Goal: Information Seeking & Learning: Compare options

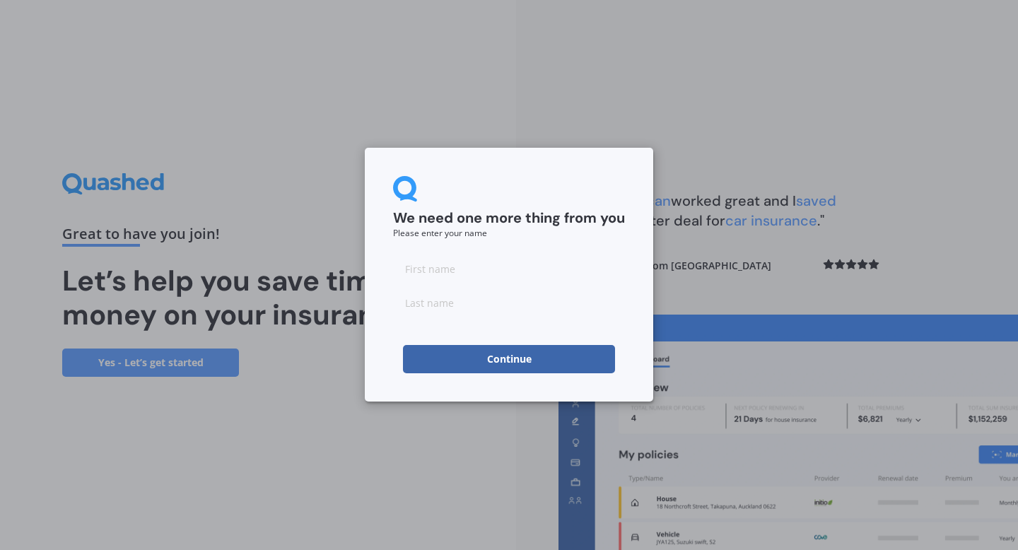
click at [474, 287] on div at bounding box center [509, 286] width 232 height 62
click at [456, 273] on input at bounding box center [509, 269] width 232 height 28
type input "[PERSON_NAME]"
click at [406, 332] on form "We need one more thing from you Please enter your name [PERSON_NAME] Continue" at bounding box center [509, 274] width 232 height 197
click at [456, 348] on button "Continue" at bounding box center [509, 359] width 212 height 28
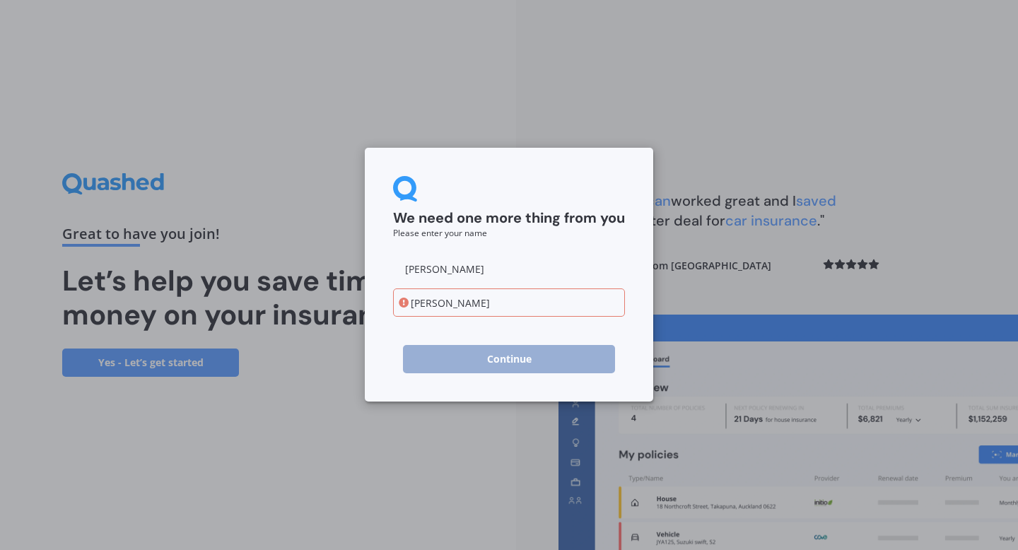
click at [475, 374] on div "We need one more thing from you Please enter your name [PERSON_NAME] Continue" at bounding box center [509, 275] width 288 height 254
click at [418, 297] on input "[PERSON_NAME]" at bounding box center [509, 302] width 232 height 28
type input "[PERSON_NAME]"
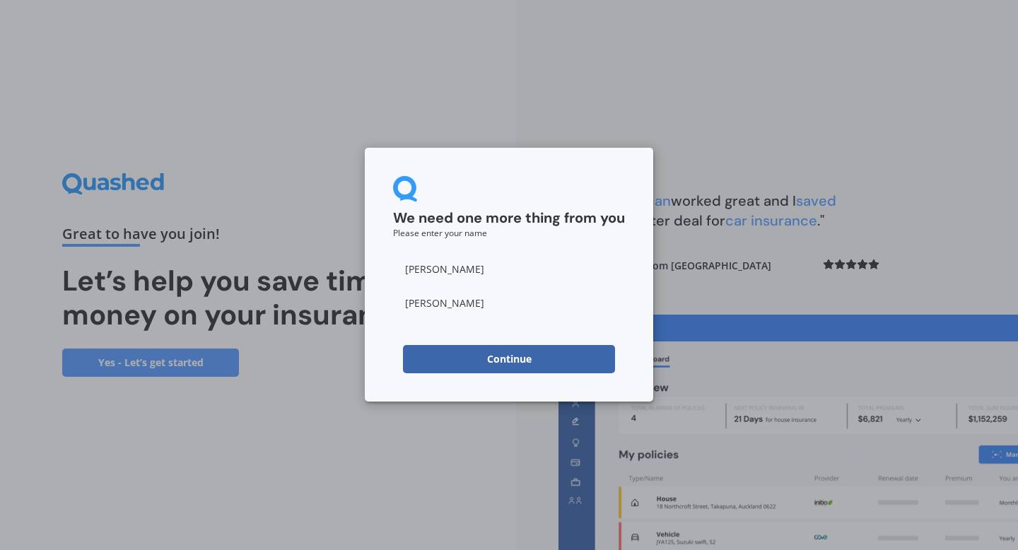
click button "Continue" at bounding box center [509, 359] width 212 height 28
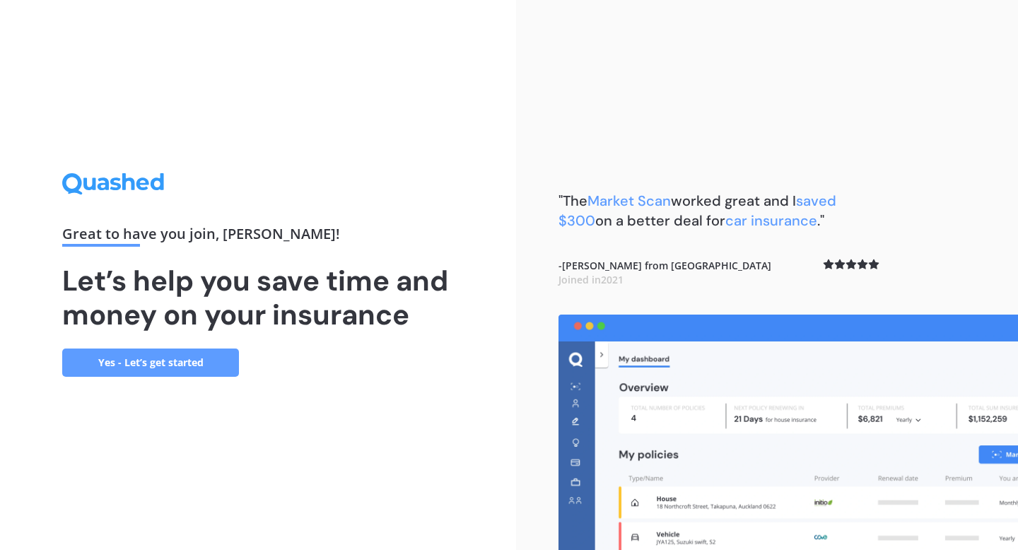
click at [161, 378] on div "Great to have you join , [PERSON_NAME] ! Let’s help you save time and money on …" at bounding box center [258, 275] width 516 height 550
click at [152, 362] on link "Yes - Let’s get started" at bounding box center [150, 363] width 177 height 28
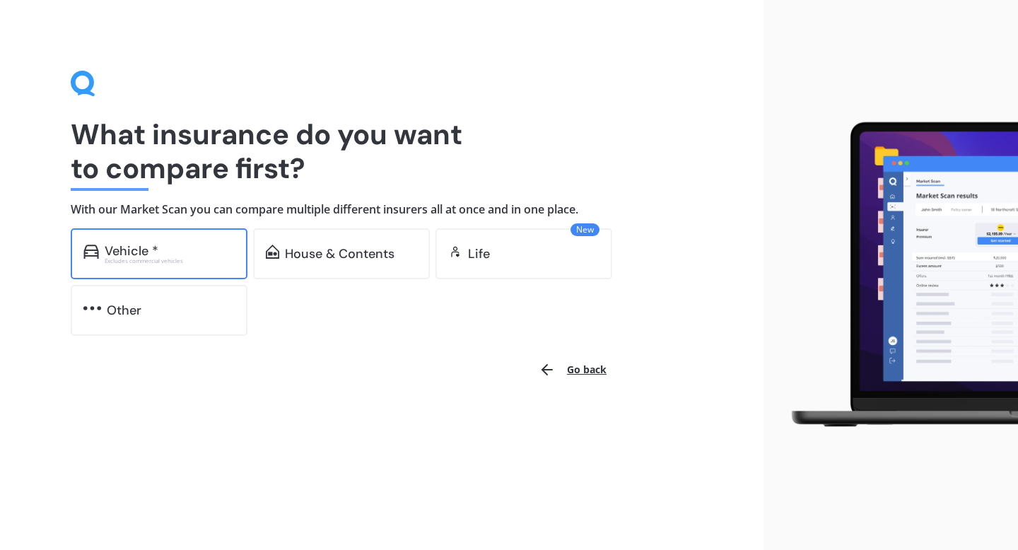
click at [138, 262] on div "Excludes commercial vehicles" at bounding box center [170, 261] width 130 height 6
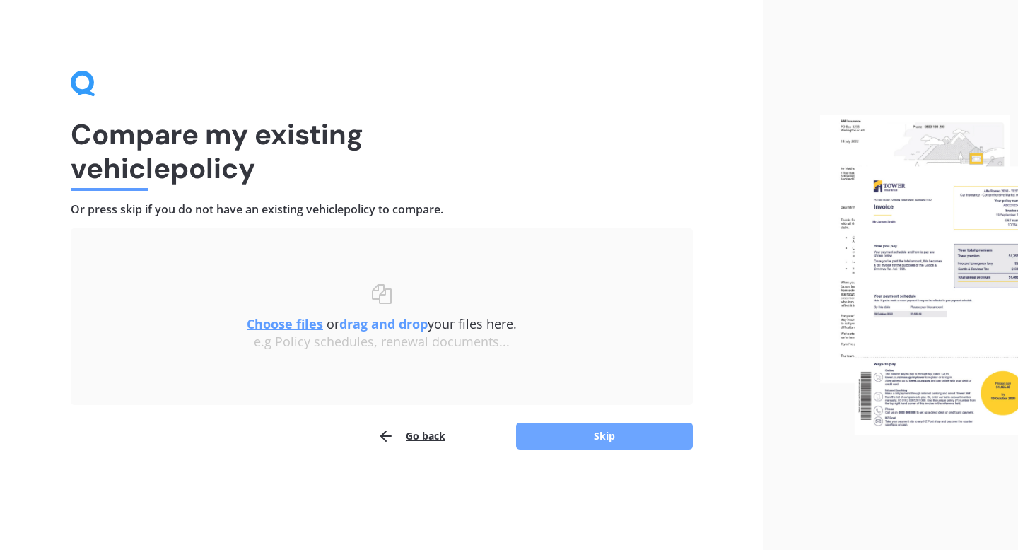
click at [539, 440] on button "Skip" at bounding box center [604, 436] width 177 height 27
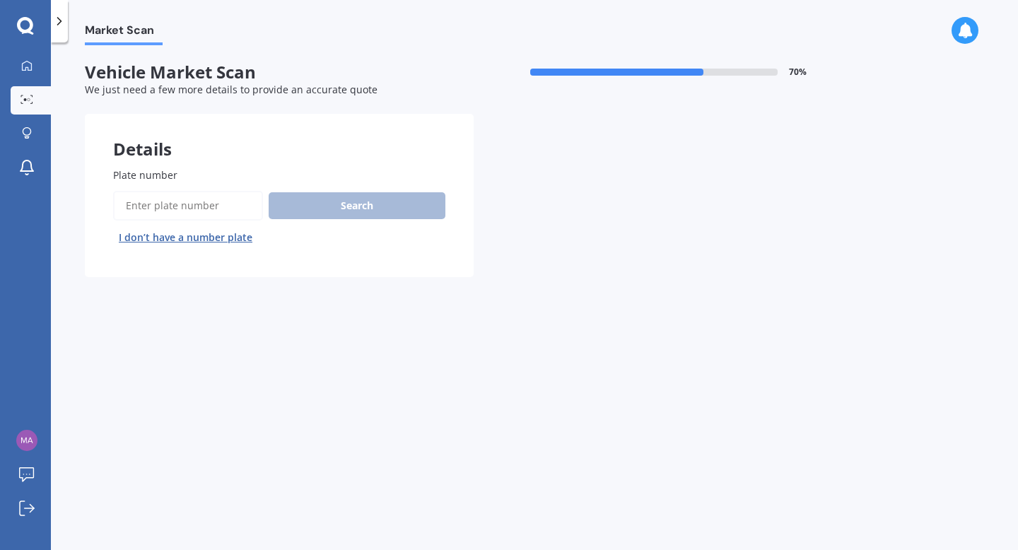
click at [186, 203] on input "Plate number" at bounding box center [188, 206] width 150 height 30
click at [163, 209] on input "Plate number" at bounding box center [188, 206] width 150 height 30
type input "LEJ119"
click at [318, 212] on button "Search" at bounding box center [357, 205] width 177 height 27
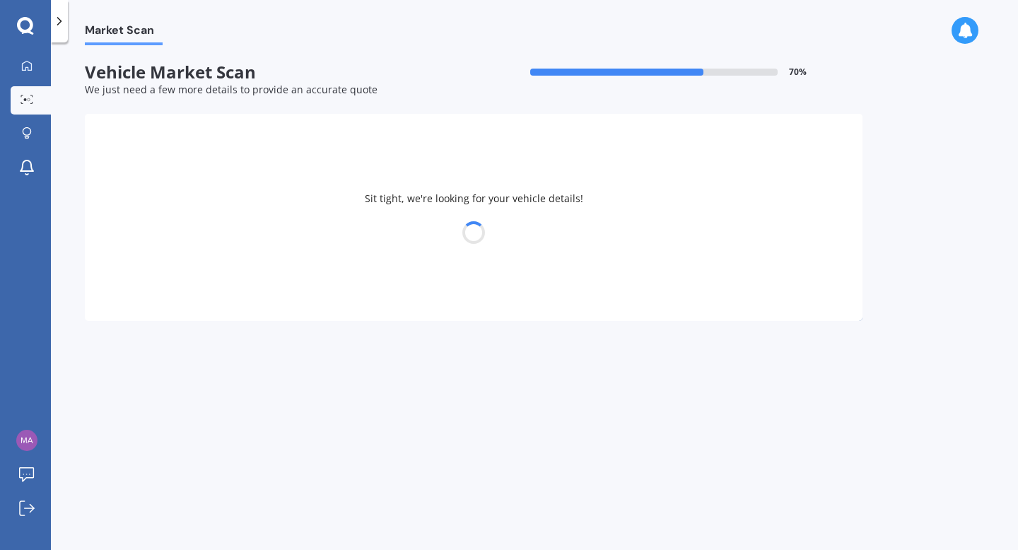
select select "TOYOTA"
select select "VITZ"
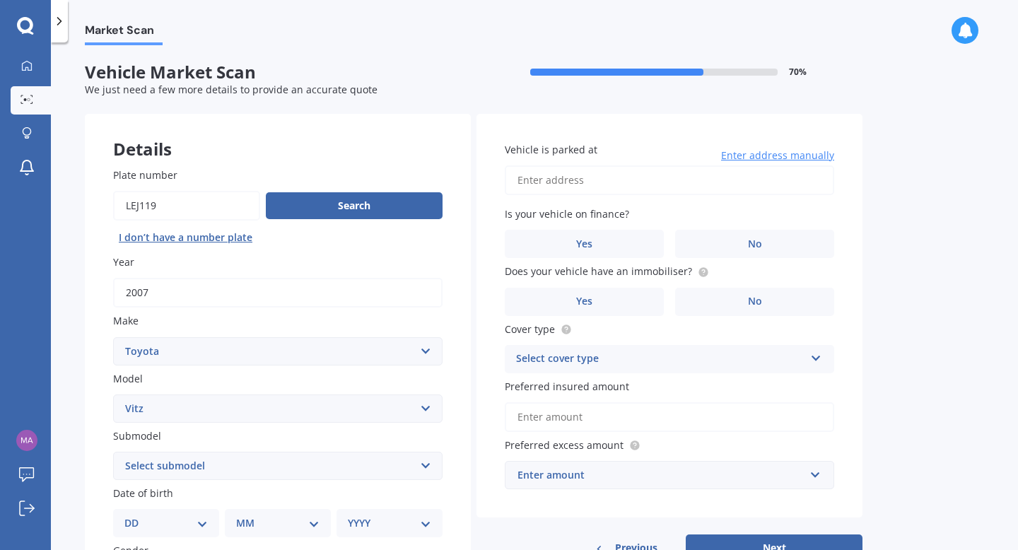
scroll to position [2, 0]
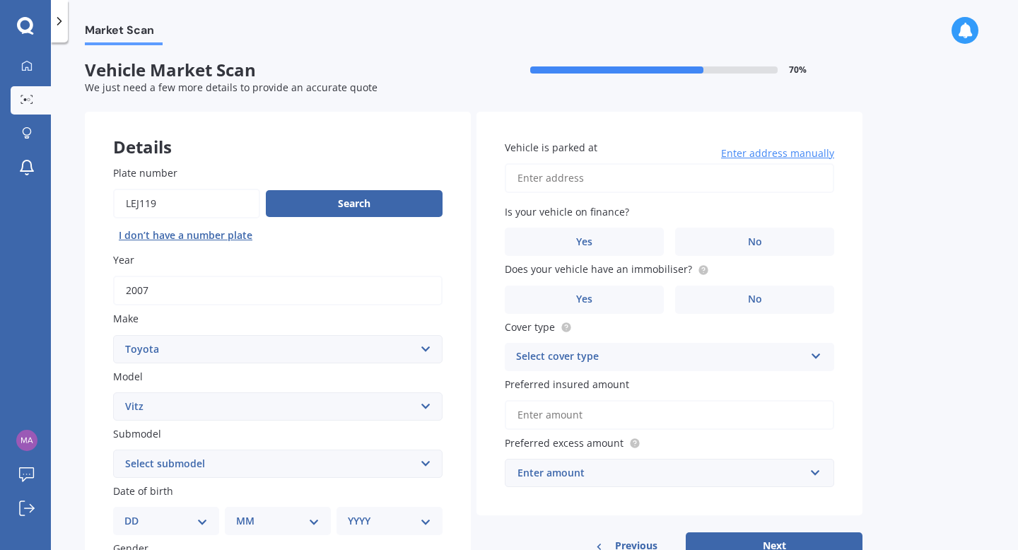
click at [554, 173] on input "Vehicle is parked at" at bounding box center [669, 178] width 329 height 30
type input "[STREET_ADDRESS][PERSON_NAME] 2010"
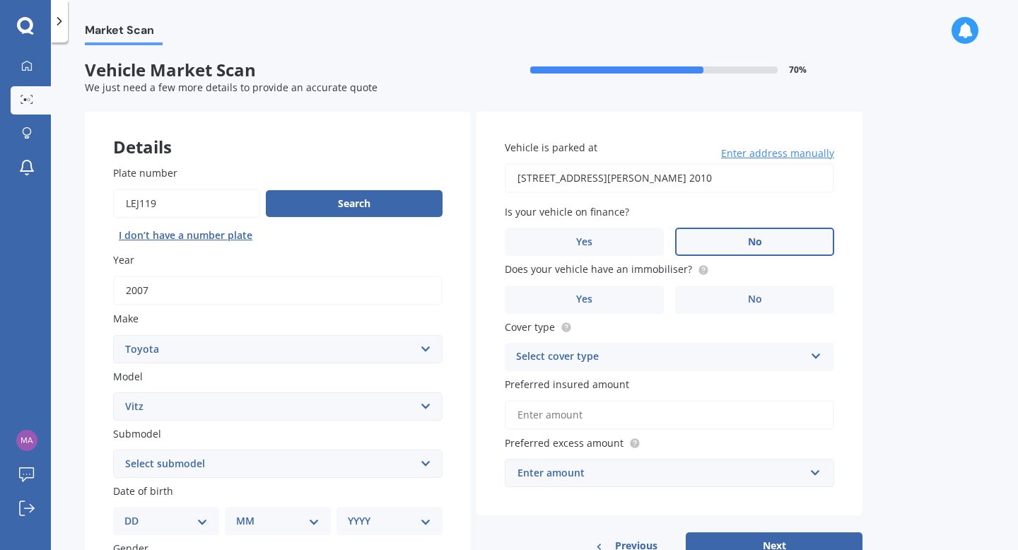
click at [763, 256] on label "No" at bounding box center [754, 242] width 159 height 28
click at [0, 0] on input "No" at bounding box center [0, 0] width 0 height 0
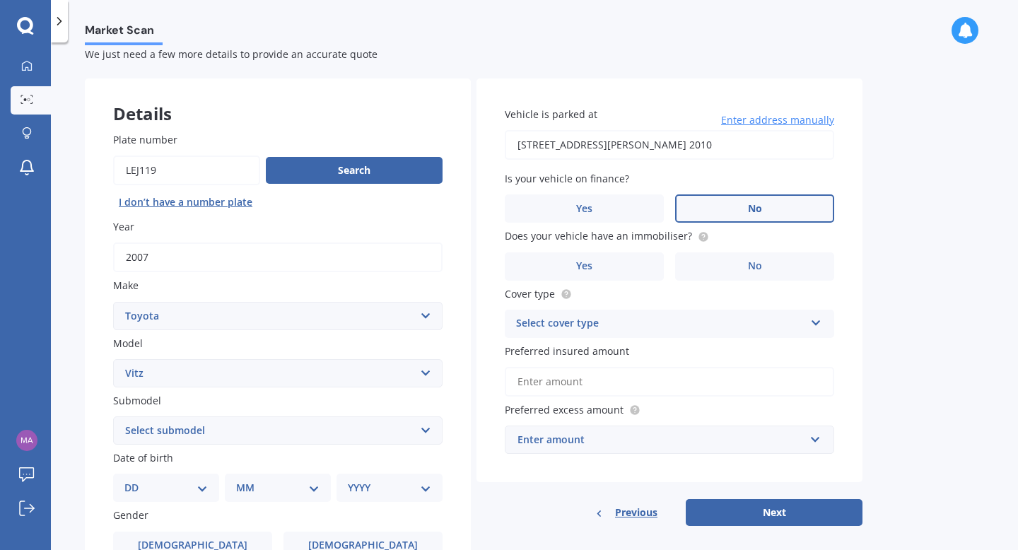
scroll to position [47, 0]
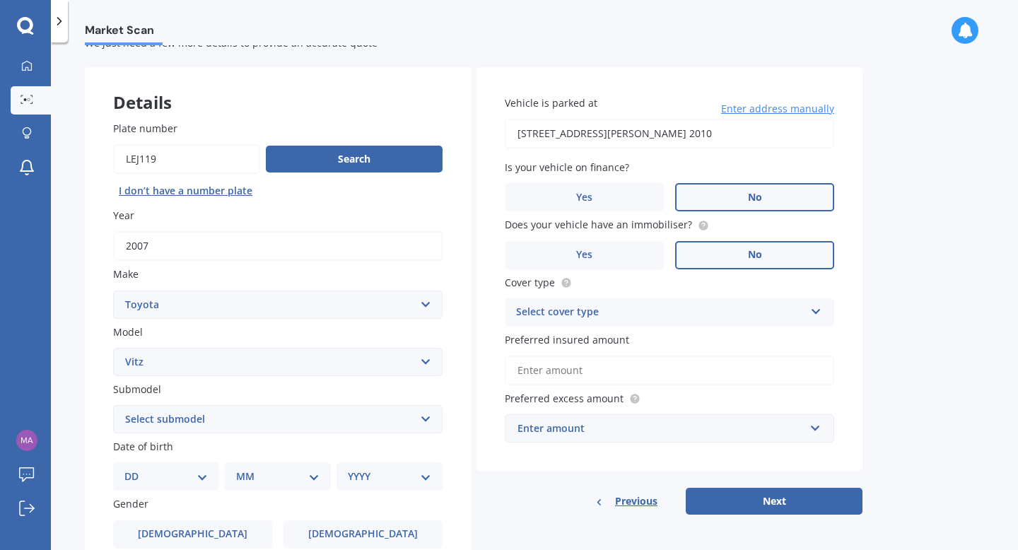
click at [780, 265] on label "No" at bounding box center [754, 255] width 159 height 28
click at [0, 0] on input "No" at bounding box center [0, 0] width 0 height 0
click at [628, 324] on div "Select cover type Comprehensive Third Party, Fire & Theft Third Party" at bounding box center [669, 312] width 329 height 28
click at [610, 339] on div "Comprehensive" at bounding box center [669, 339] width 328 height 25
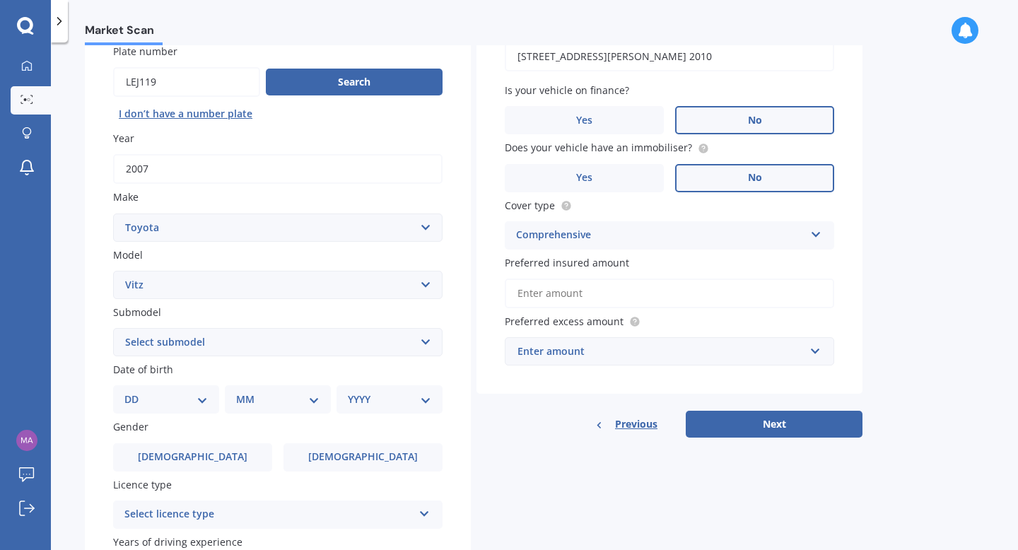
scroll to position [129, 0]
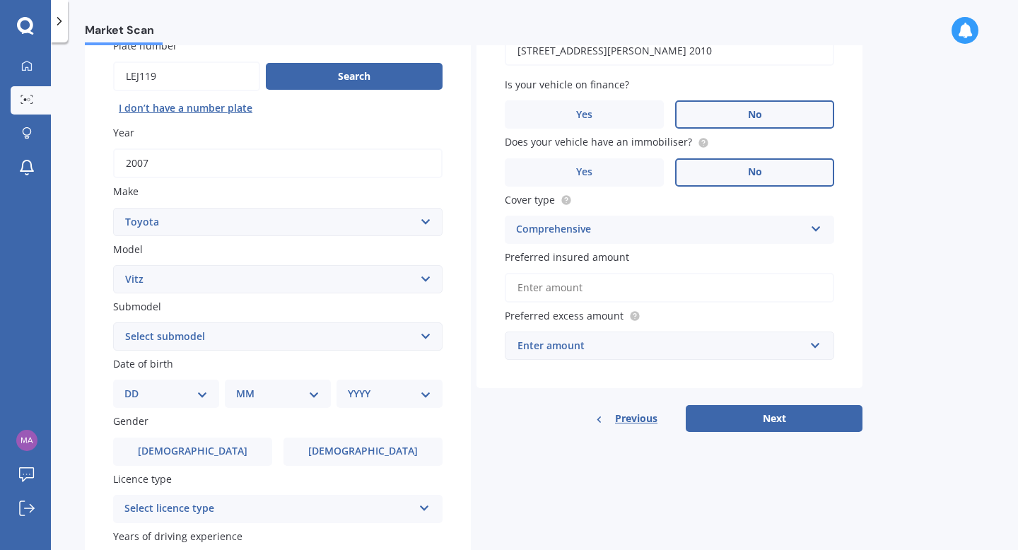
click at [300, 330] on select "Select submodel (All) Hybrid RS RS Turbo" at bounding box center [277, 336] width 329 height 28
click at [167, 397] on select "DD 01 02 03 04 05 06 07 08 09 10 11 12 13 14 15 16 17 18 19 20 21 22 23 24 25 2…" at bounding box center [165, 394] width 83 height 16
select select "11"
click at [263, 381] on div "Date of birth DD 01 02 03 04 05 06 07 08 09 10 11 12 13 14 15 16 17 18 19 20 21…" at bounding box center [277, 382] width 329 height 52
click at [264, 397] on select "MM 01 02 03 04 05 06 07 08 09 10 11 12" at bounding box center [281, 394] width 78 height 16
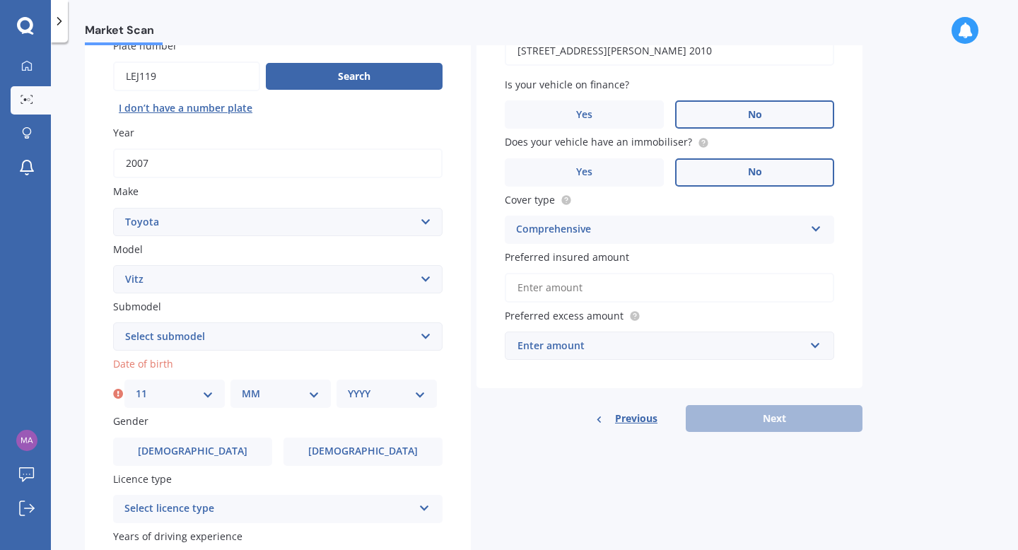
select select "01"
click at [375, 399] on select "YYYY 2025 2024 2023 2022 2021 2020 2019 2018 2017 2016 2015 2014 2013 2012 2011…" at bounding box center [387, 394] width 78 height 16
select select "1996"
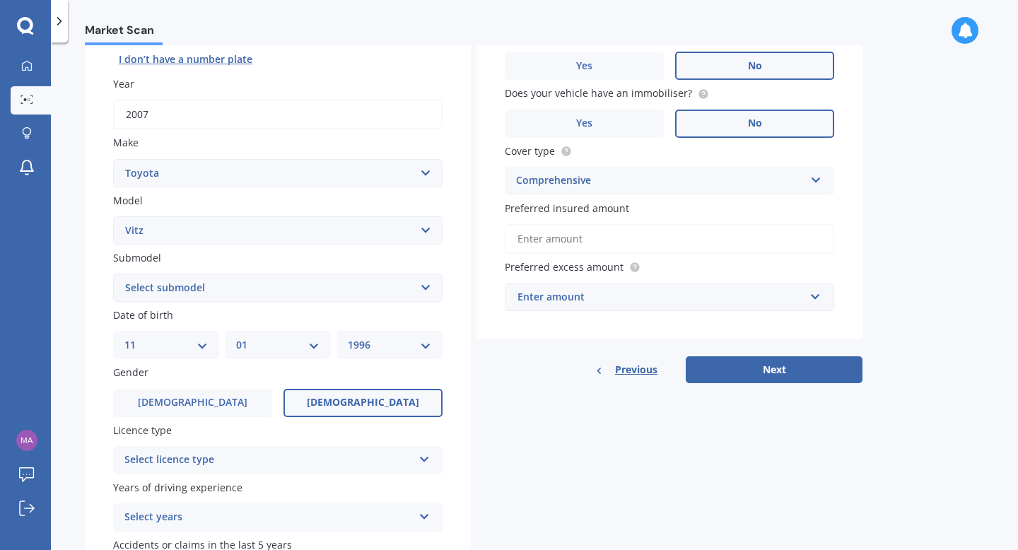
click at [390, 400] on label "[DEMOGRAPHIC_DATA]" at bounding box center [362, 403] width 159 height 28
click at [0, 0] on input "[DEMOGRAPHIC_DATA]" at bounding box center [0, 0] width 0 height 0
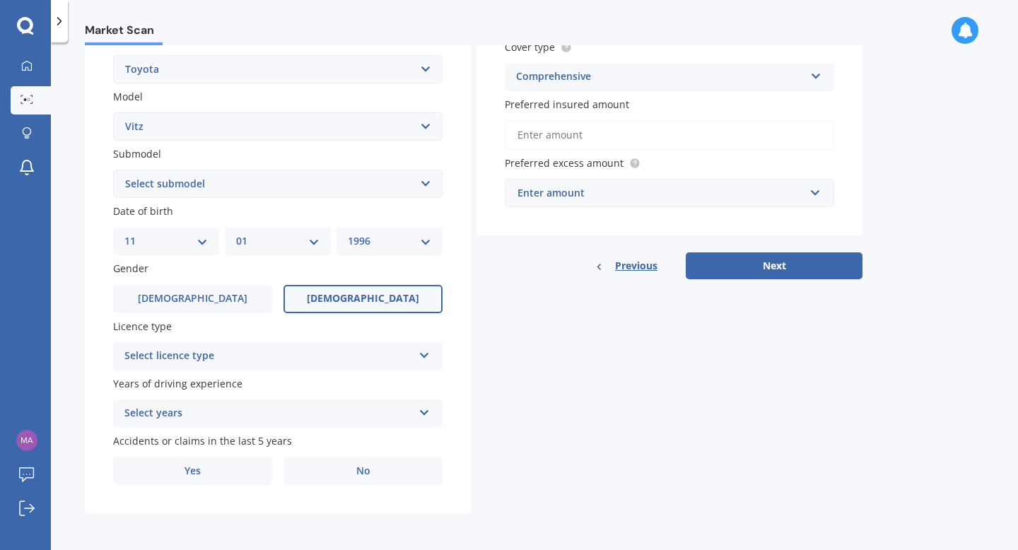
click at [323, 353] on div "Select licence type" at bounding box center [268, 356] width 288 height 17
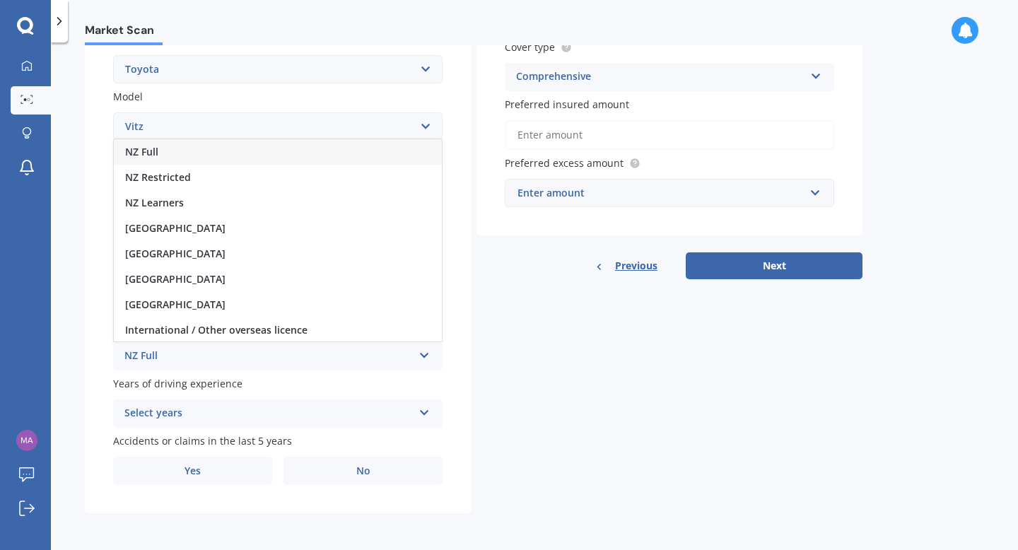
click at [172, 148] on div "NZ Full" at bounding box center [278, 151] width 328 height 25
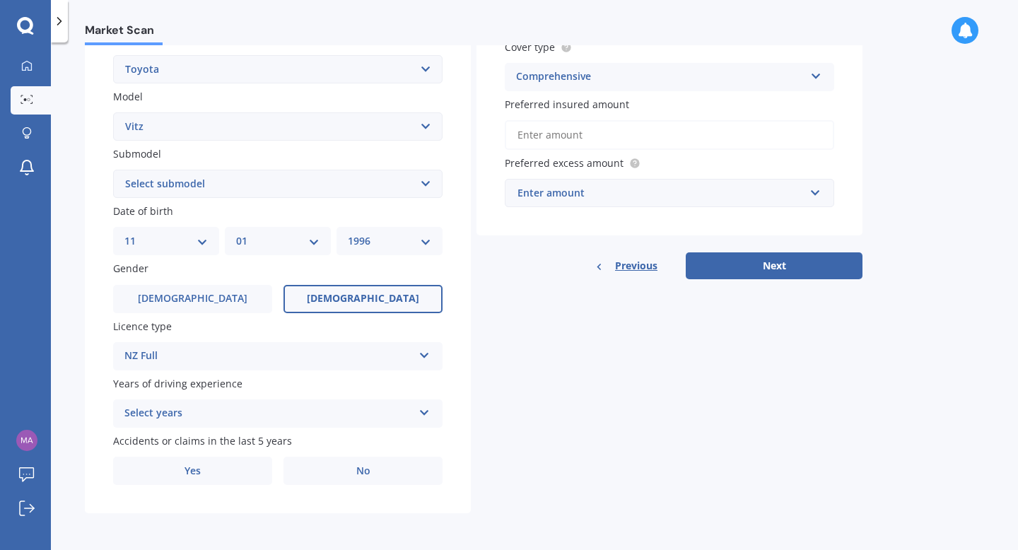
click at [226, 411] on div "Select years" at bounding box center [268, 413] width 288 height 17
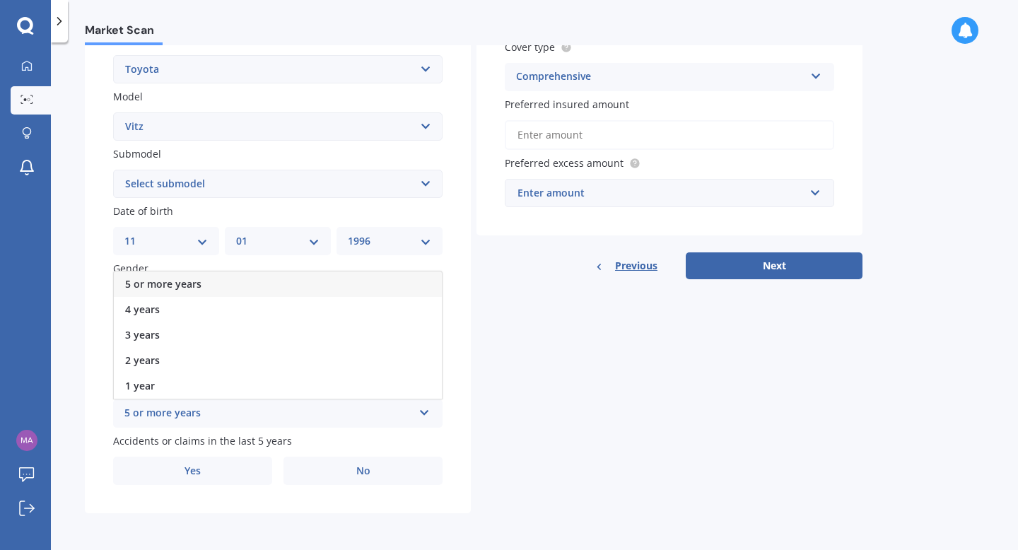
click at [174, 285] on span "5 or more years" at bounding box center [163, 283] width 76 height 13
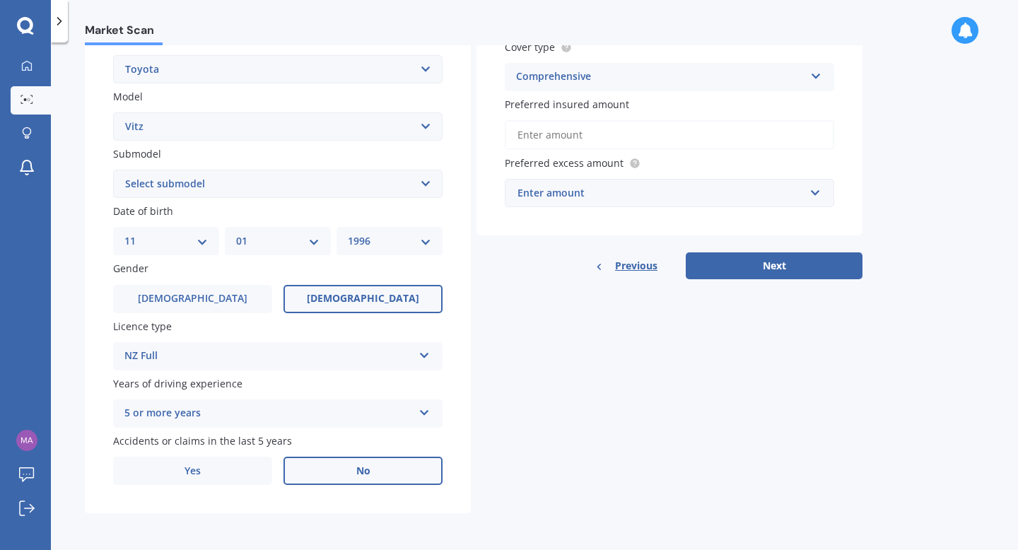
click at [326, 478] on label "No" at bounding box center [362, 471] width 159 height 28
click at [0, 0] on input "No" at bounding box center [0, 0] width 0 height 0
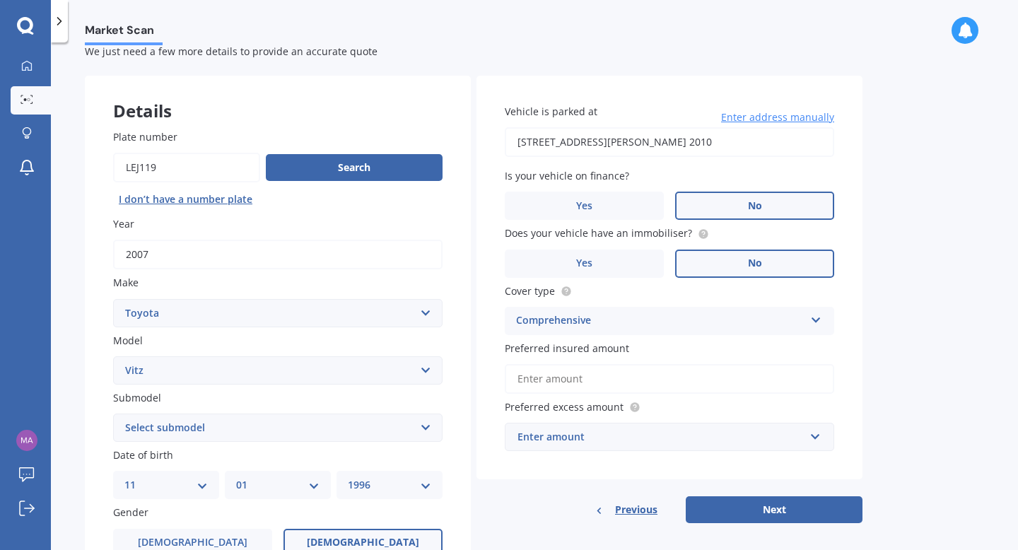
scroll to position [43, 0]
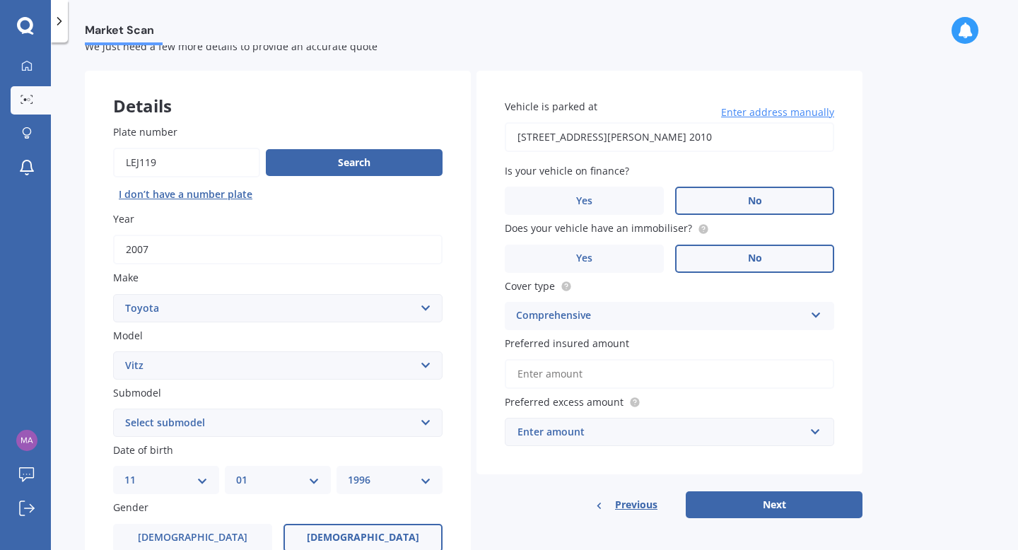
click at [631, 378] on input "Preferred insured amount" at bounding box center [669, 374] width 329 height 30
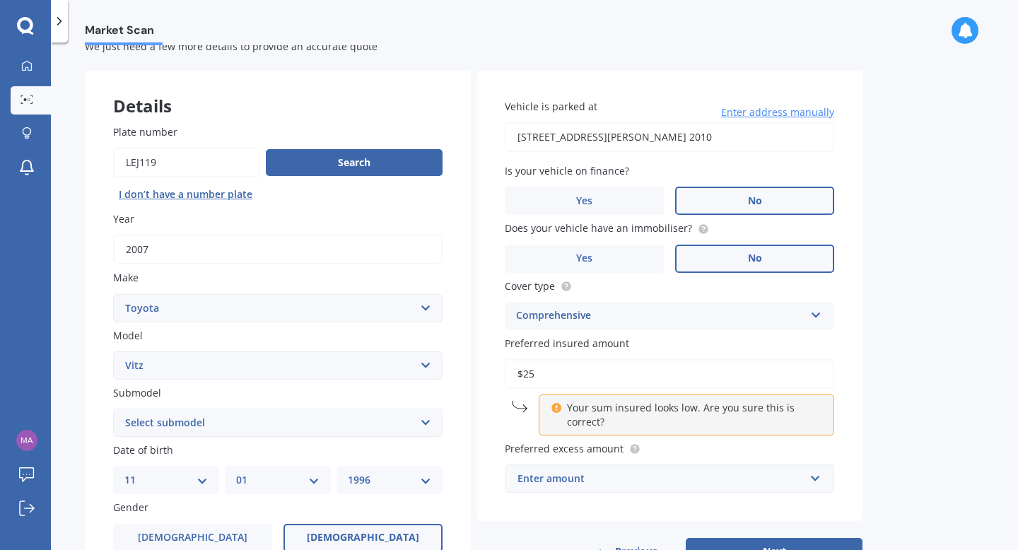
type input "$2"
type input "$3,550"
click at [881, 345] on div "Market Scan Vehicle Market Scan 70 % We just need a few more details to provide…" at bounding box center [534, 299] width 967 height 508
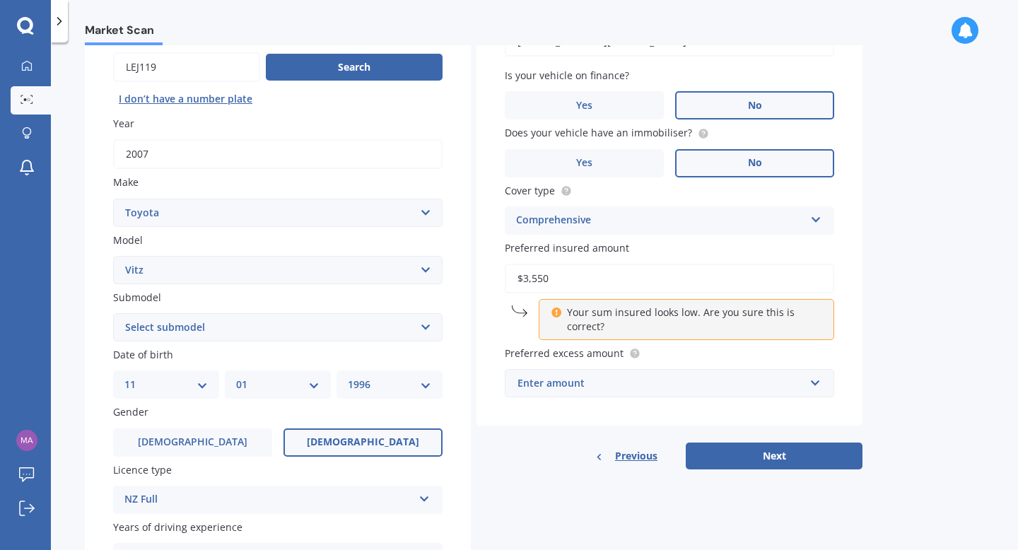
scroll to position [140, 0]
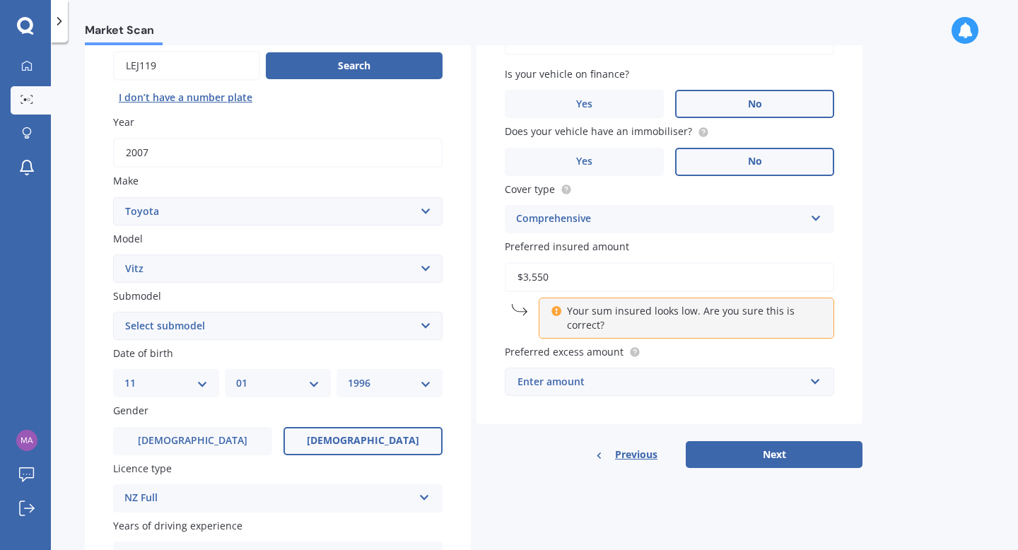
click at [700, 384] on div "Enter amount" at bounding box center [660, 382] width 287 height 16
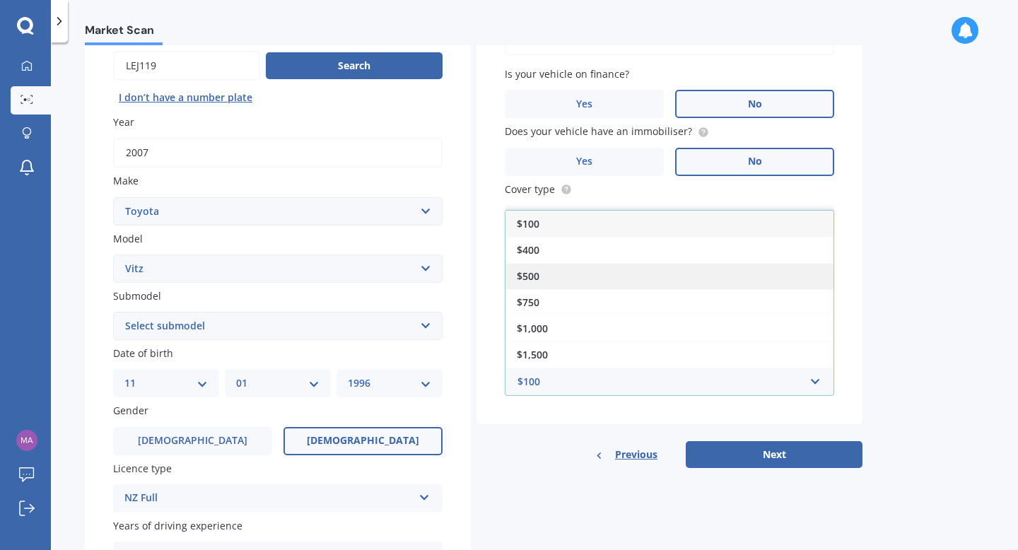
click at [603, 277] on div "$500" at bounding box center [669, 276] width 328 height 26
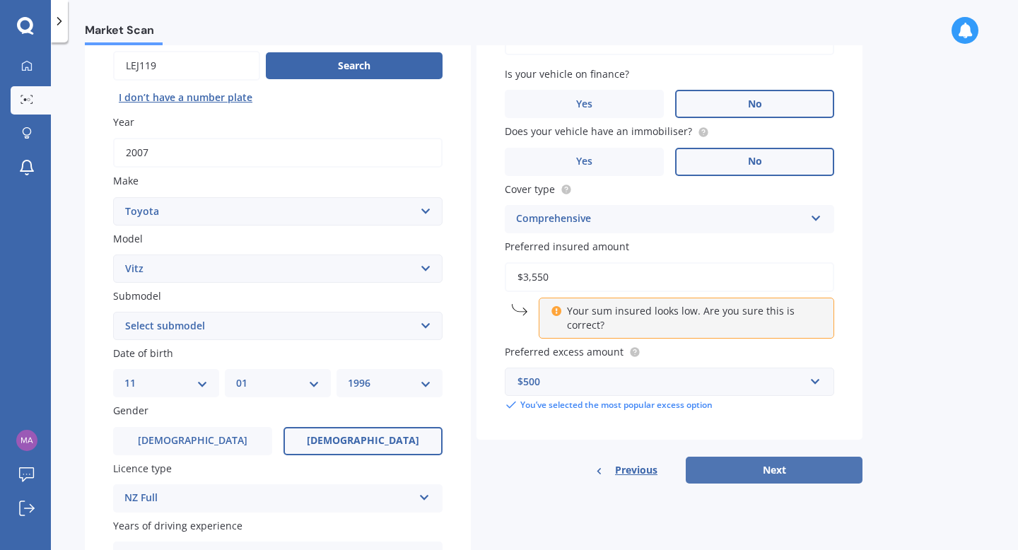
click at [805, 467] on button "Next" at bounding box center [774, 470] width 177 height 27
click at [329, 330] on select "Select submodel (All) Hybrid RS RS Turbo" at bounding box center [277, 326] width 329 height 28
select select "(ALL)"
click at [811, 473] on button "Next" at bounding box center [774, 470] width 177 height 27
select select "11"
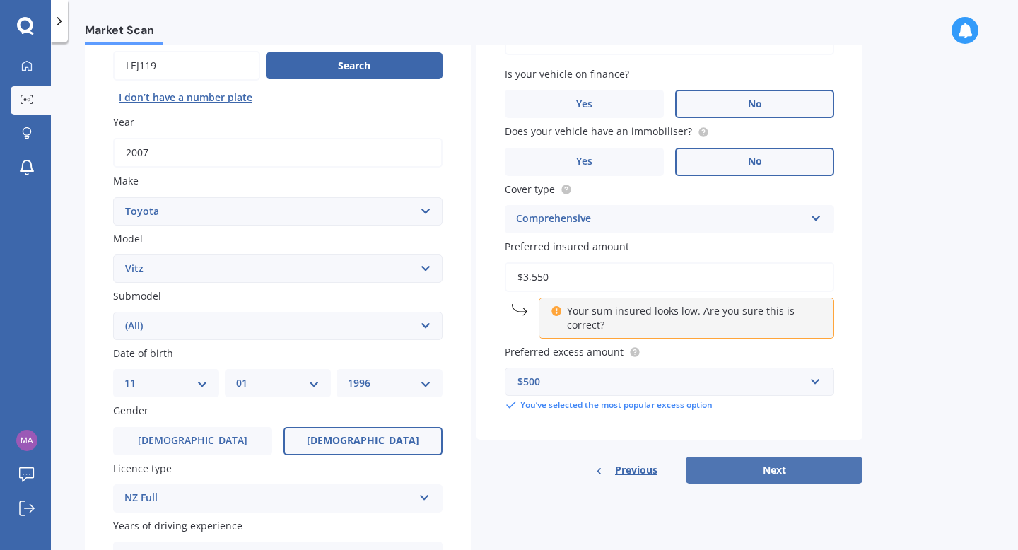
select select "01"
select select "1996"
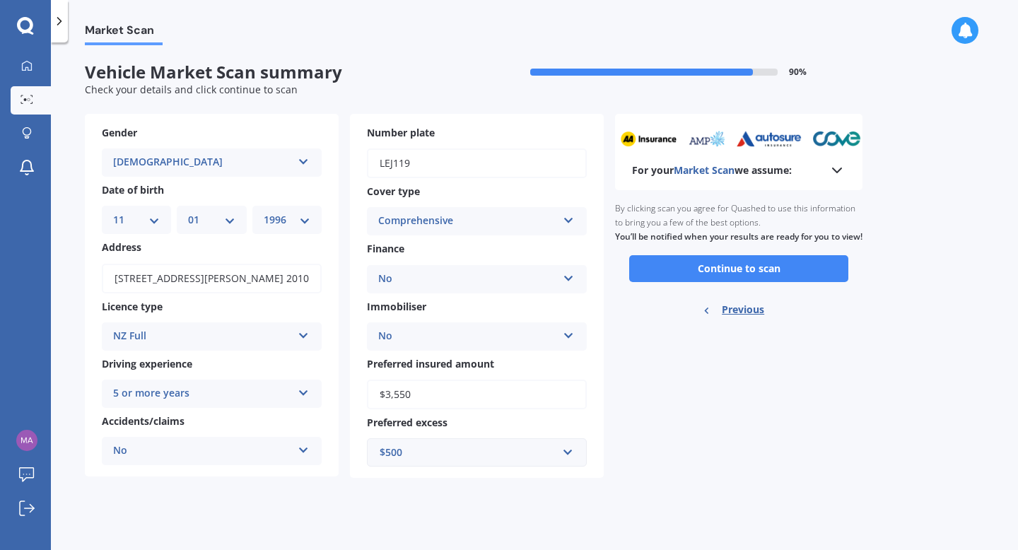
scroll to position [0, 0]
click at [692, 282] on button "Continue to scan" at bounding box center [738, 268] width 219 height 27
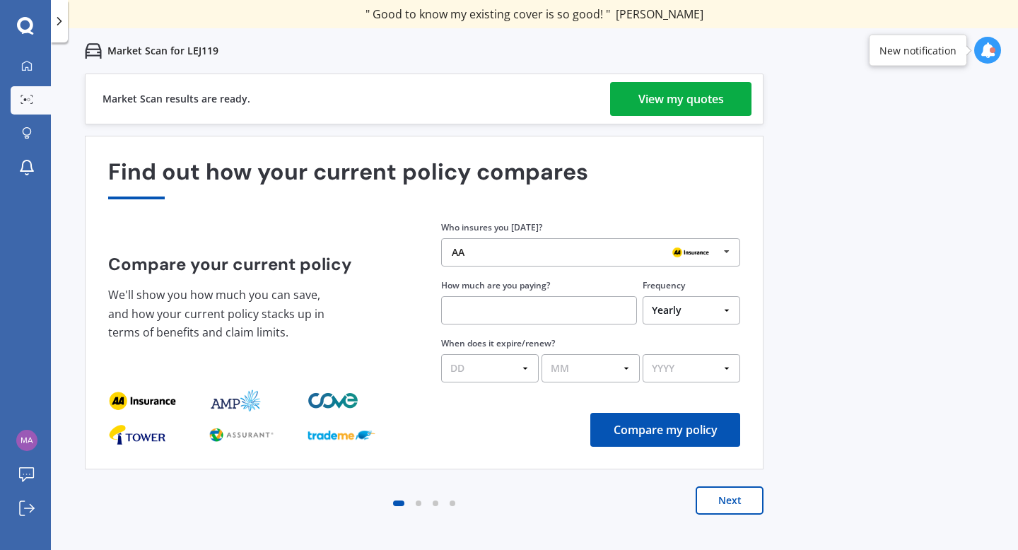
click at [715, 99] on div "View my quotes" at bounding box center [681, 99] width 86 height 34
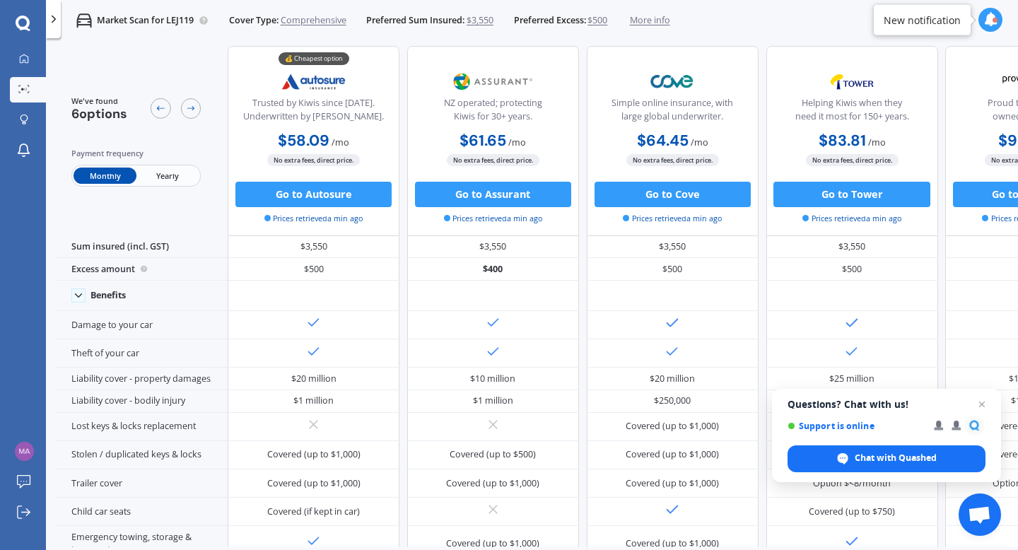
scroll to position [10, 0]
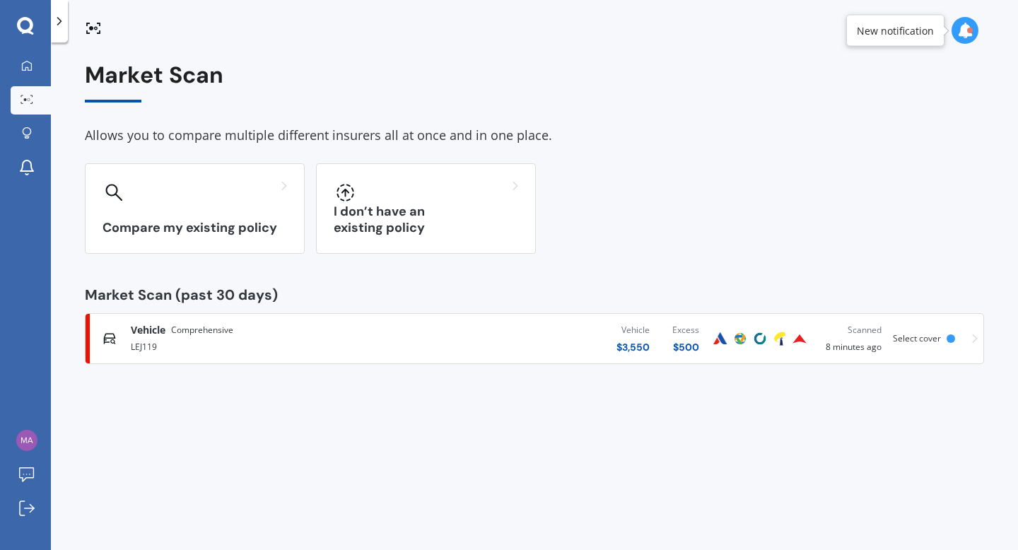
click at [352, 85] on div "Market Scan" at bounding box center [534, 82] width 899 height 40
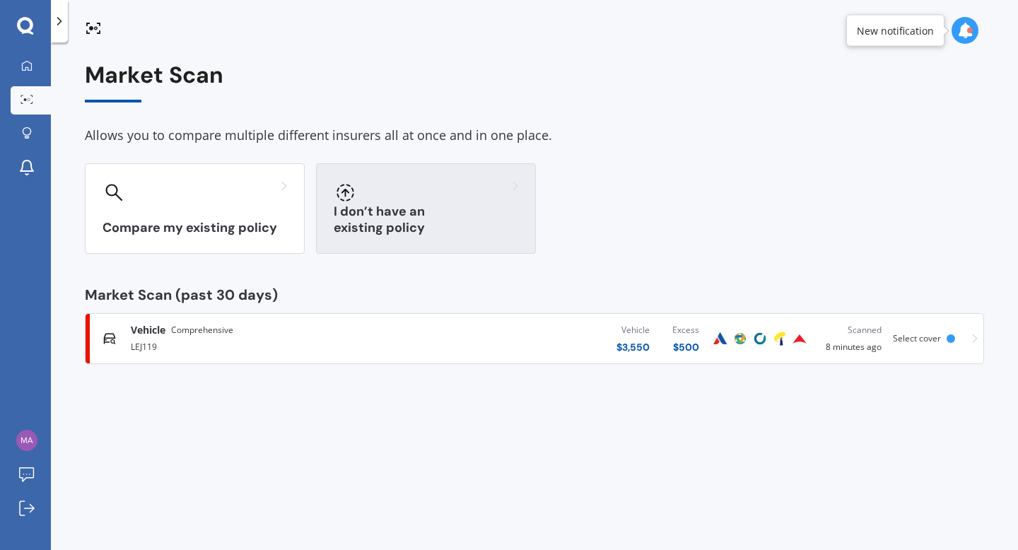
click at [356, 206] on div "I don’t have an existing policy" at bounding box center [426, 208] width 220 height 90
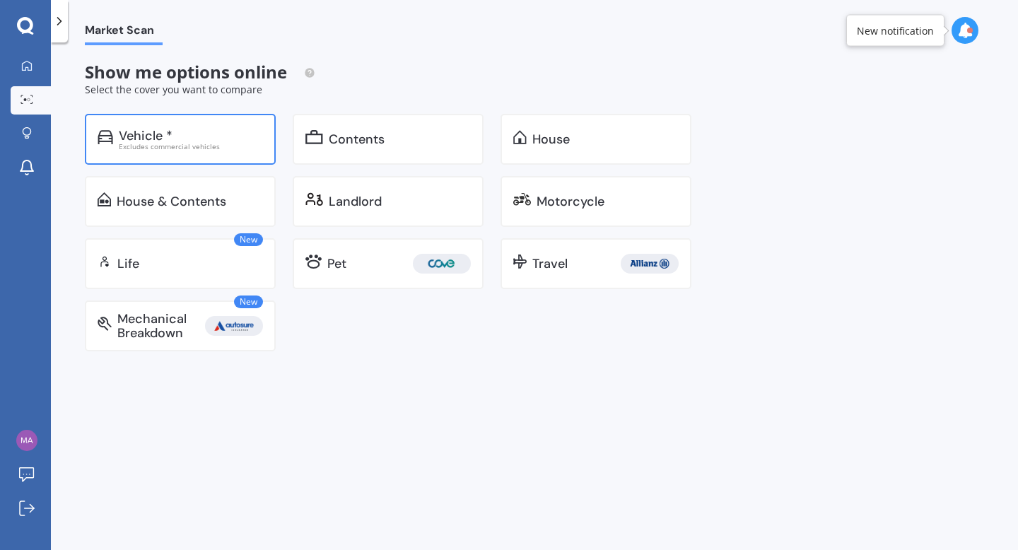
click at [184, 135] on div "Vehicle *" at bounding box center [191, 136] width 144 height 14
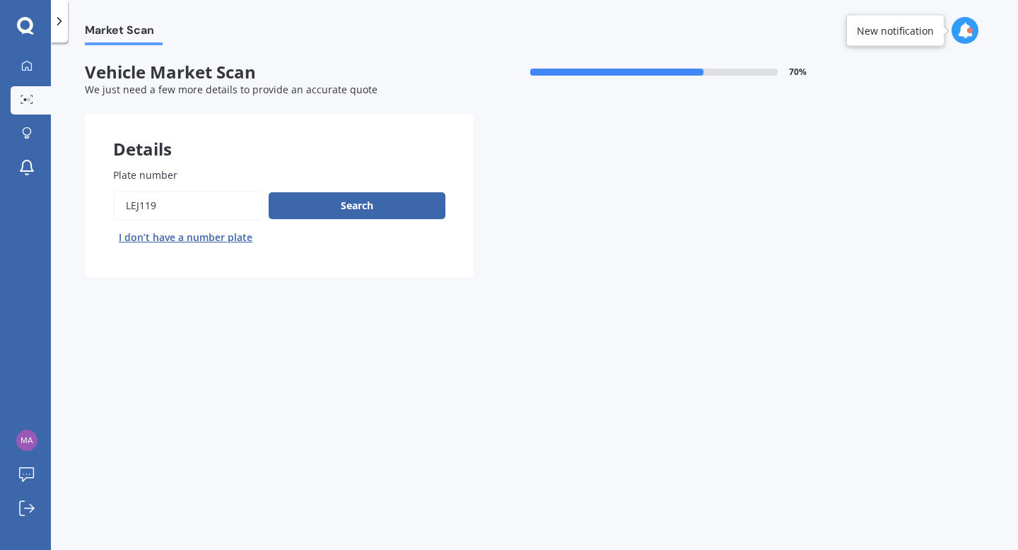
drag, startPoint x: 206, startPoint y: 199, endPoint x: 78, endPoint y: 199, distance: 128.7
click at [81, 199] on div "Market Scan Vehicle Market Scan 70 % We just need a few more details to provide…" at bounding box center [534, 299] width 967 height 508
type input "QWN813"
click at [0, 0] on button "Next" at bounding box center [0, 0] width 0 height 0
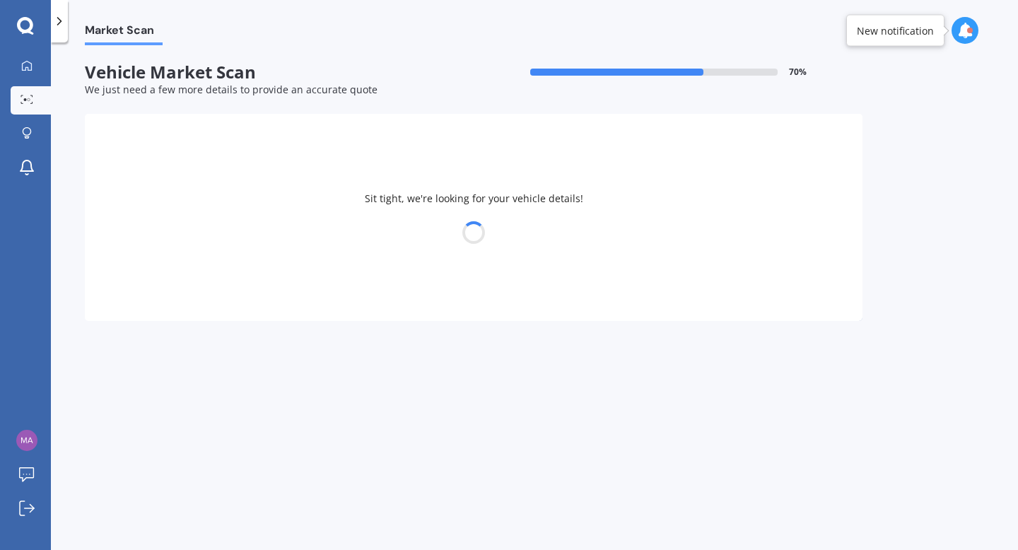
select select "MAZDA"
select select "11"
select select "01"
select select "1996"
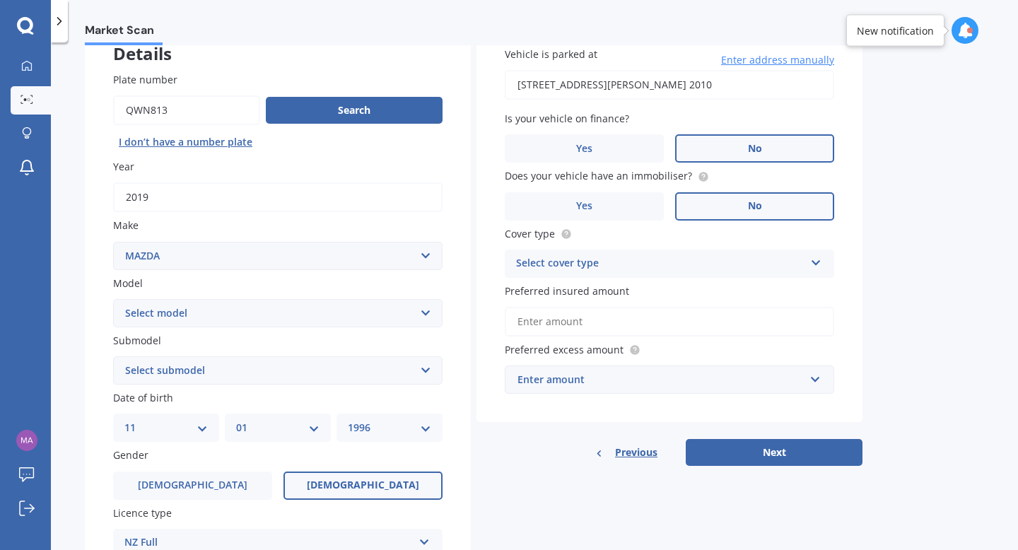
scroll to position [96, 0]
click at [245, 312] on select "Select model 121 2 3 323 323 / Familia 6 626 929 Atenza Autozam Axela AZ3 B2000…" at bounding box center [277, 312] width 329 height 28
select select "CX3"
click at [189, 368] on select "Select submodel AWD 1.5L GSX diesel AWD 1.5L limited diesel AWD 2.0L GSX petrol…" at bounding box center [277, 370] width 329 height 28
select select "FWD 2.0L GLX PETROL"
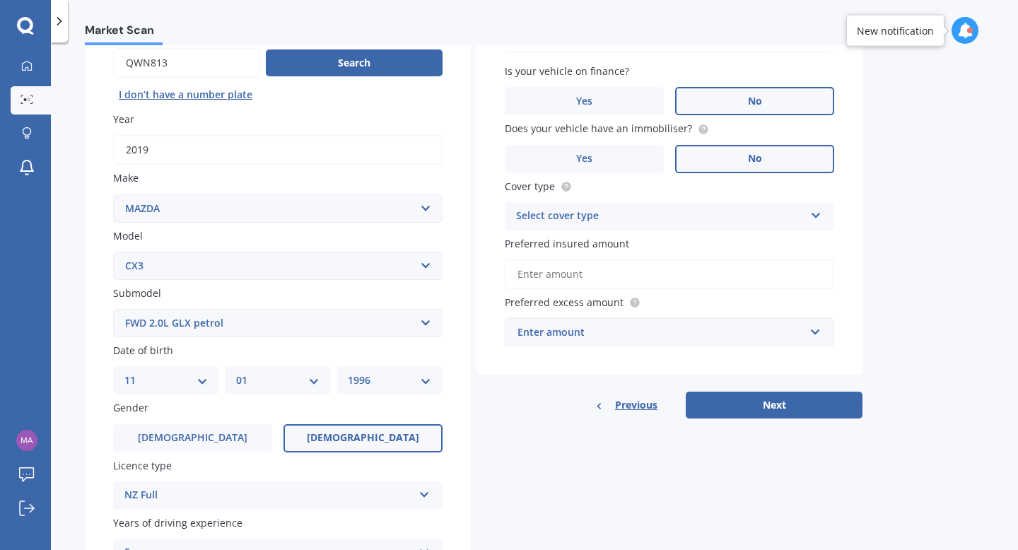
scroll to position [144, 0]
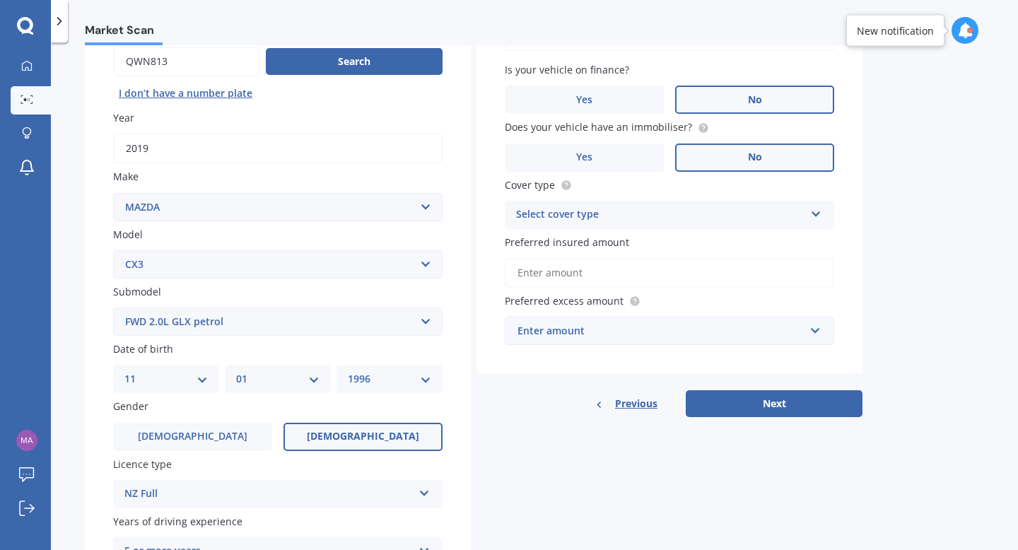
click at [175, 393] on div "DD 01 02 03 04 05 06 07 08 09 10 11 12 13 14 15 16 17 18 19 20 21 22 23 24 25 2…" at bounding box center [166, 379] width 106 height 28
click at [177, 387] on select "DD 01 02 03 04 05 06 07 08 09 10 11 12 13 14 15 16 17 18 19 20 21 22 23 24 25 2…" at bounding box center [165, 379] width 83 height 16
select select "26"
click at [369, 382] on select "YYYY 2025 2024 2023 2022 2021 2020 2019 2018 2017 2016 2015 2014 2013 2012 2011…" at bounding box center [389, 379] width 83 height 16
select select "1989"
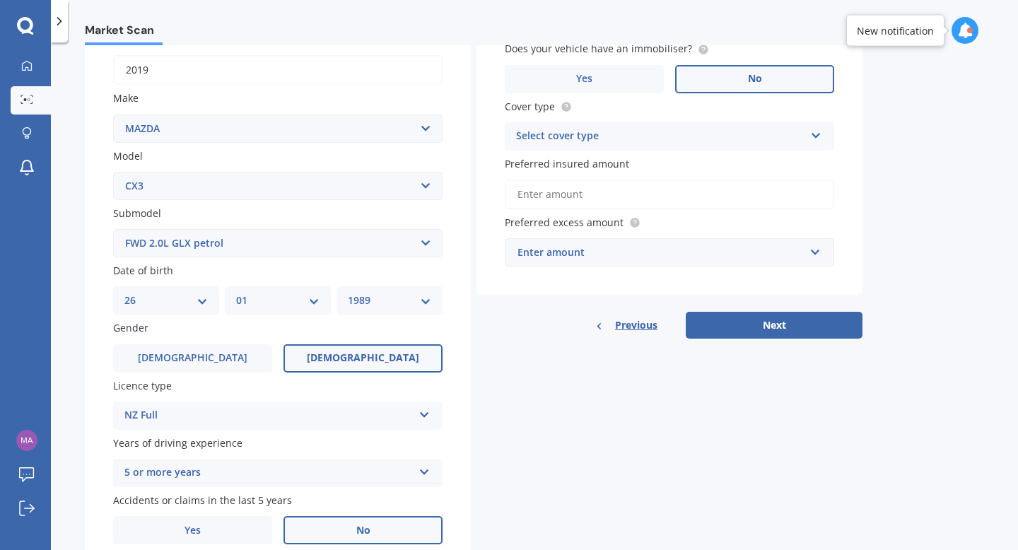
scroll to position [223, 0]
click at [221, 345] on div "Gender [DEMOGRAPHIC_DATA] [DEMOGRAPHIC_DATA]" at bounding box center [277, 346] width 329 height 52
click at [220, 357] on label "[DEMOGRAPHIC_DATA]" at bounding box center [192, 358] width 159 height 28
click at [0, 0] on input "[DEMOGRAPHIC_DATA]" at bounding box center [0, 0] width 0 height 0
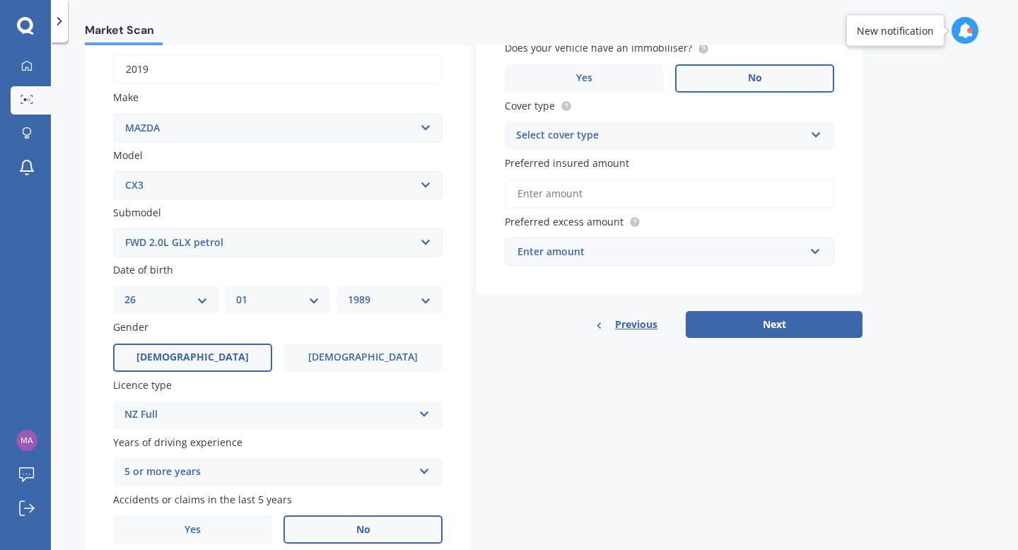
scroll to position [286, 0]
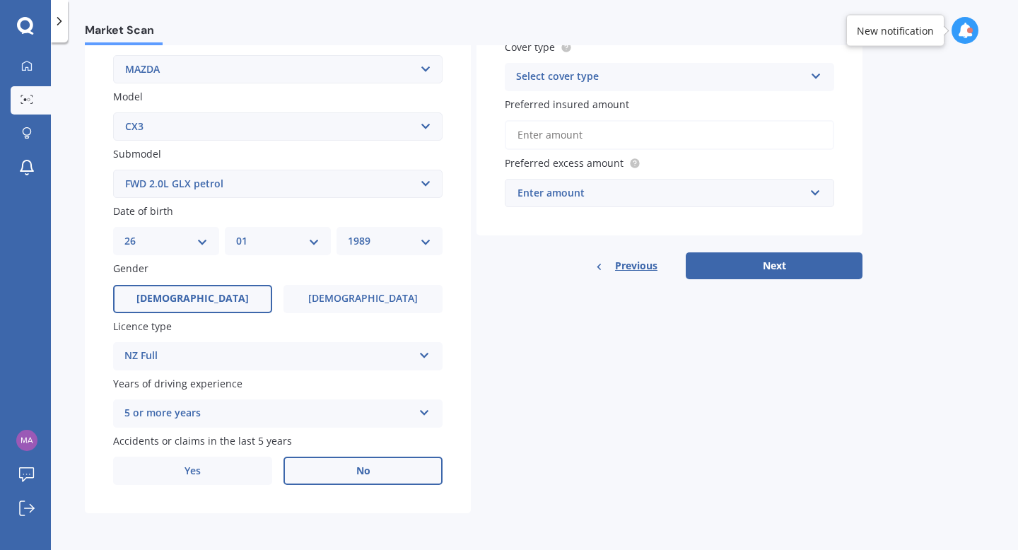
click at [371, 474] on label "No" at bounding box center [362, 471] width 159 height 28
click at [0, 0] on input "No" at bounding box center [0, 0] width 0 height 0
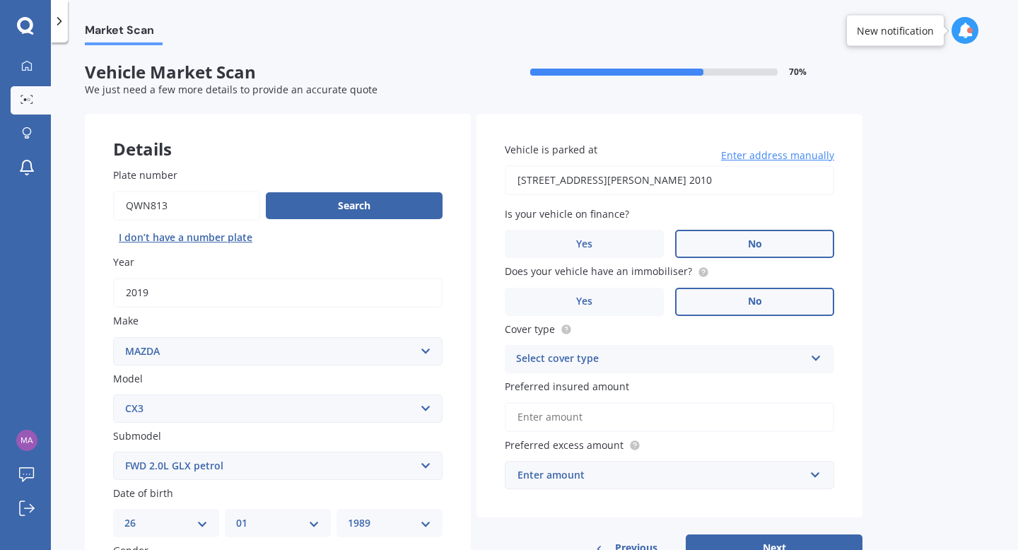
click at [738, 236] on label "No" at bounding box center [754, 244] width 159 height 28
click at [0, 0] on input "No" at bounding box center [0, 0] width 0 height 0
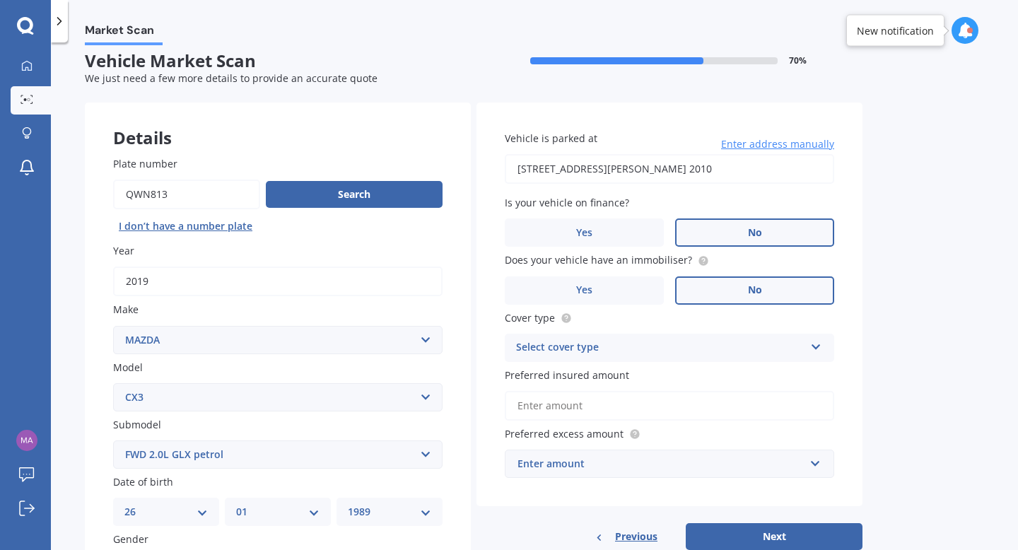
scroll to position [14, 0]
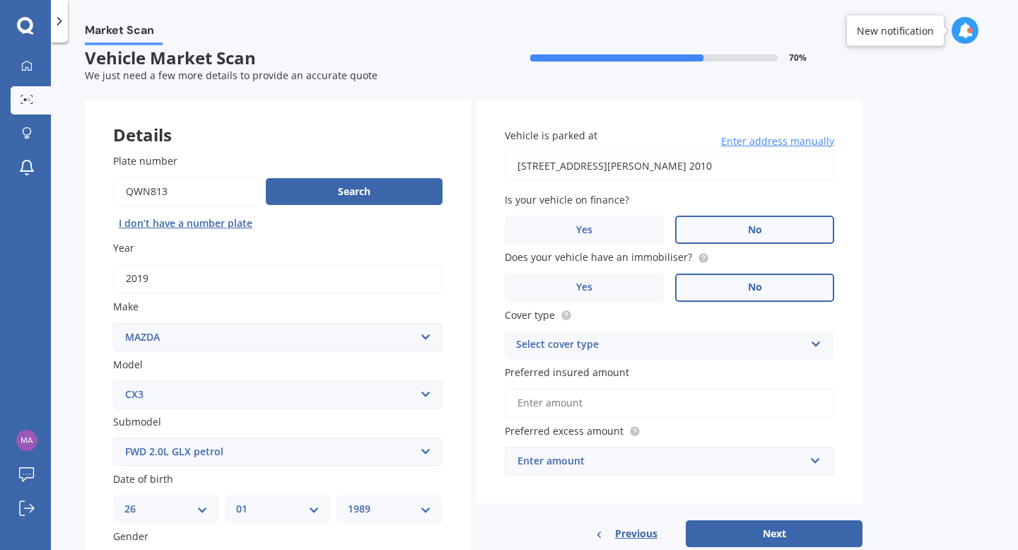
click at [597, 273] on div "Does your vehicle have an immobiliser? Yes No" at bounding box center [669, 276] width 329 height 52
click at [628, 291] on label "Yes" at bounding box center [584, 288] width 159 height 28
click at [0, 0] on input "Yes" at bounding box center [0, 0] width 0 height 0
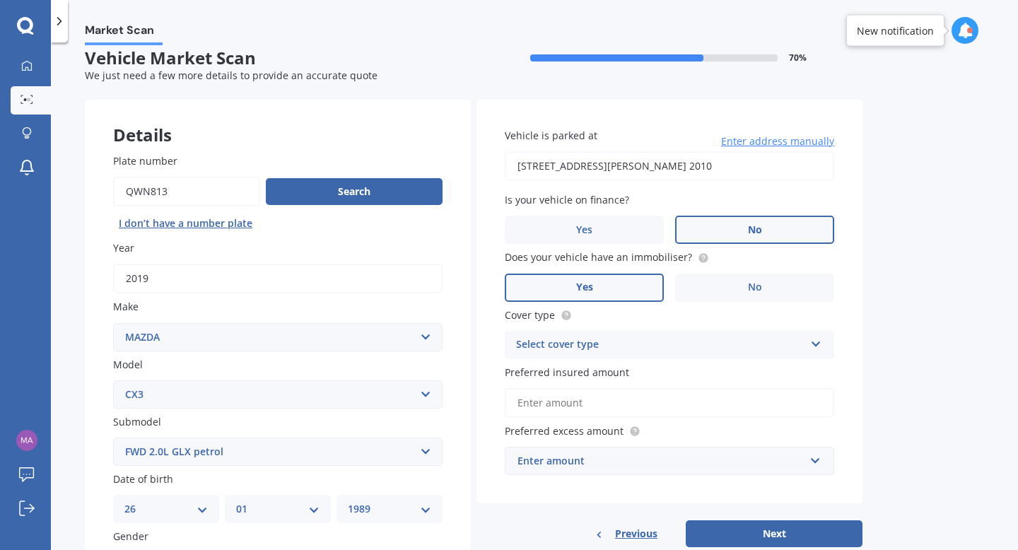
click at [737, 337] on div "Select cover type Comprehensive Third Party, Fire & Theft Third Party" at bounding box center [669, 345] width 329 height 28
click at [691, 380] on div "Comprehensive" at bounding box center [669, 372] width 328 height 25
click at [649, 403] on input "Preferred insured amount" at bounding box center [669, 403] width 329 height 30
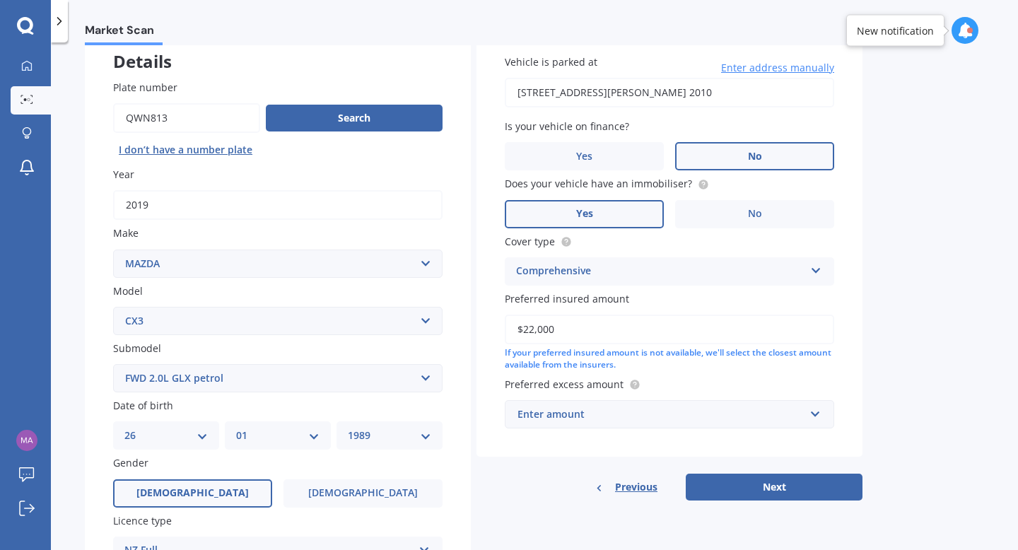
scroll to position [98, 0]
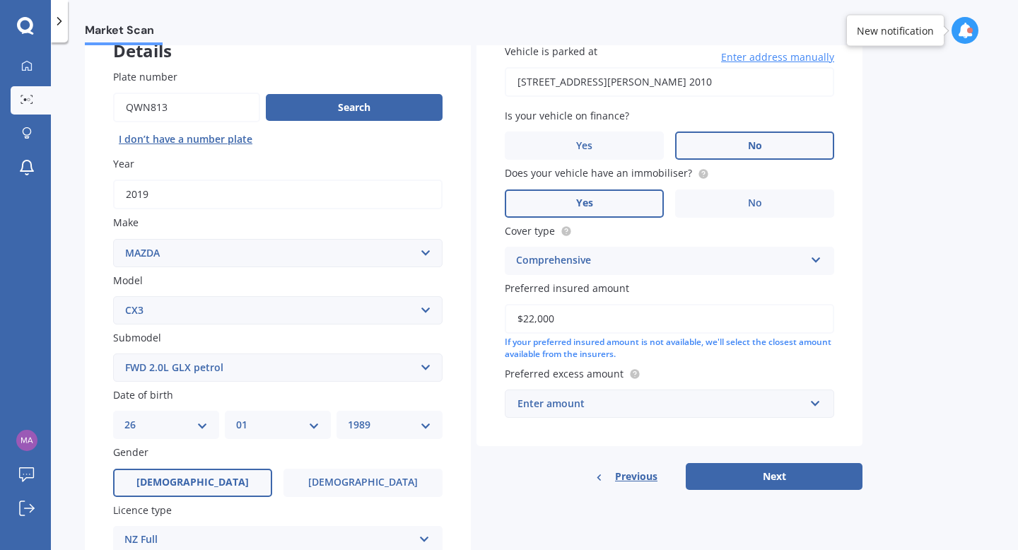
type input "$22,000"
click at [585, 409] on div "Enter amount" at bounding box center [660, 404] width 287 height 16
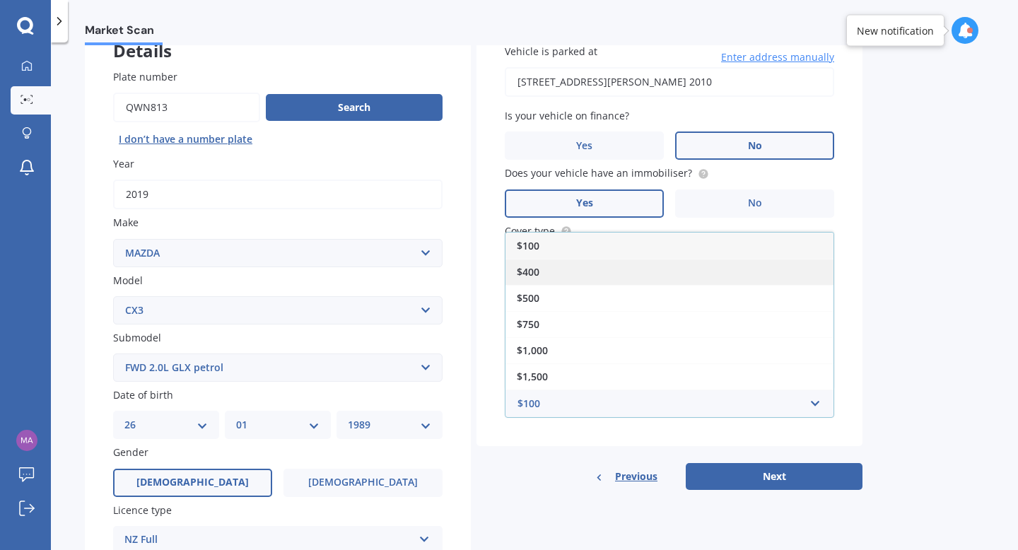
click at [551, 276] on div "$400" at bounding box center [669, 272] width 328 height 26
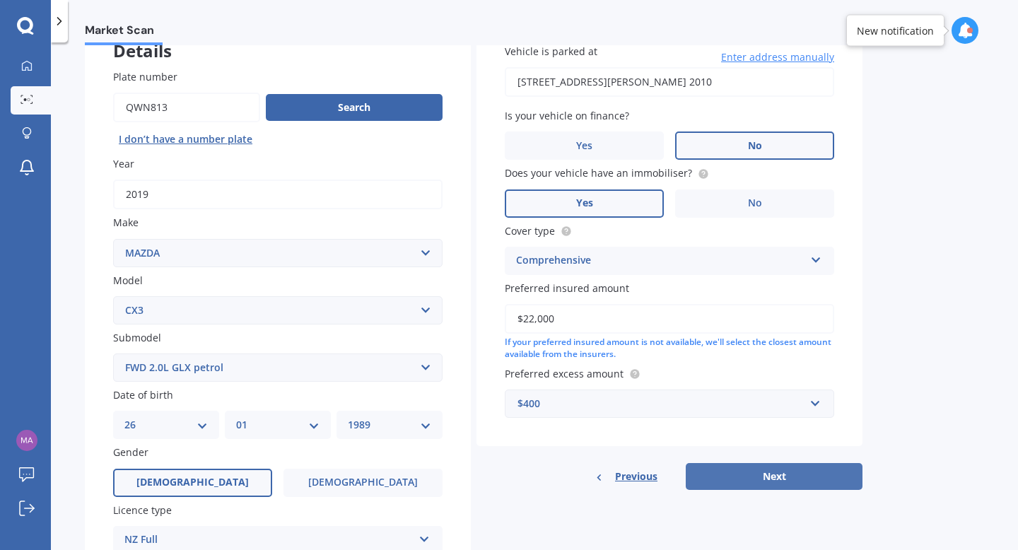
click at [744, 466] on button "Next" at bounding box center [774, 476] width 177 height 27
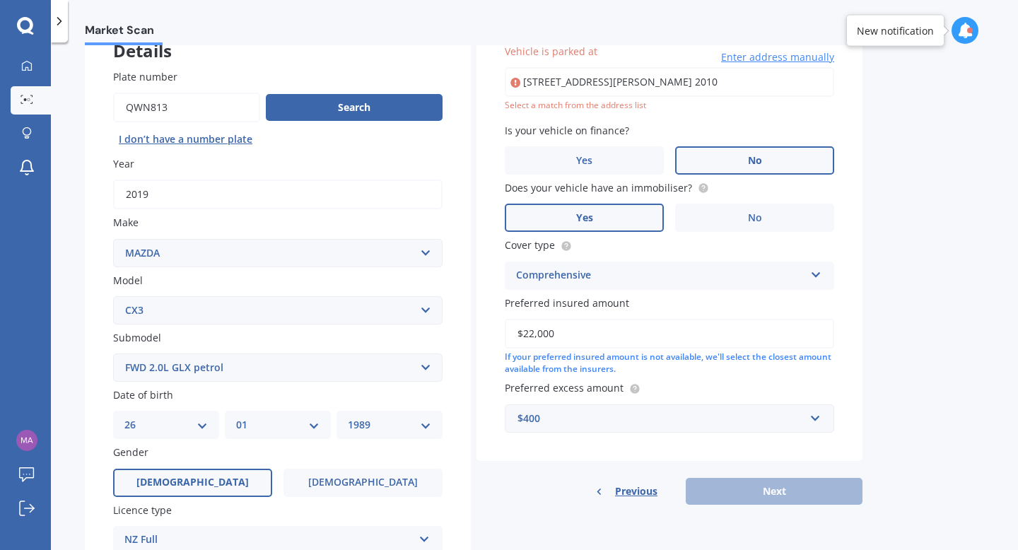
scroll to position [97, 0]
type input "[STREET_ADDRESS][PERSON_NAME] 2010"
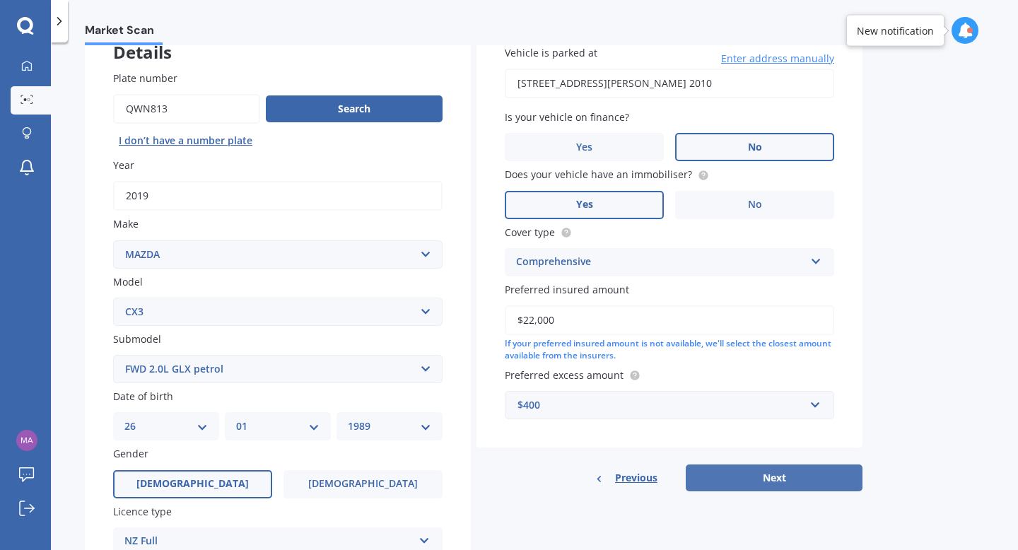
click at [777, 479] on button "Next" at bounding box center [774, 477] width 177 height 27
select select "26"
select select "01"
select select "1989"
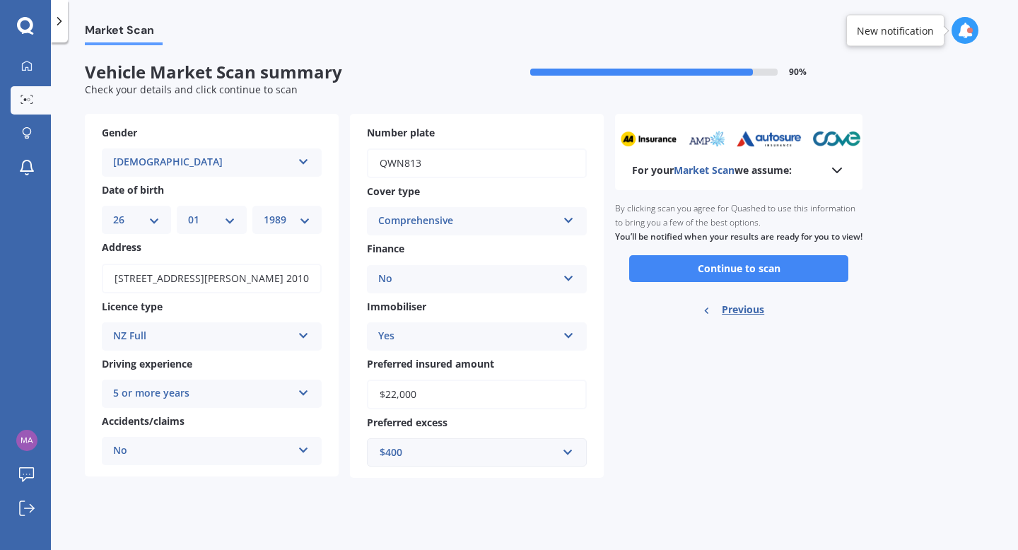
scroll to position [0, 0]
click at [736, 282] on button "Continue to scan" at bounding box center [738, 268] width 219 height 27
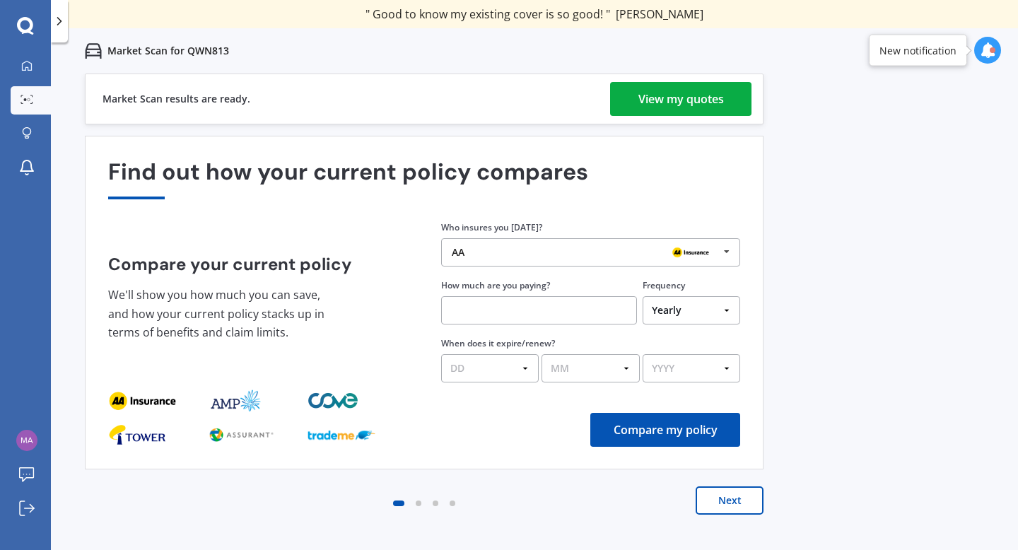
click at [660, 92] on div "View my quotes" at bounding box center [681, 99] width 86 height 34
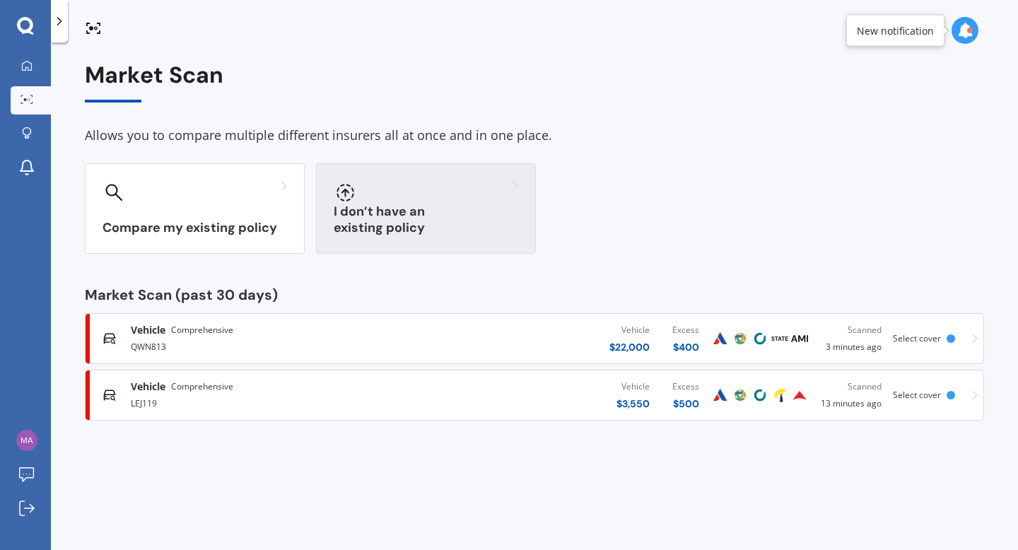
click at [461, 197] on div at bounding box center [426, 192] width 185 height 23
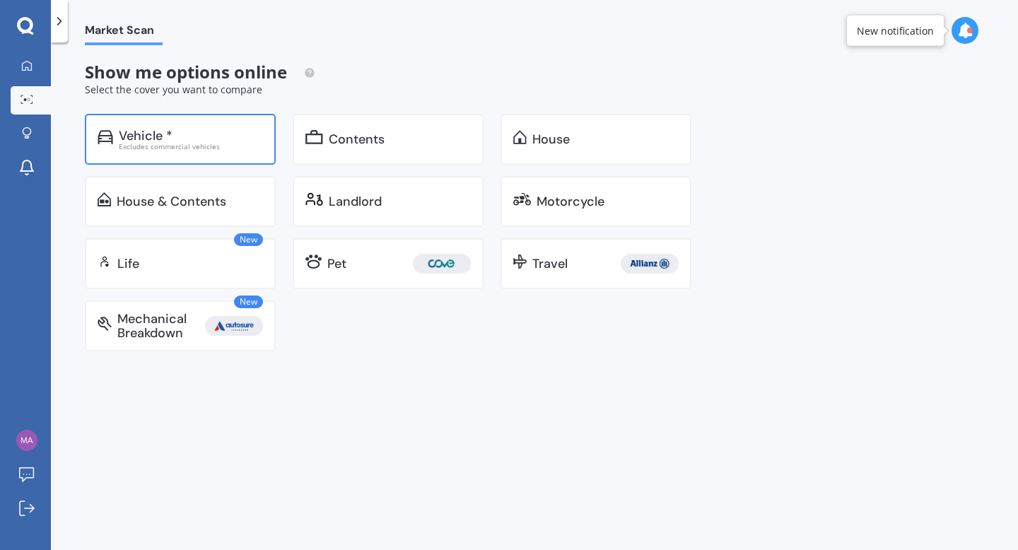
click at [194, 152] on div "Vehicle * Excludes commercial vehicles" at bounding box center [180, 139] width 191 height 51
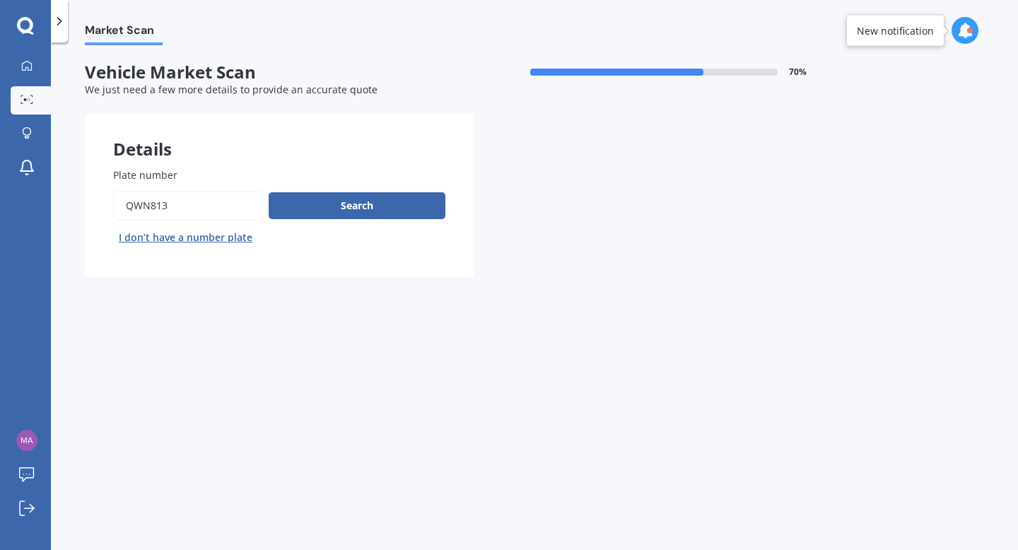
drag, startPoint x: 203, startPoint y: 215, endPoint x: 22, endPoint y: 206, distance: 181.2
click at [22, 206] on div "My Dashboard Market Scan Explore insurance Notifications [PERSON_NAME] Submit f…" at bounding box center [509, 275] width 1018 height 550
type input "LEJ11"
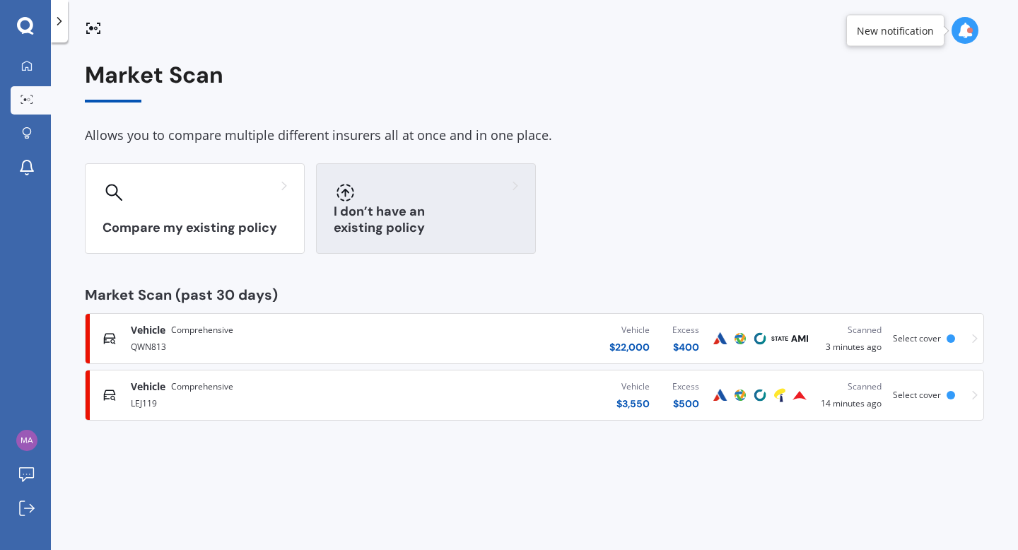
click at [428, 189] on div at bounding box center [426, 192] width 185 height 23
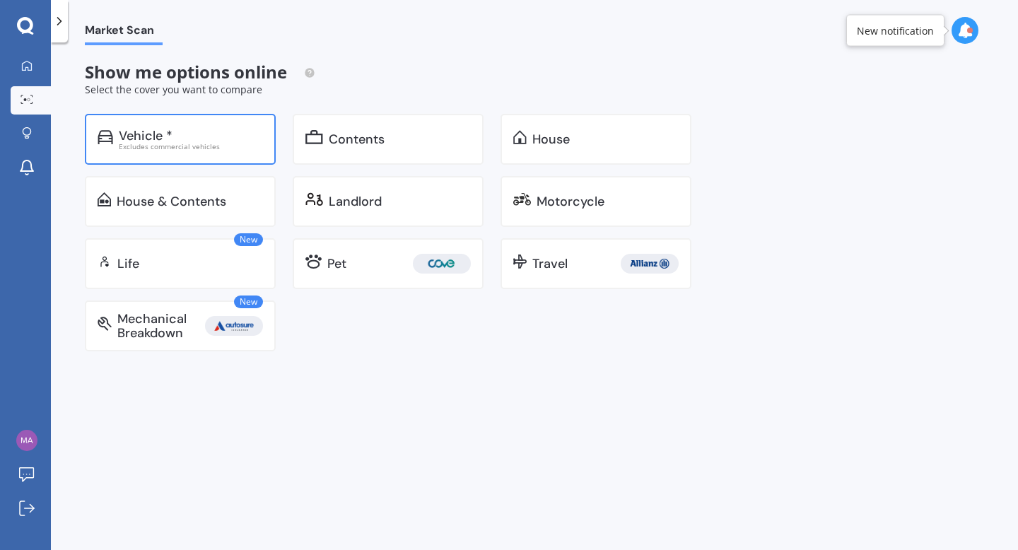
click at [174, 143] on div "Excludes commercial vehicles" at bounding box center [191, 146] width 144 height 7
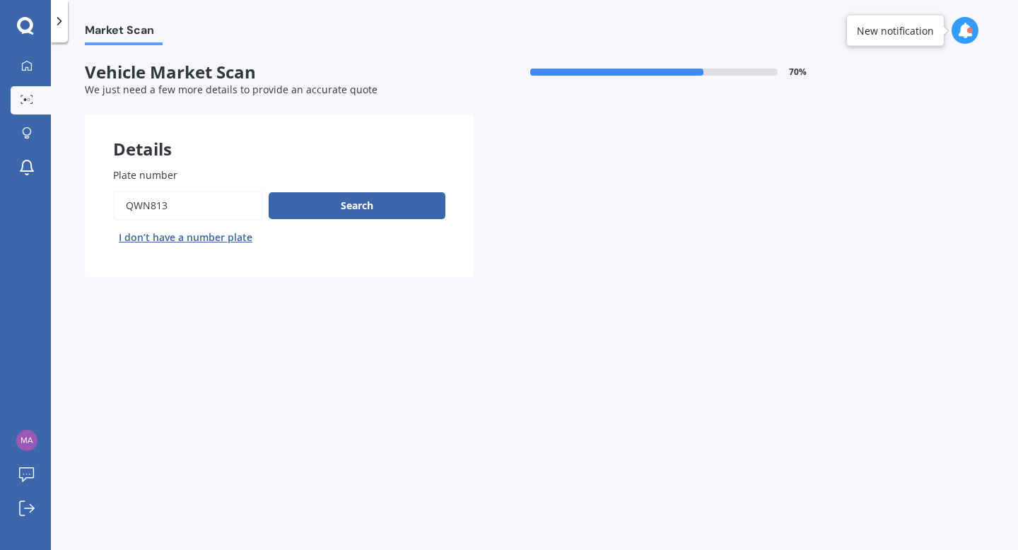
drag, startPoint x: 204, startPoint y: 211, endPoint x: 0, endPoint y: 211, distance: 203.6
click at [0, 211] on div "My Dashboard Market Scan Explore insurance Notifications [PERSON_NAME] Submit f…" at bounding box center [509, 275] width 1018 height 550
type input "LEJ119"
click at [344, 214] on button "Search" at bounding box center [357, 205] width 177 height 27
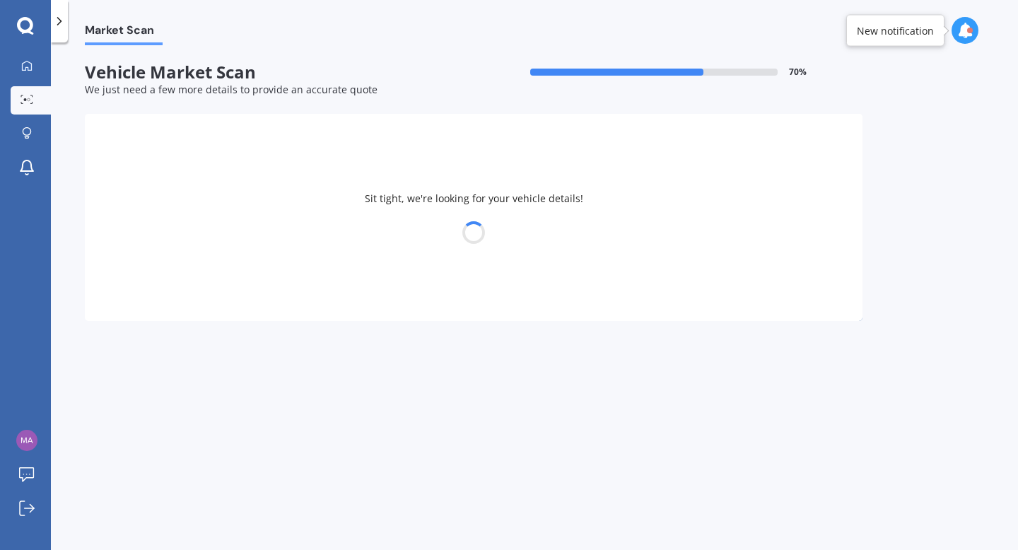
select select "TOYOTA"
select select "VITZ"
select select "26"
select select "01"
select select "1989"
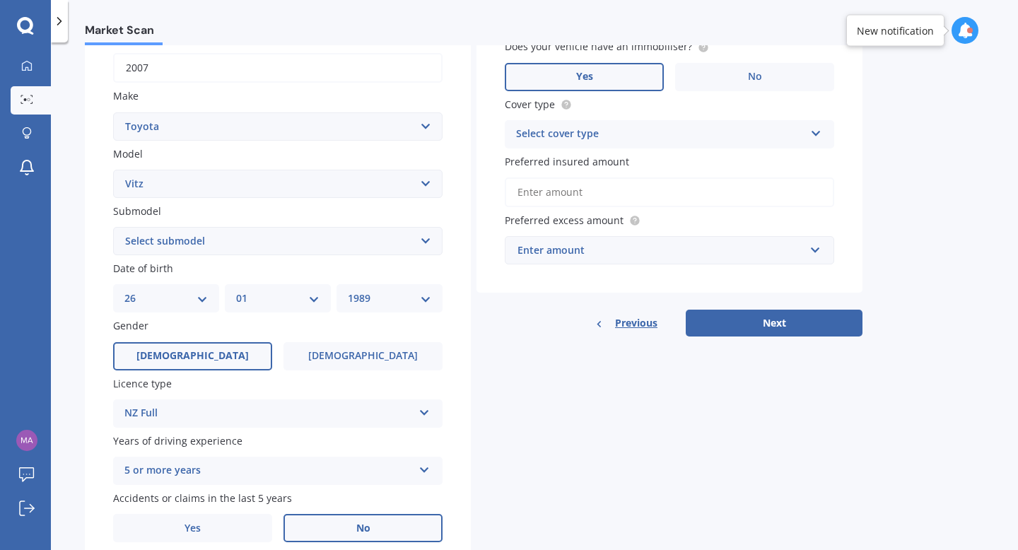
scroll to position [254, 0]
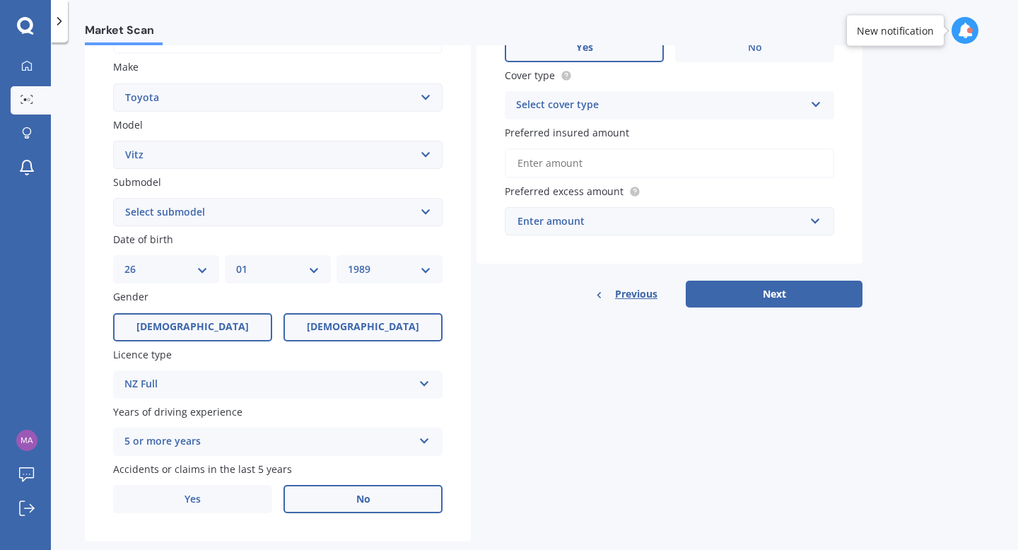
click at [308, 326] on label "[DEMOGRAPHIC_DATA]" at bounding box center [362, 327] width 159 height 28
click at [0, 0] on input "[DEMOGRAPHIC_DATA]" at bounding box center [0, 0] width 0 height 0
click at [180, 271] on select "DD 01 02 03 04 05 06 07 08 09 10 11 12 13 14 15 16 17 18 19 20 21 22 23 24 25 2…" at bounding box center [165, 270] width 83 height 16
select select "11"
click at [375, 267] on select "YYYY 2025 2024 2023 2022 2021 2020 2019 2018 2017 2016 2015 2014 2013 2012 2011…" at bounding box center [389, 270] width 83 height 16
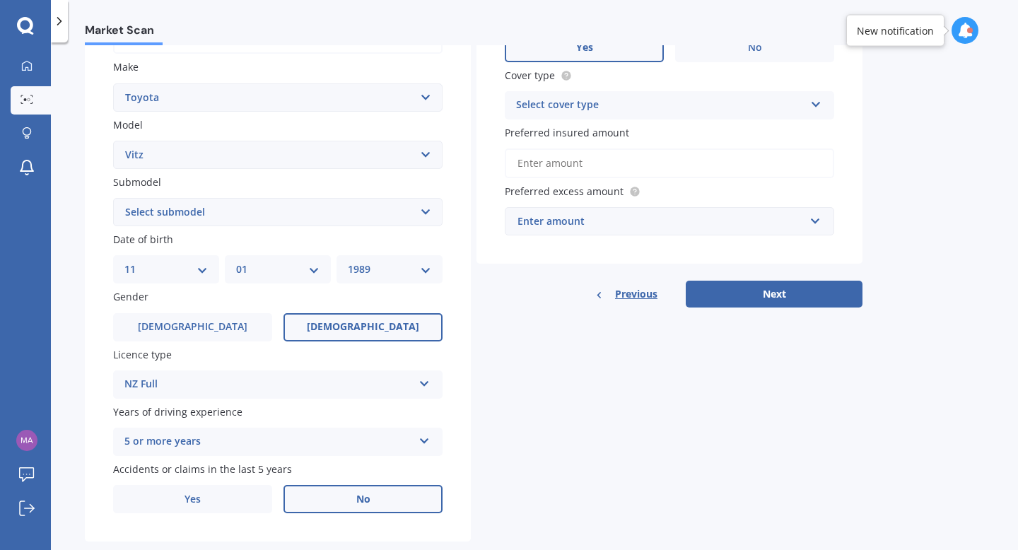
select select "1996"
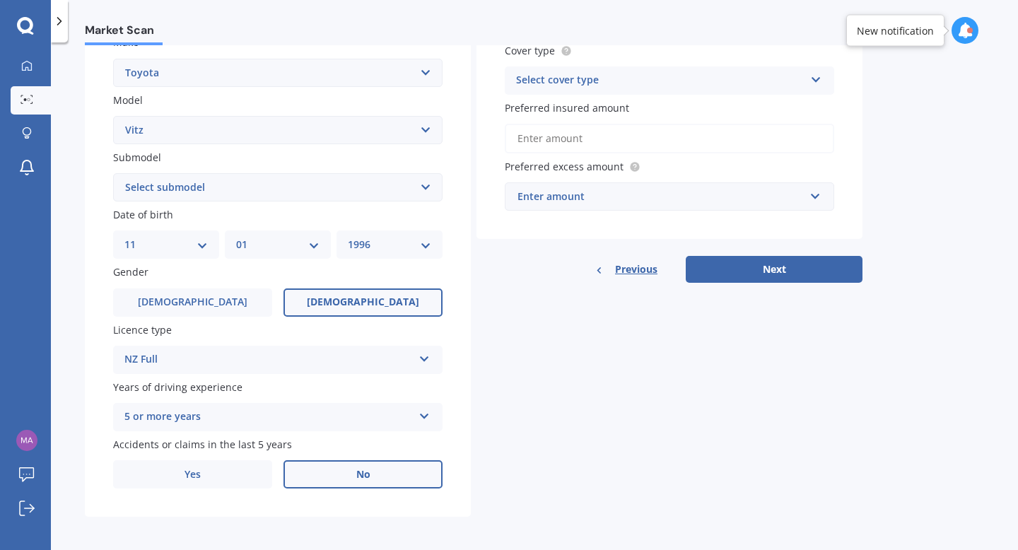
scroll to position [149, 0]
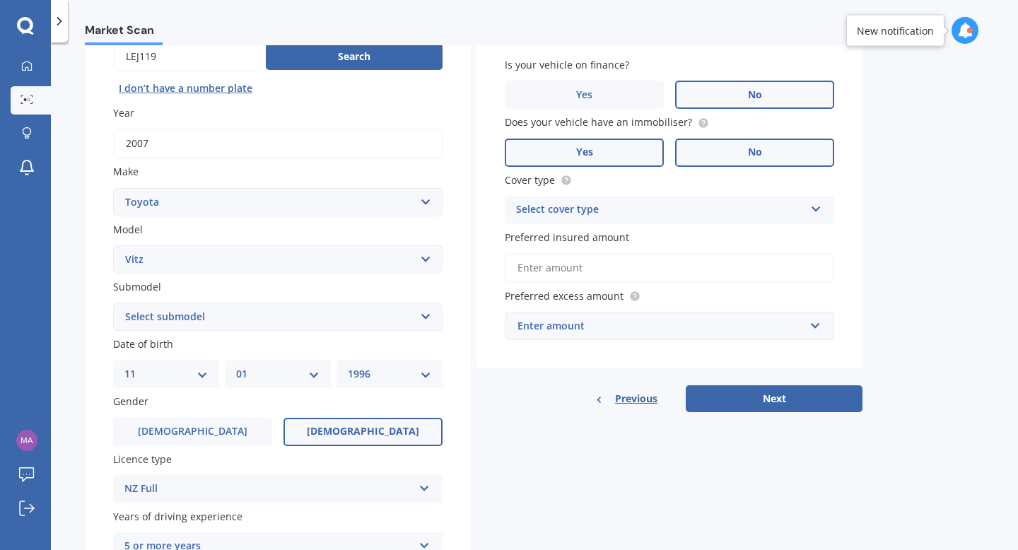
click at [714, 151] on label "No" at bounding box center [754, 153] width 159 height 28
click at [0, 0] on input "No" at bounding box center [0, 0] width 0 height 0
click at [633, 224] on div "Select cover type Comprehensive Third Party, Fire & Theft Third Party" at bounding box center [669, 210] width 329 height 28
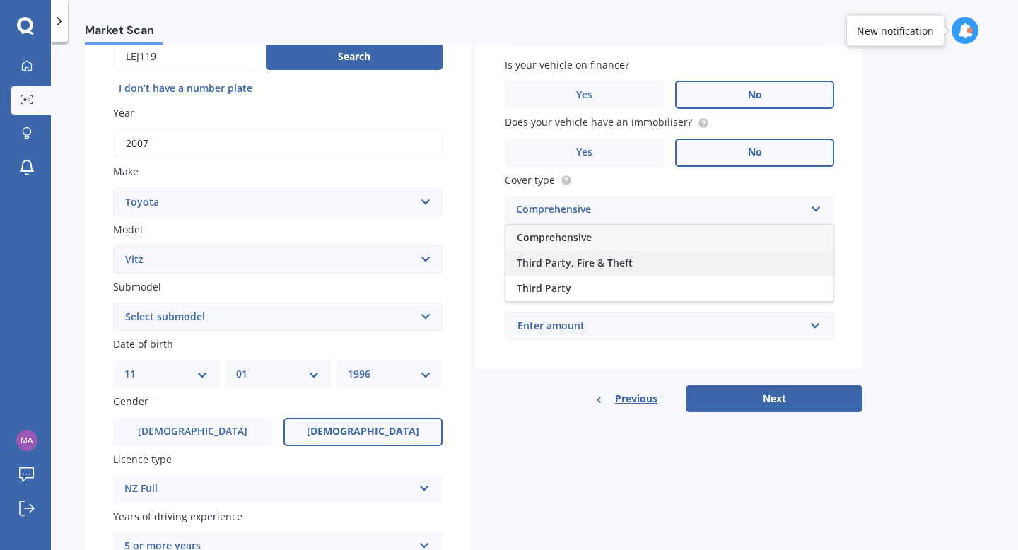
click at [608, 264] on span "Third Party, Fire & Theft" at bounding box center [575, 262] width 116 height 13
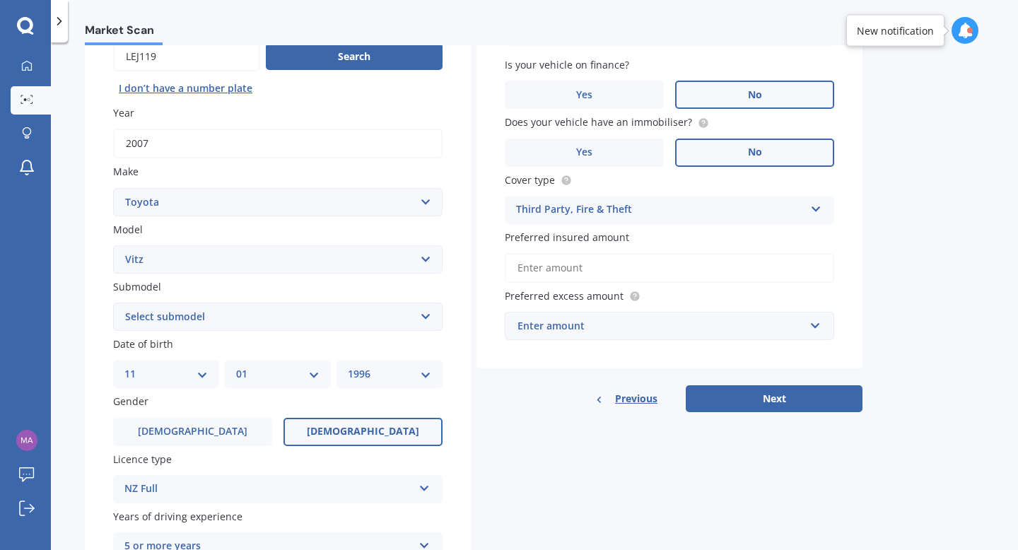
click at [622, 257] on input "Preferred insured amount" at bounding box center [669, 268] width 329 height 30
type input "$2"
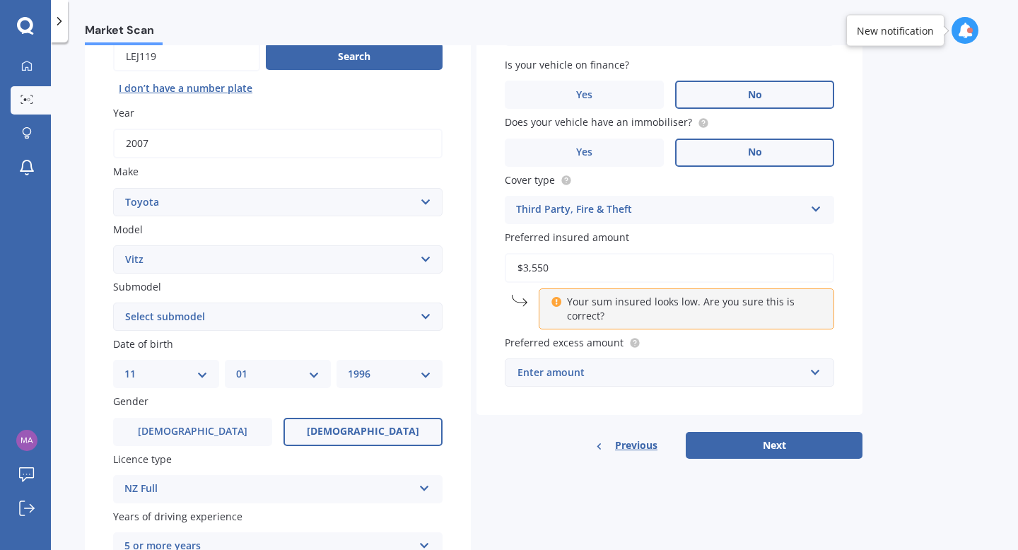
type input "$3,550"
click at [640, 386] on input "text" at bounding box center [664, 372] width 317 height 27
click at [526, 316] on div "$3,550 Your sum insured looks low. Are you sure this is correct?" at bounding box center [669, 291] width 329 height 76
click at [549, 391] on div "Vehicle is parked at [STREET_ADDRESS][PERSON_NAME] 2010 Enter address manually …" at bounding box center [669, 190] width 386 height 451
click at [563, 379] on div "$100" at bounding box center [660, 373] width 287 height 16
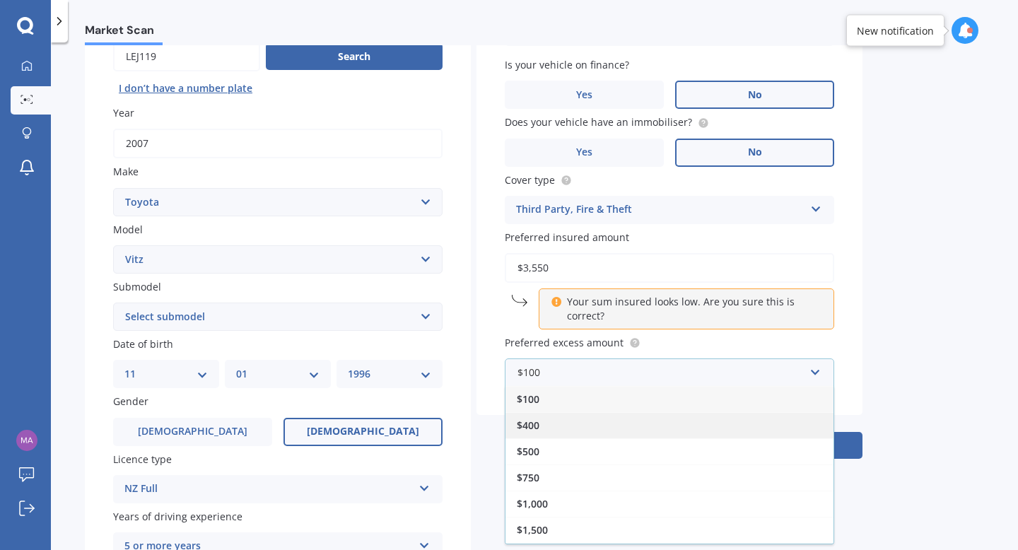
click at [555, 426] on div "$400" at bounding box center [669, 425] width 328 height 26
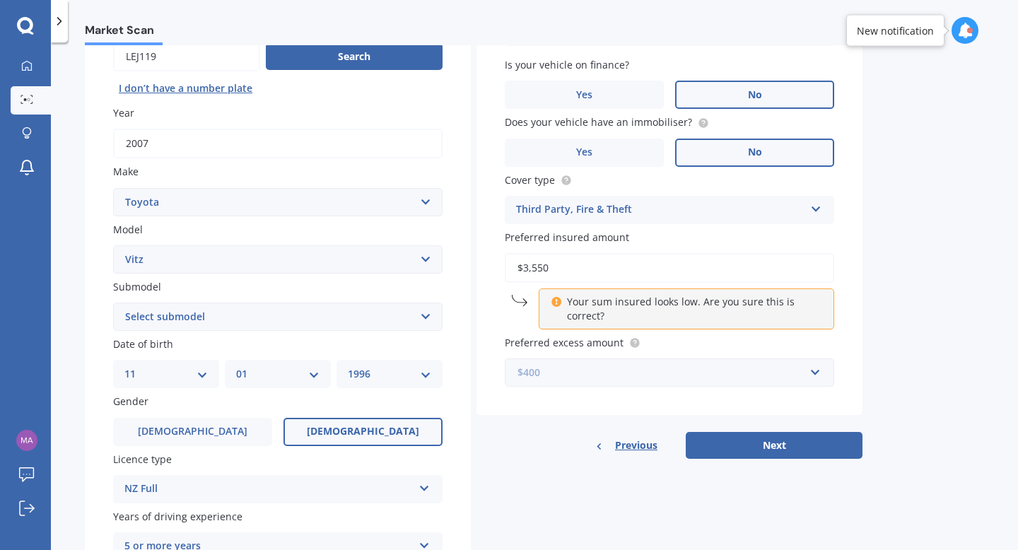
click at [574, 383] on input "text" at bounding box center [664, 372] width 317 height 27
click at [491, 355] on div "Vehicle is parked at [STREET_ADDRESS][PERSON_NAME] 2010 Enter address manually …" at bounding box center [669, 190] width 386 height 451
click at [589, 380] on div "$400" at bounding box center [660, 373] width 287 height 16
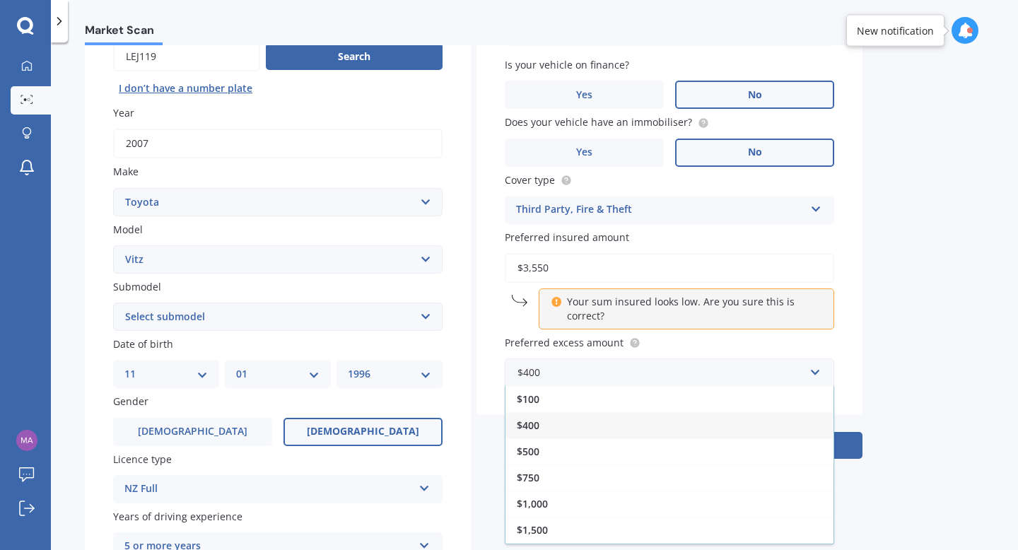
click at [908, 321] on div "Market Scan Vehicle Market Scan 70 % We just need a few more details to provide…" at bounding box center [534, 299] width 967 height 508
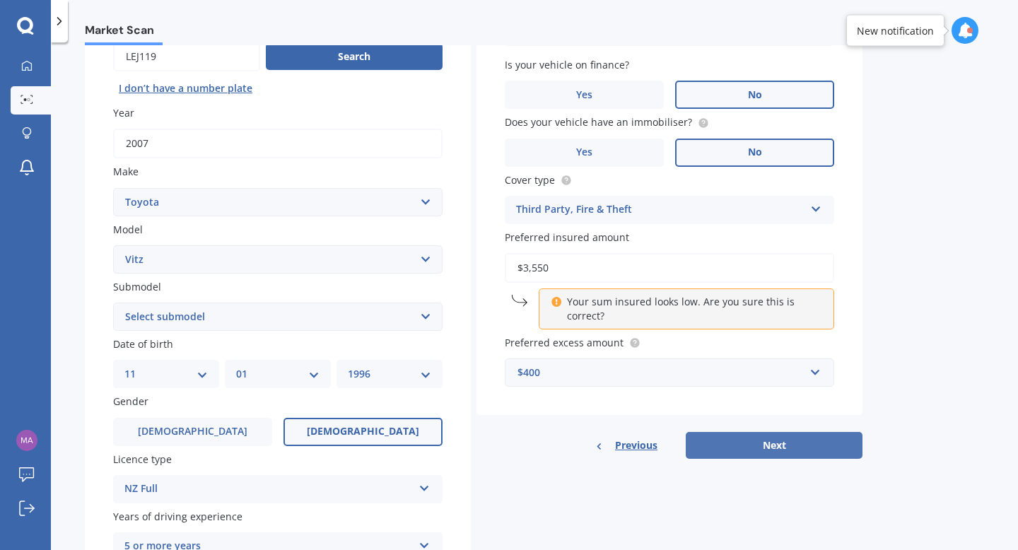
click at [778, 451] on button "Next" at bounding box center [774, 445] width 177 height 27
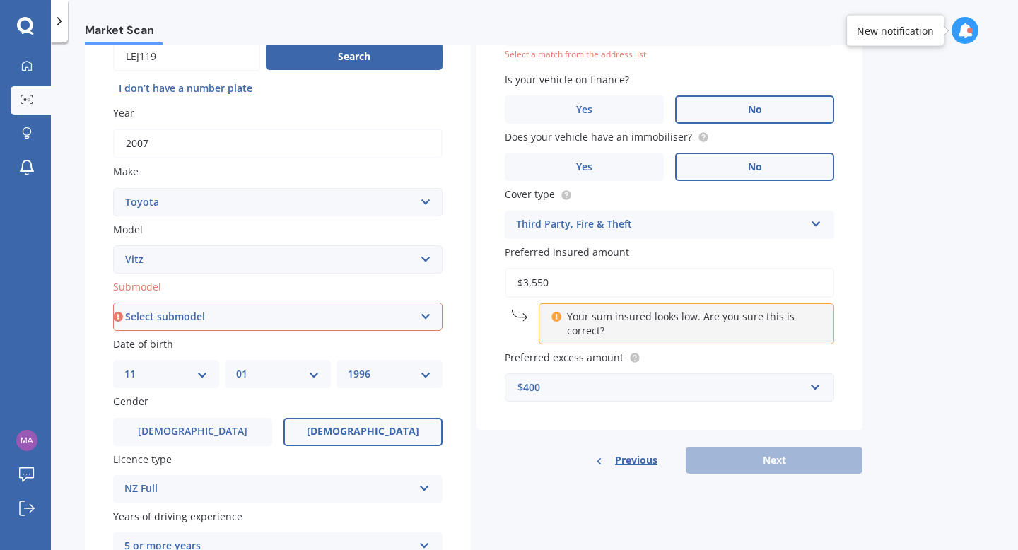
click at [369, 333] on div "Plate number Search I don’t have a number plate Year [DATE] Make Select make AC…" at bounding box center [278, 318] width 386 height 657
click at [358, 323] on select "Select submodel (All) Hybrid RS RS Turbo" at bounding box center [277, 317] width 329 height 28
select select "(ALL)"
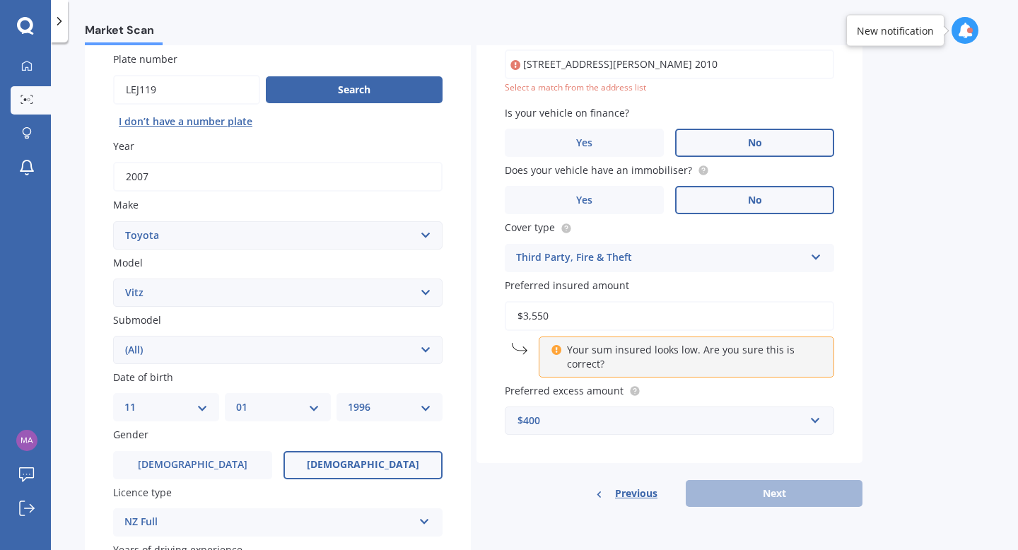
scroll to position [97, 0]
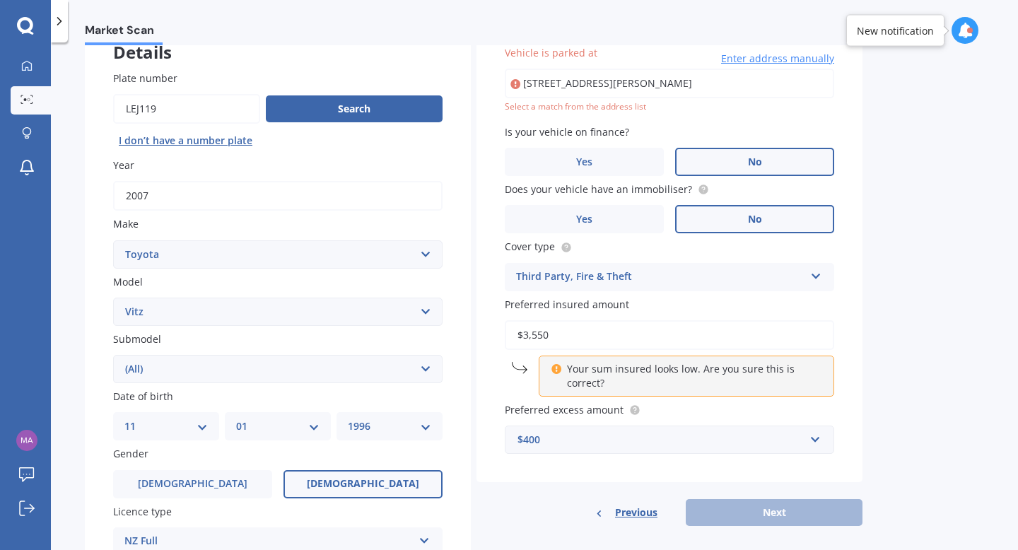
type input "[STREET_ADDRESS][PERSON_NAME] 2010"
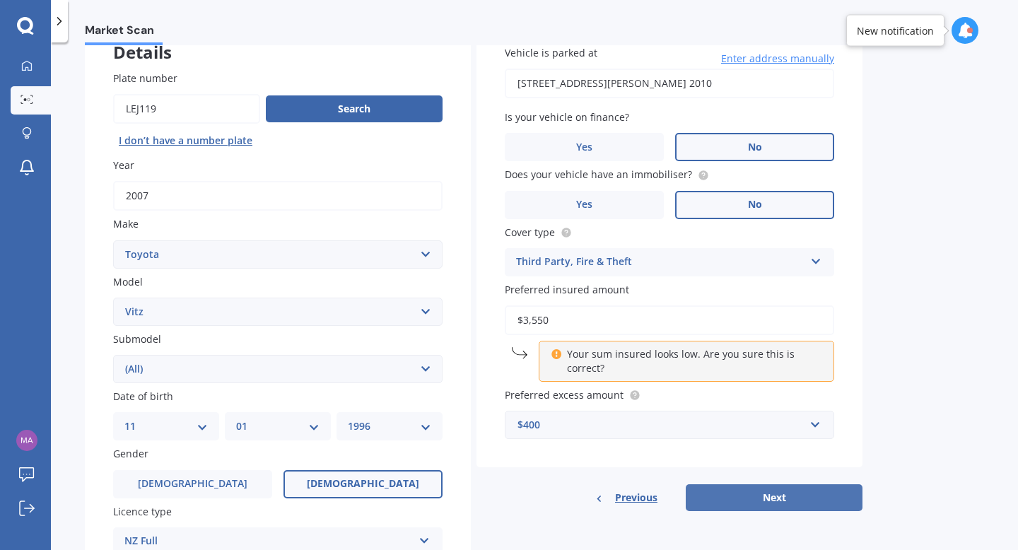
click at [766, 501] on button "Next" at bounding box center [774, 497] width 177 height 27
select select "11"
select select "01"
select select "1996"
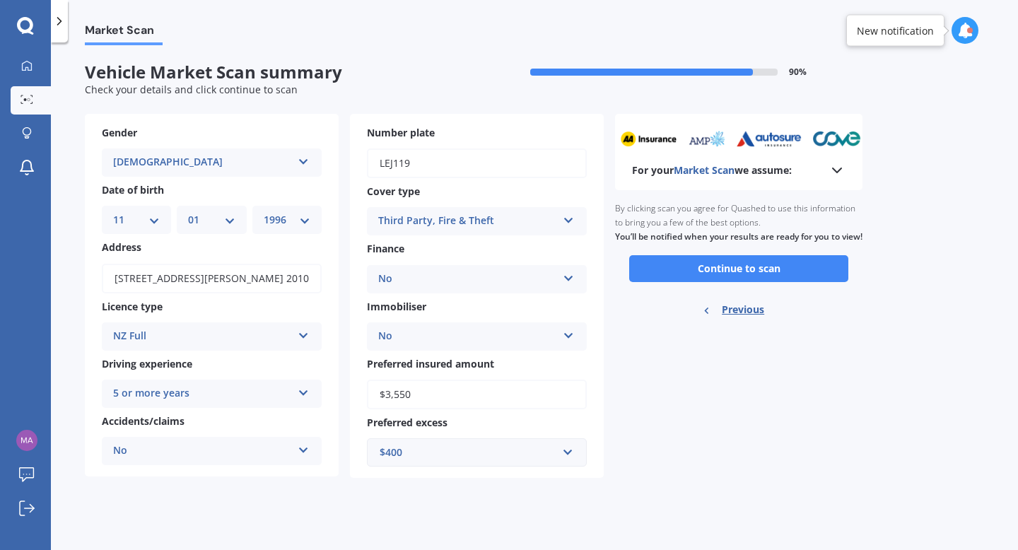
scroll to position [0, 0]
click at [720, 276] on button "Continue to scan" at bounding box center [738, 268] width 219 height 27
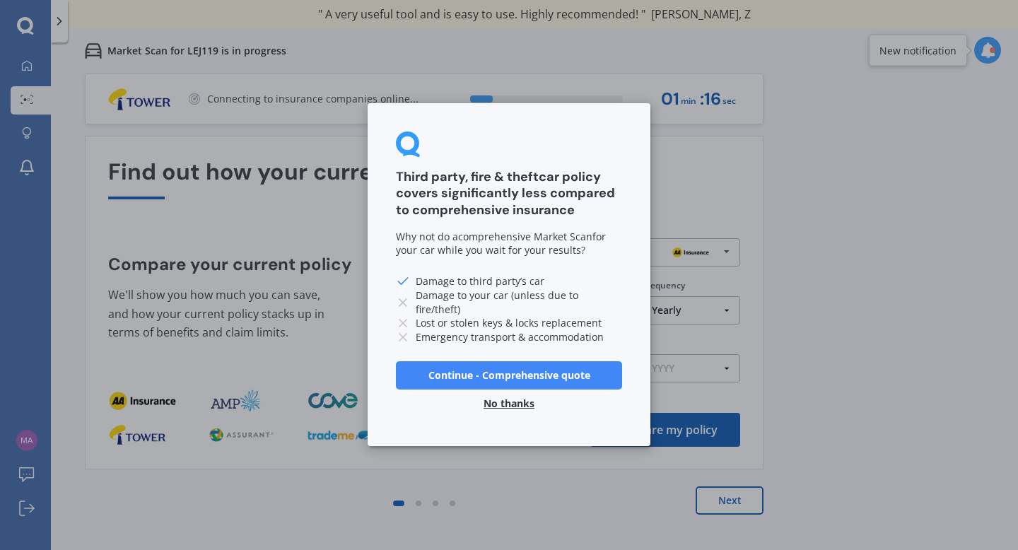
click at [517, 408] on button "No thanks" at bounding box center [509, 404] width 68 height 28
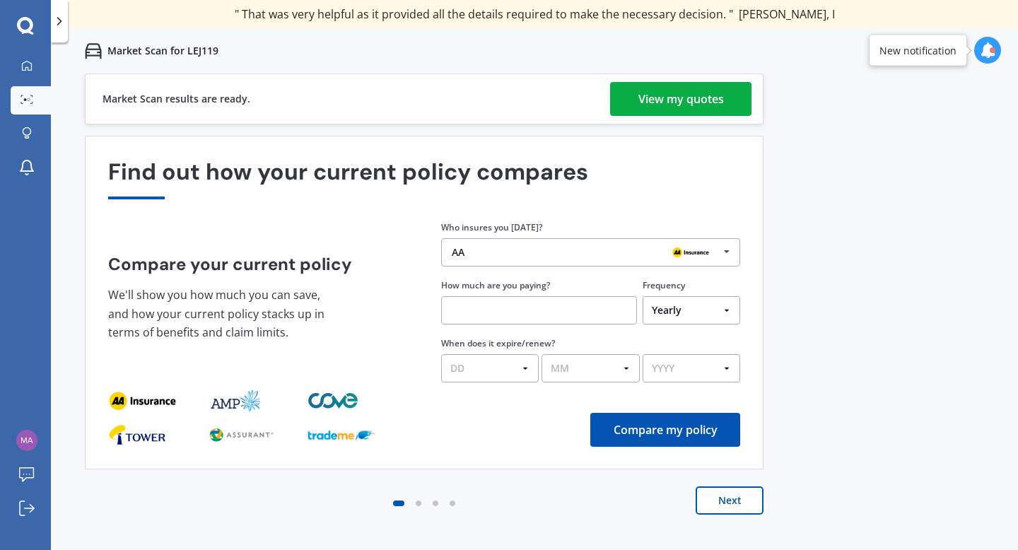
click at [705, 115] on div "View my quotes" at bounding box center [681, 99] width 86 height 34
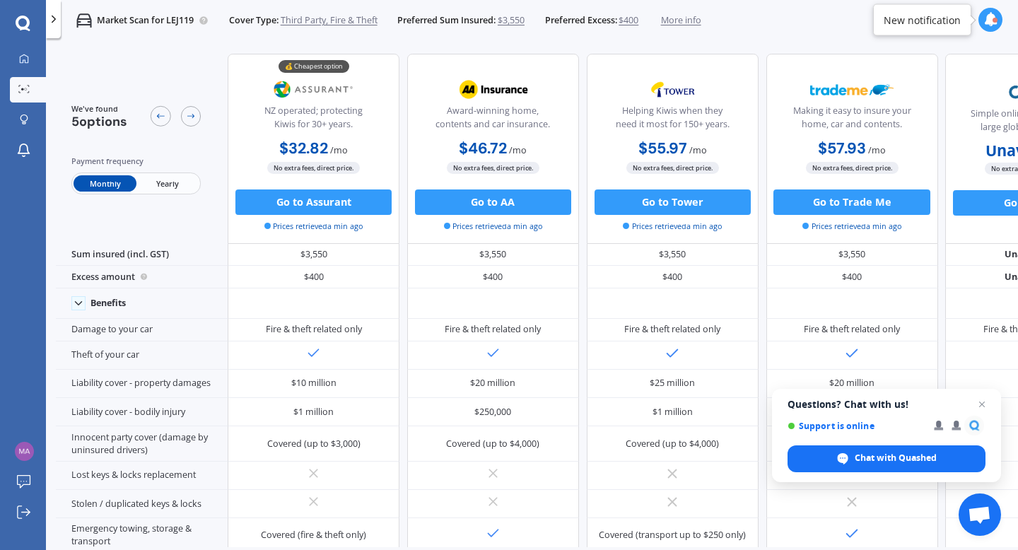
click at [28, 23] on icon at bounding box center [23, 23] width 14 height 14
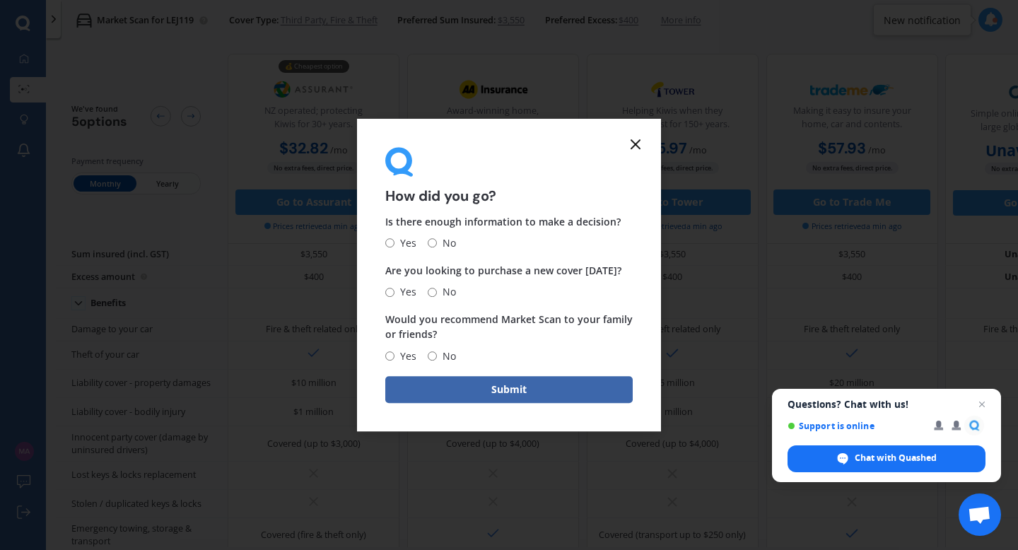
click at [628, 145] on icon at bounding box center [635, 144] width 17 height 17
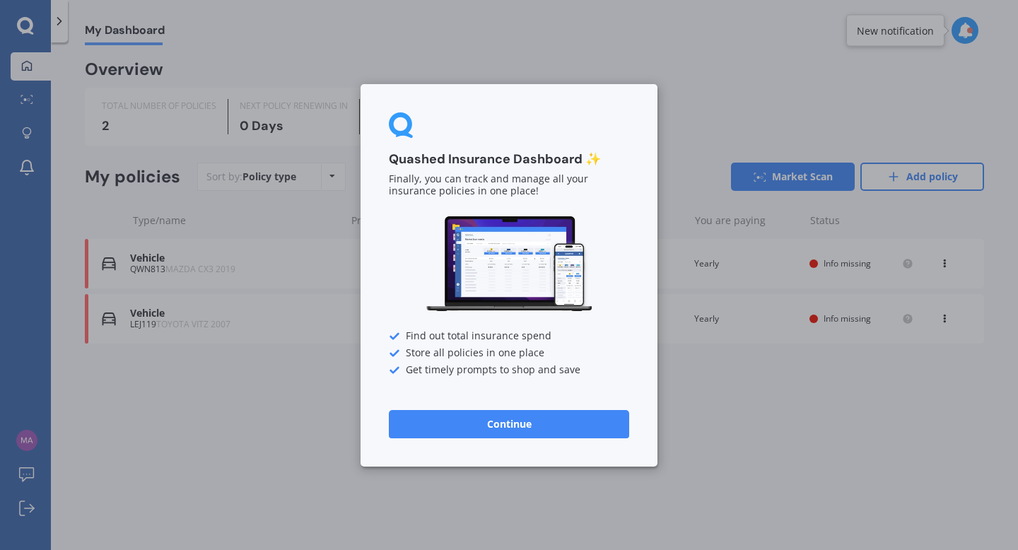
click at [159, 439] on div "Quashed Insurance Dashboard ✨ Finally, you can track and manage all your insura…" at bounding box center [509, 275] width 1018 height 550
click at [483, 426] on button "Continue" at bounding box center [509, 423] width 240 height 28
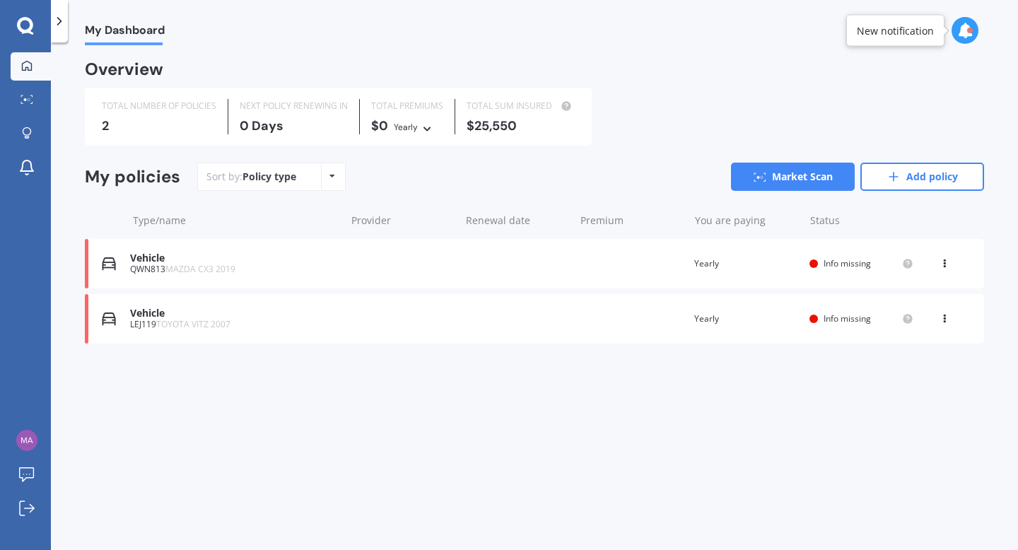
click at [57, 20] on icon at bounding box center [59, 21] width 14 height 14
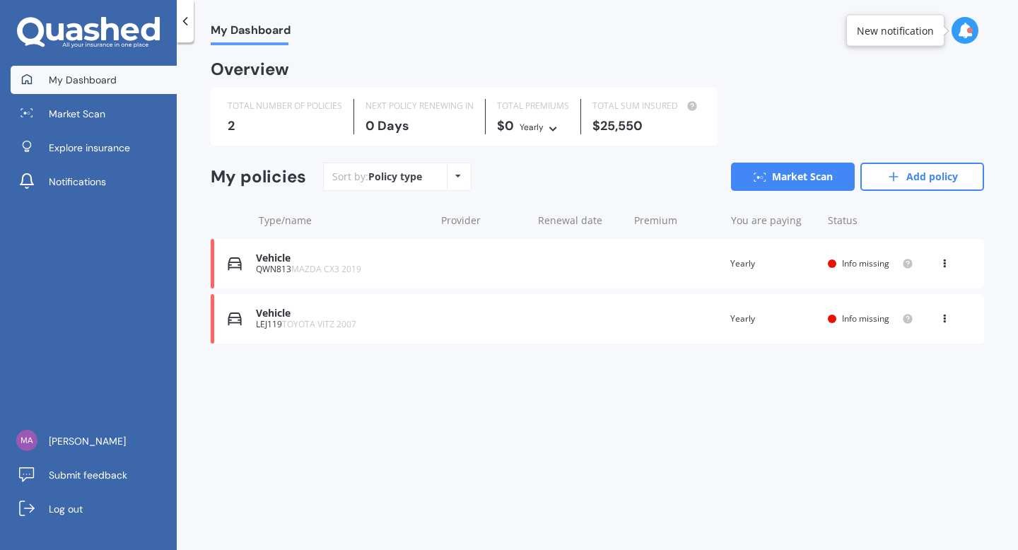
click at [61, 88] on link "My Dashboard" at bounding box center [94, 80] width 166 height 28
click at [66, 121] on link "Market Scan" at bounding box center [94, 114] width 166 height 28
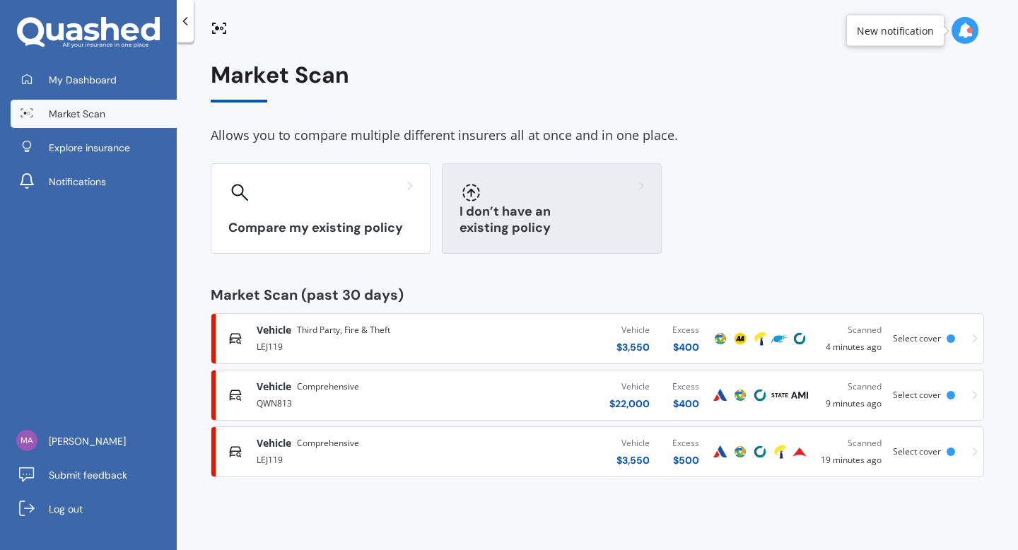
click at [489, 228] on h3 "I don’t have an existing policy" at bounding box center [552, 220] width 185 height 33
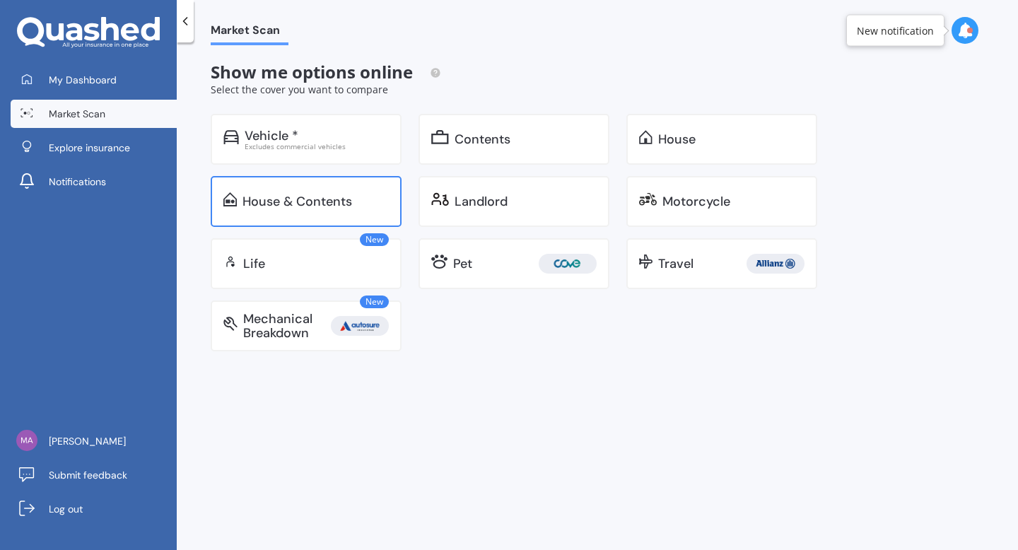
click at [306, 204] on div "House & Contents" at bounding box center [297, 201] width 110 height 14
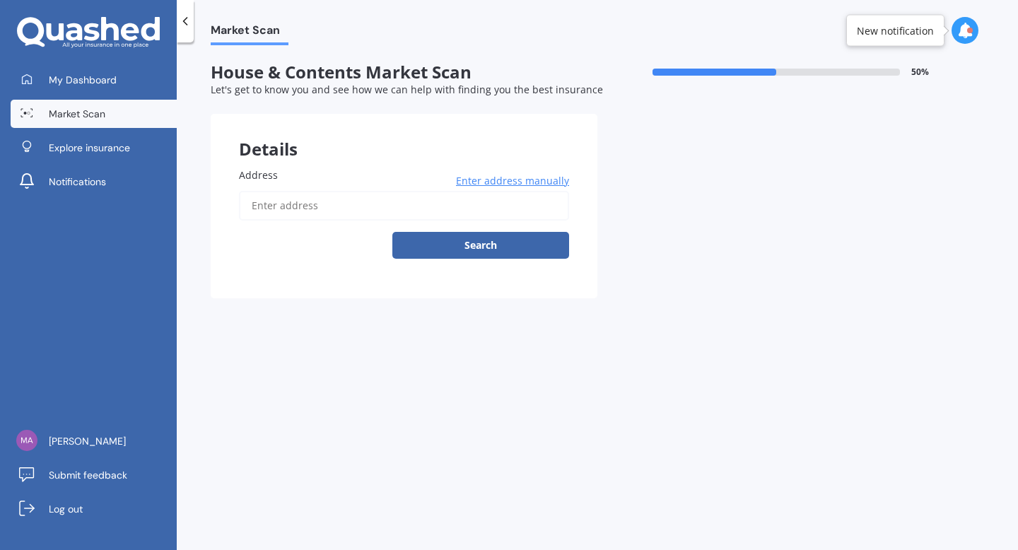
click at [376, 216] on input "Address" at bounding box center [404, 206] width 330 height 30
type input "[STREET_ADDRESS][PERSON_NAME] 2010"
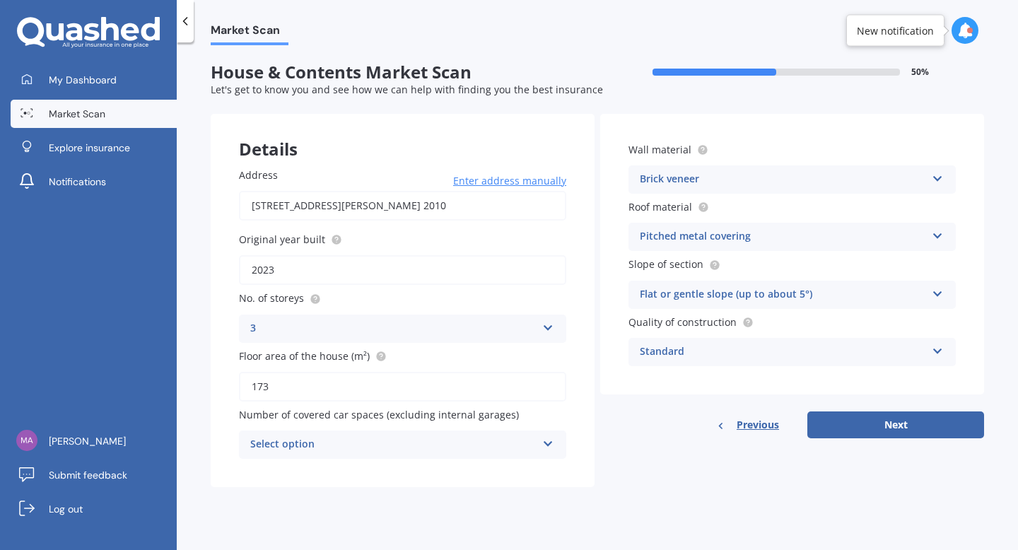
click at [488, 452] on div "Select option" at bounding box center [393, 444] width 286 height 17
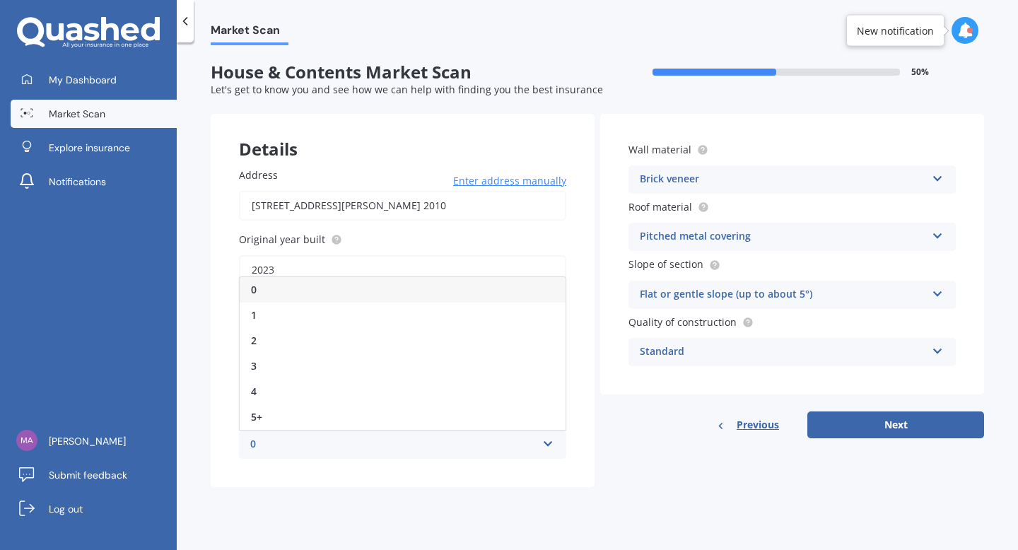
click at [488, 452] on div "0" at bounding box center [393, 444] width 286 height 17
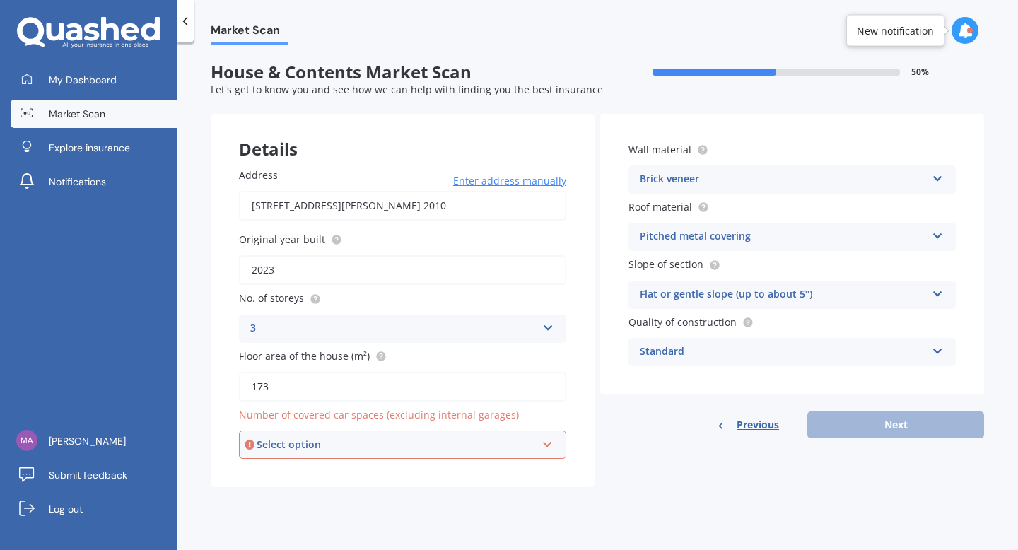
click at [488, 452] on div "Select option" at bounding box center [396, 445] width 279 height 16
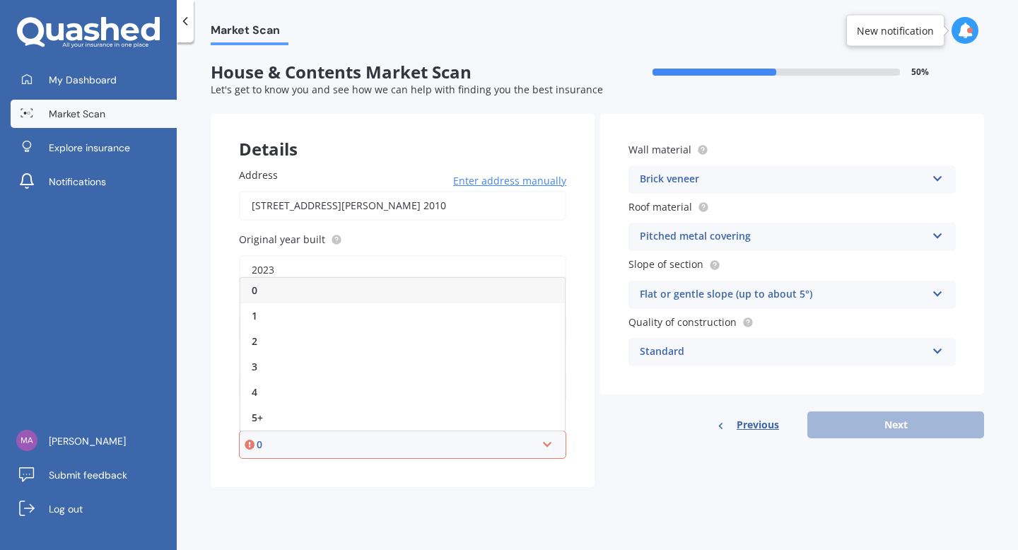
click at [360, 291] on div "0" at bounding box center [402, 290] width 324 height 25
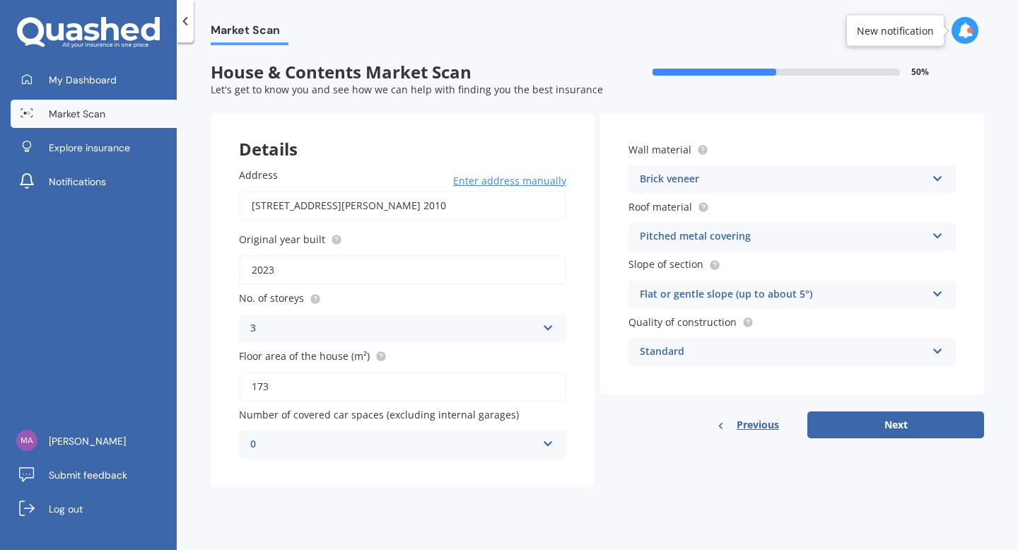
click at [732, 167] on div "Brick veneer Artificial weatherboard/plank cladding Blockwork Brick veneer Doub…" at bounding box center [791, 179] width 327 height 28
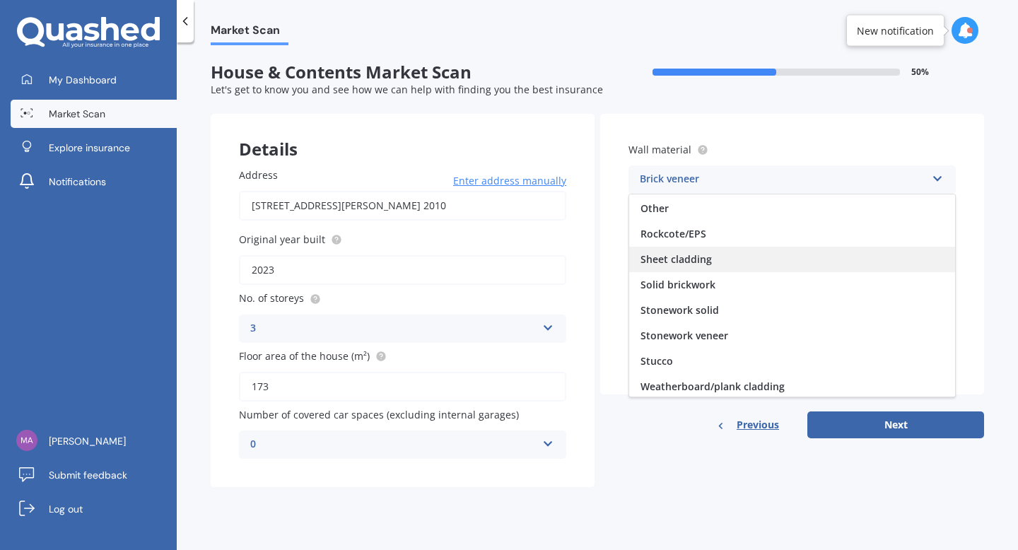
scroll to position [129, 0]
click at [677, 259] on span "Sheet cladding" at bounding box center [675, 256] width 71 height 13
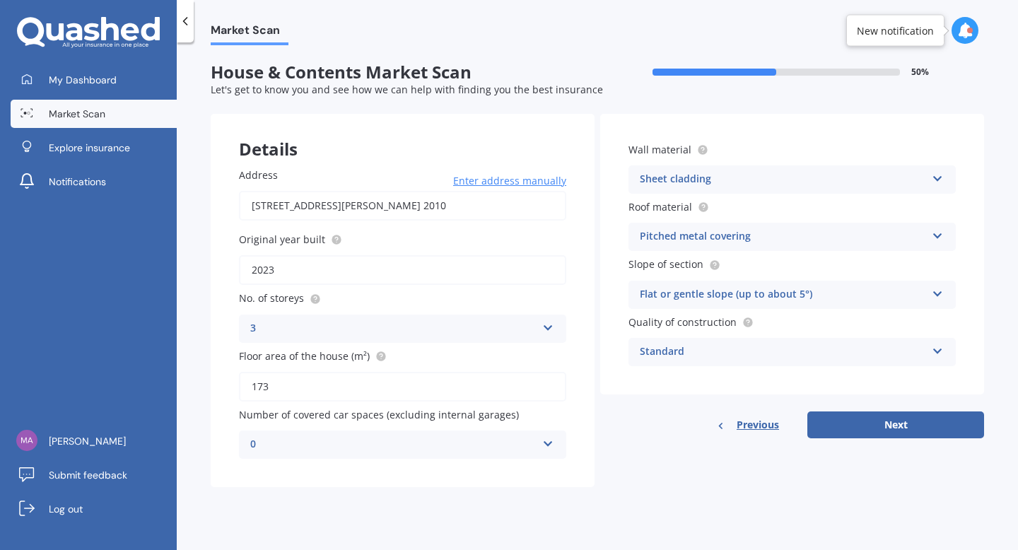
click at [718, 349] on div "Standard" at bounding box center [783, 352] width 286 height 17
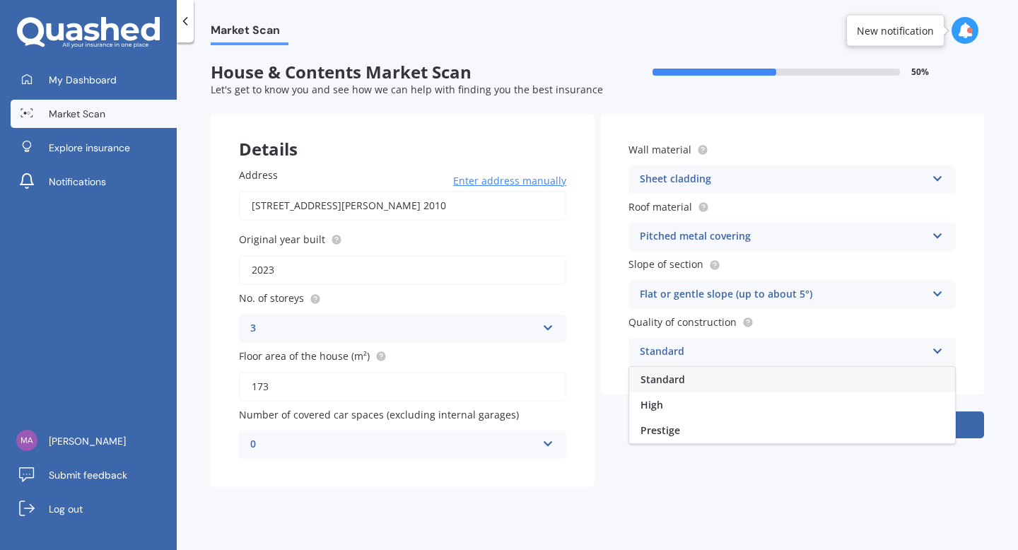
click at [718, 349] on div "Standard" at bounding box center [783, 352] width 286 height 17
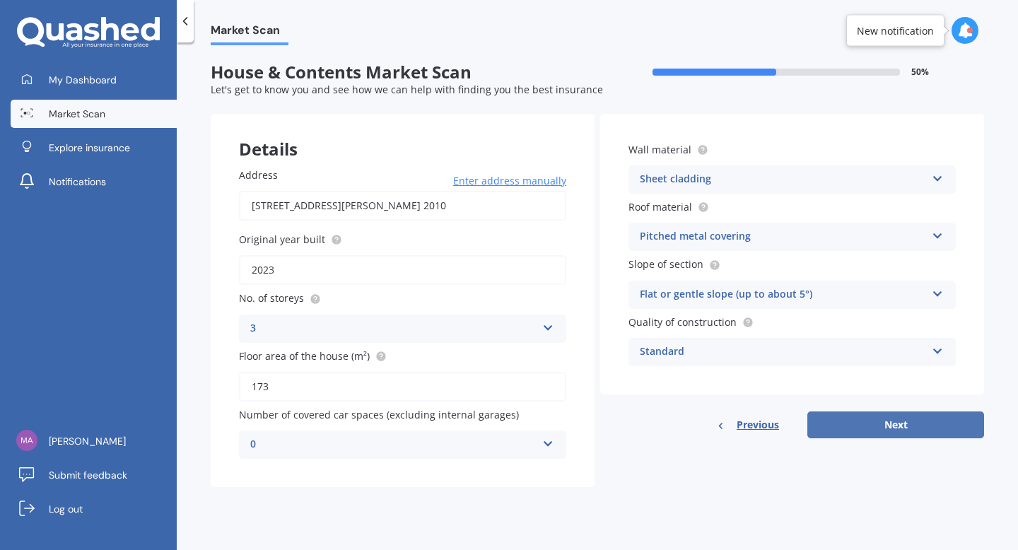
click at [894, 426] on button "Next" at bounding box center [895, 424] width 177 height 27
select select "11"
select select "01"
select select "1996"
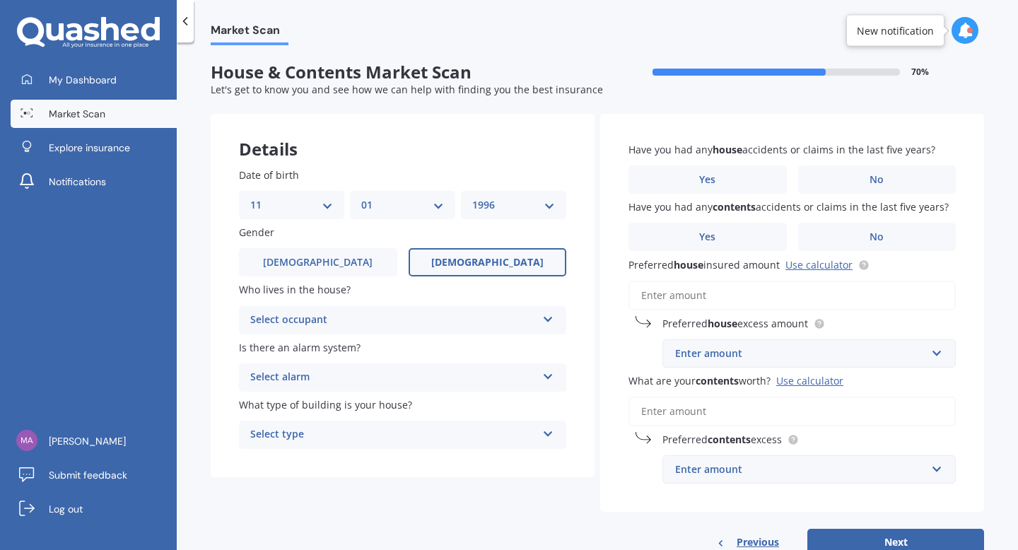
click at [363, 317] on div "Select occupant" at bounding box center [393, 320] width 286 height 17
click at [341, 347] on div "Owner" at bounding box center [403, 347] width 326 height 25
click at [351, 375] on div "Select alarm" at bounding box center [393, 377] width 286 height 17
click at [348, 407] on div "Yes, monitored" at bounding box center [403, 404] width 326 height 25
click at [336, 375] on div "Yes, monitored" at bounding box center [393, 377] width 286 height 17
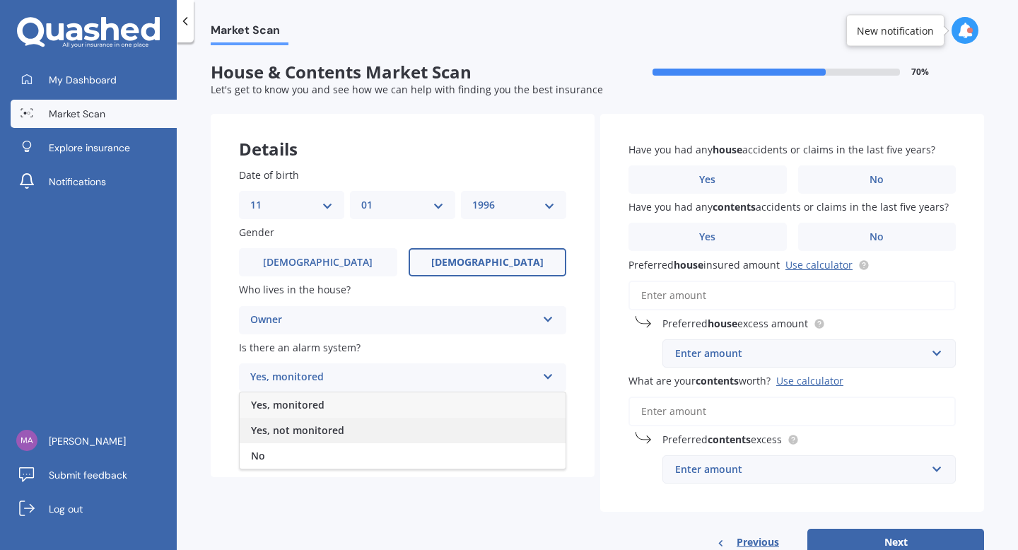
click at [329, 426] on span "Yes, not monitored" at bounding box center [297, 429] width 93 height 13
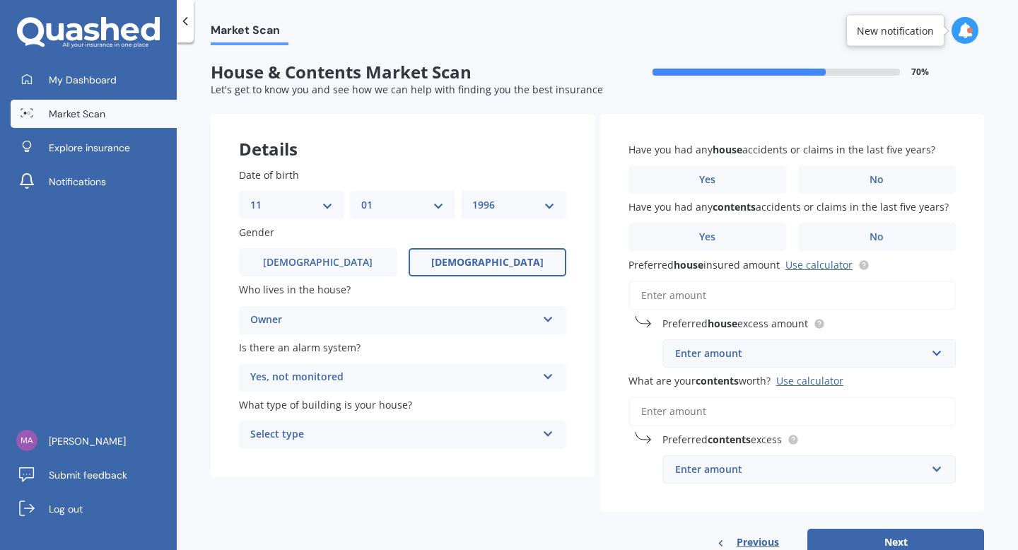
click at [373, 442] on div "Select type" at bounding box center [393, 434] width 286 height 17
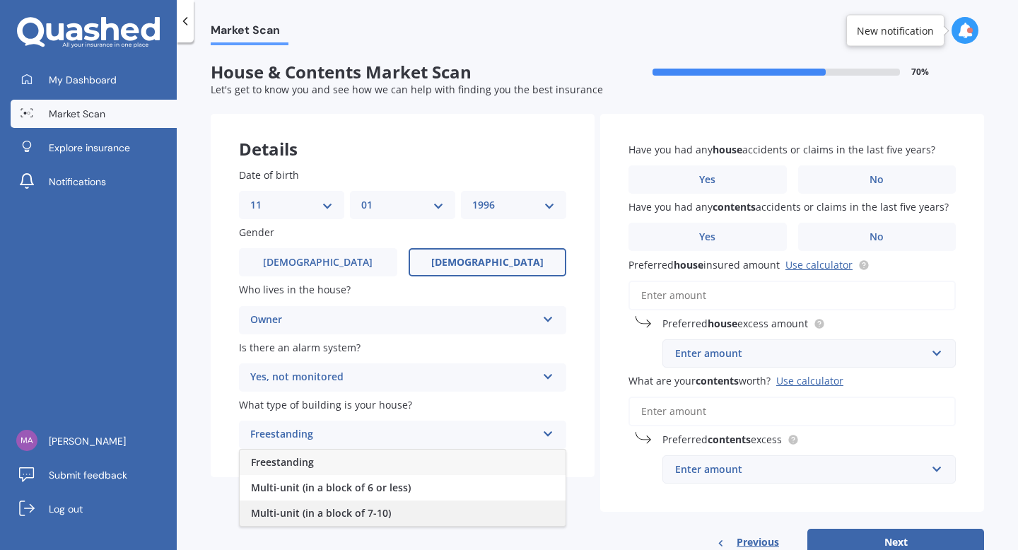
click at [399, 510] on div "Multi-unit (in a block of 7-10)" at bounding box center [403, 513] width 326 height 25
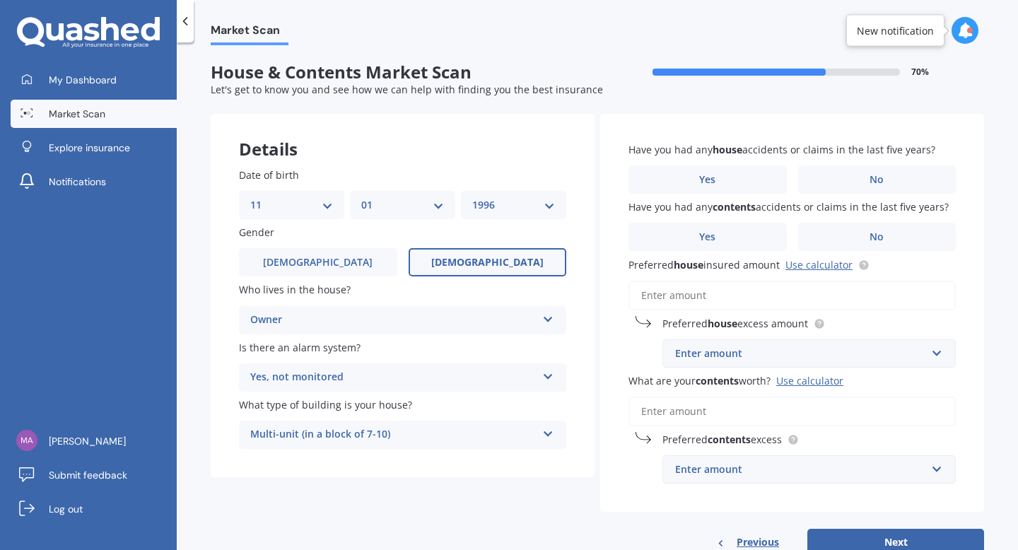
click at [293, 208] on select "DD 01 02 03 04 05 06 07 08 09 10 11 12 13 14 15 16 17 18 19 20 21 22 23 24 25 2…" at bounding box center [291, 205] width 83 height 16
select select "26"
click at [494, 203] on select "YYYY 2009 2008 2007 2006 2005 2004 2003 2002 2001 2000 1999 1998 1997 1996 1995…" at bounding box center [513, 205] width 83 height 16
select select "1989"
click at [345, 257] on label "[DEMOGRAPHIC_DATA]" at bounding box center [318, 262] width 158 height 28
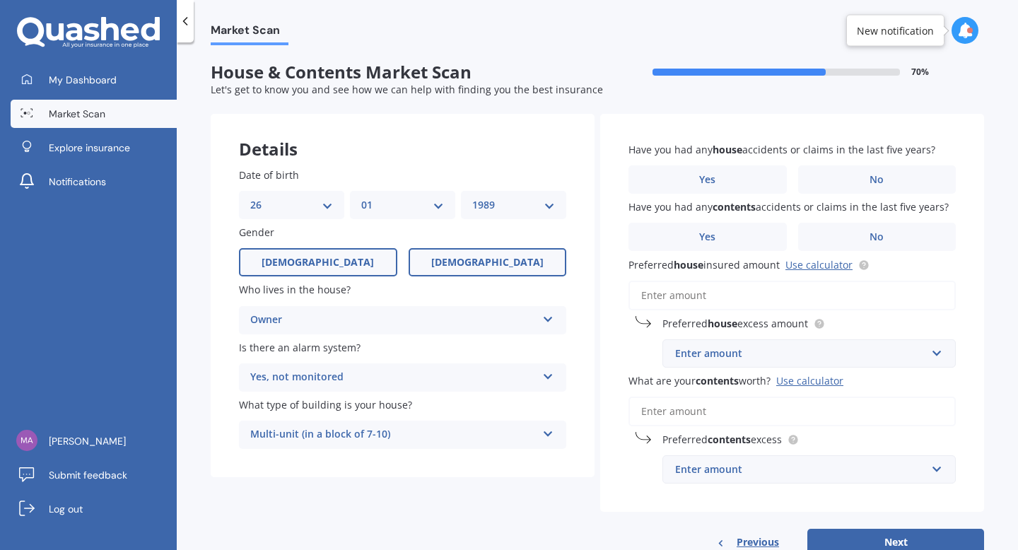
click at [0, 0] on input "[DEMOGRAPHIC_DATA]" at bounding box center [0, 0] width 0 height 0
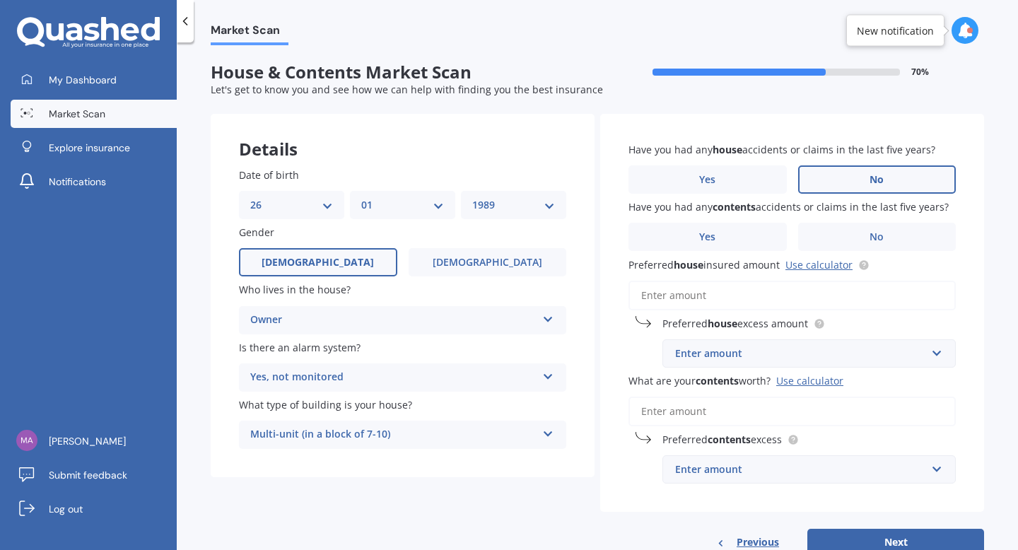
click at [875, 175] on span "No" at bounding box center [877, 180] width 14 height 12
click at [0, 0] on input "No" at bounding box center [0, 0] width 0 height 0
click at [872, 226] on label "No" at bounding box center [877, 237] width 158 height 28
click at [0, 0] on input "No" at bounding box center [0, 0] width 0 height 0
click at [744, 300] on input "Preferred house insured amount Use calculator" at bounding box center [791, 296] width 327 height 30
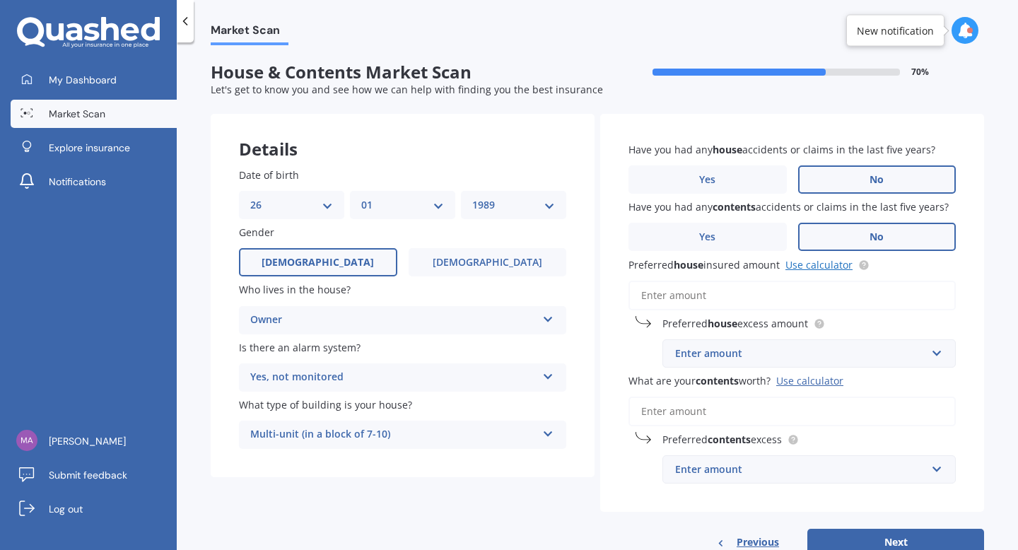
click at [796, 265] on link "Use calculator" at bounding box center [818, 264] width 67 height 13
click at [738, 295] on input "Preferred house insured amount Use calculator" at bounding box center [791, 296] width 327 height 30
paste input "$813,098"
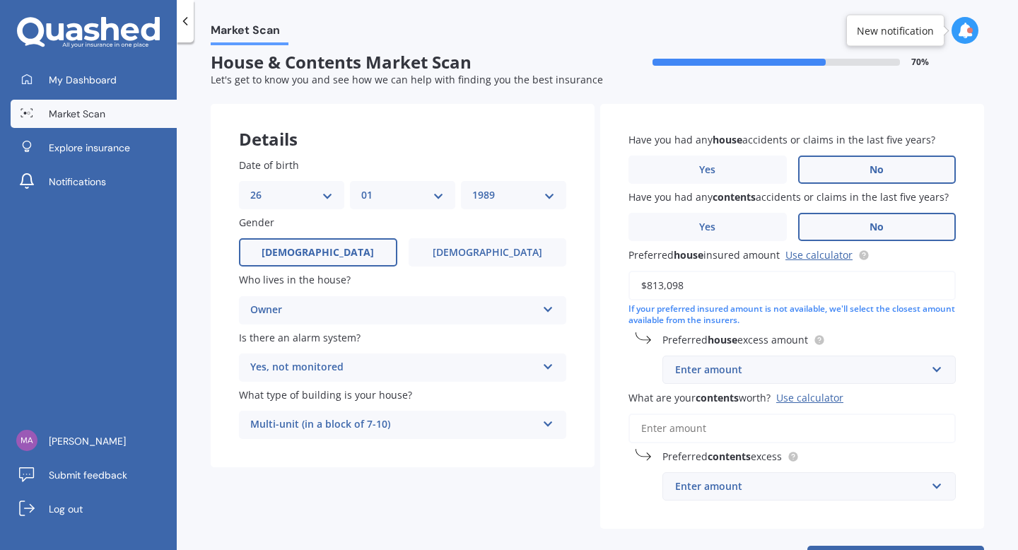
scroll to position [11, 0]
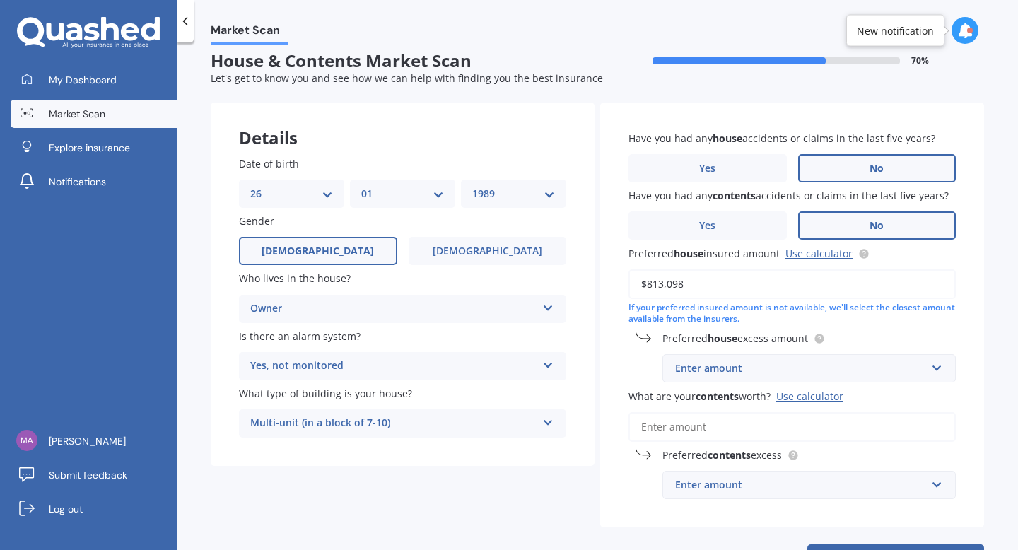
type input "$813,098"
click at [710, 376] on div "Enter amount" at bounding box center [800, 369] width 251 height 16
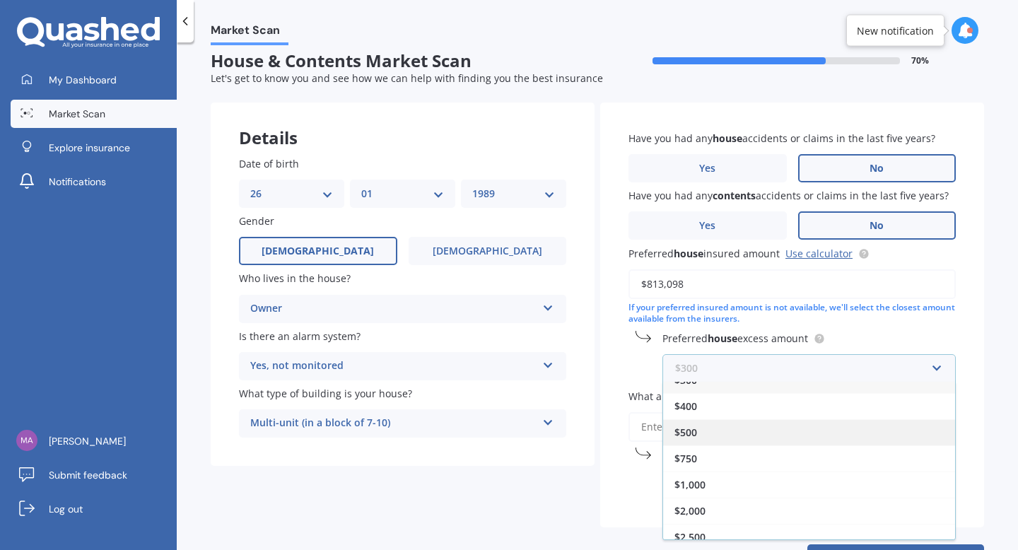
scroll to position [16, 0]
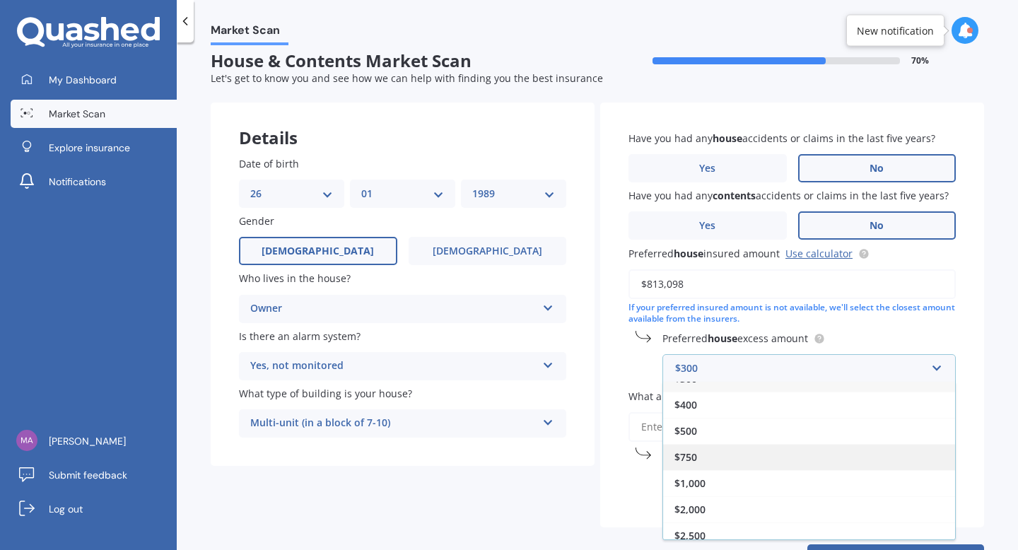
click at [717, 465] on div "$750" at bounding box center [809, 457] width 292 height 26
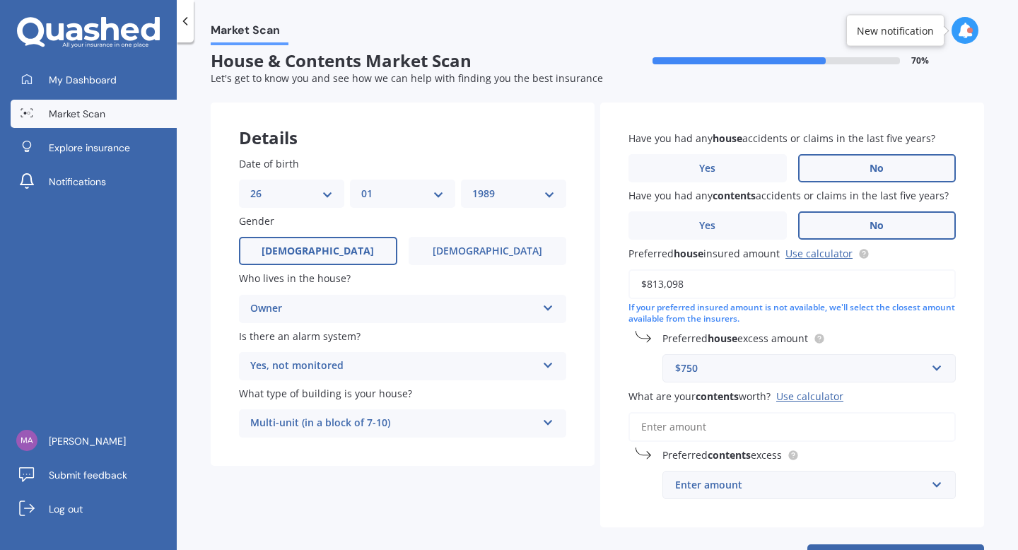
scroll to position [71, 0]
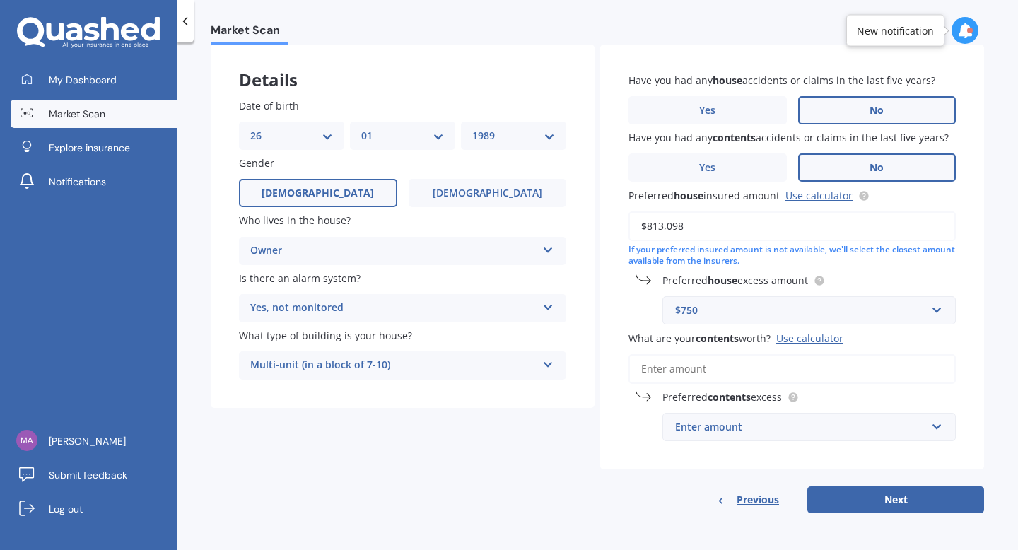
click at [672, 355] on input "What are your contents worth? Use calculator" at bounding box center [791, 369] width 327 height 30
paste input "$45,450"
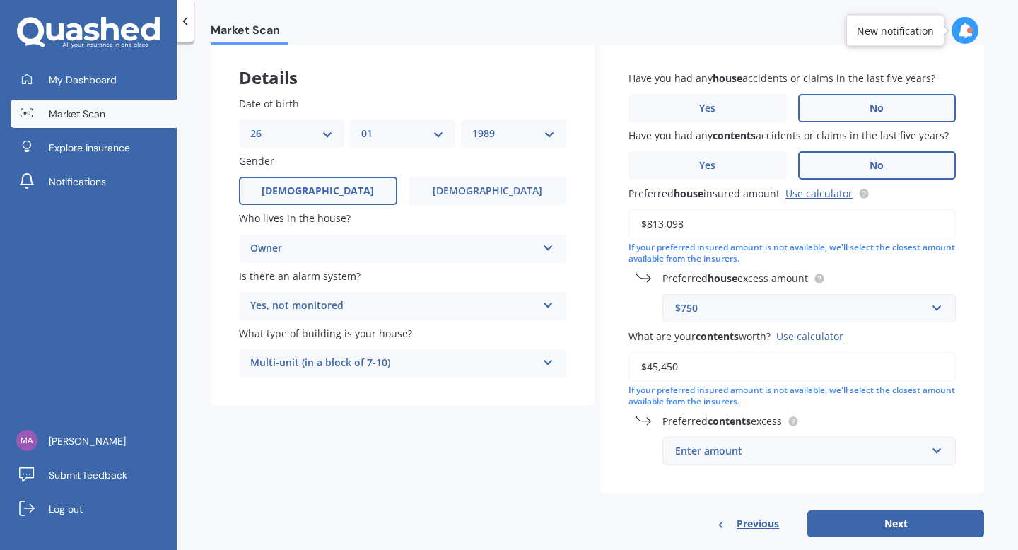
scroll to position [98, 0]
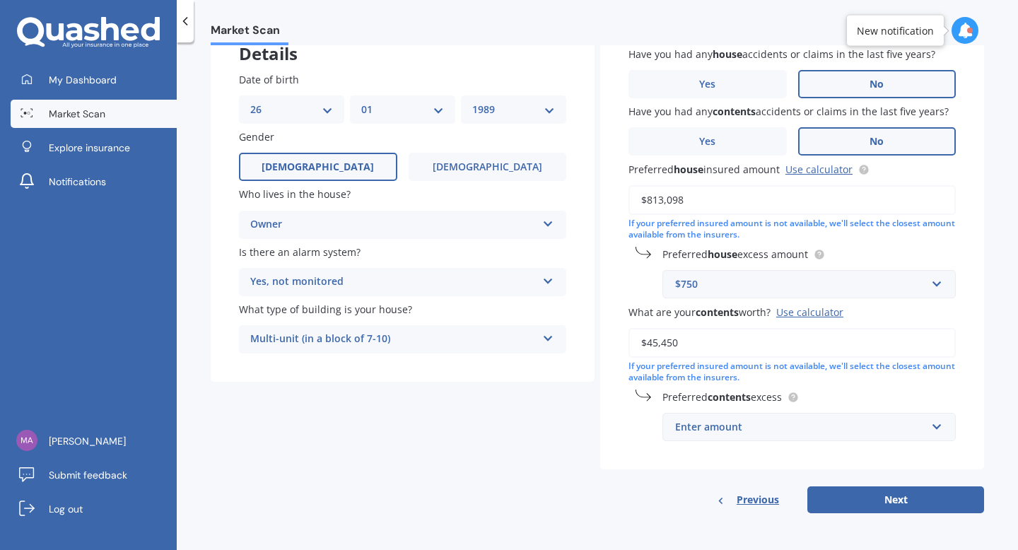
click at [726, 422] on div "Enter amount" at bounding box center [800, 427] width 251 height 16
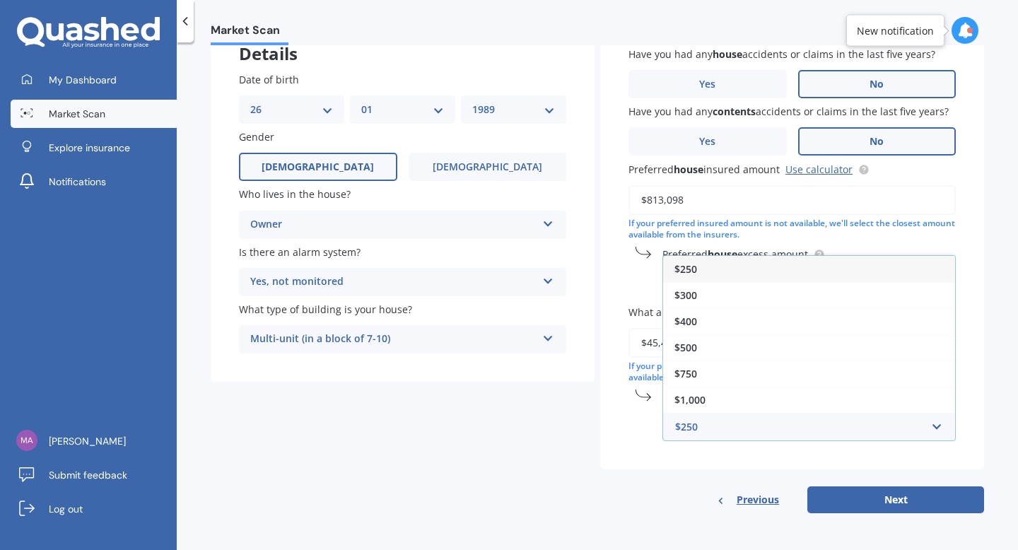
click at [713, 213] on div "$813,098 If your preferred insured amount is not available, we'll select the cl…" at bounding box center [791, 213] width 327 height 57
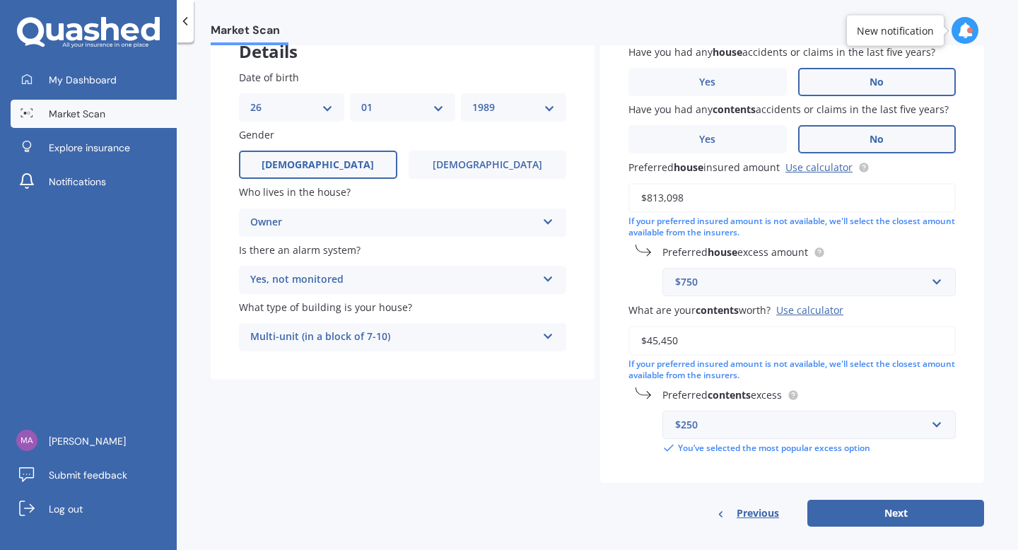
drag, startPoint x: 672, startPoint y: 346, endPoint x: 554, endPoint y: 337, distance: 117.7
click at [554, 339] on div "Details Date of birth DD 01 02 03 04 05 06 07 08 09 10 11 12 13 14 15 16 17 18 …" at bounding box center [597, 271] width 773 height 511
type input "$51,290"
click at [723, 422] on div "$250" at bounding box center [800, 425] width 251 height 16
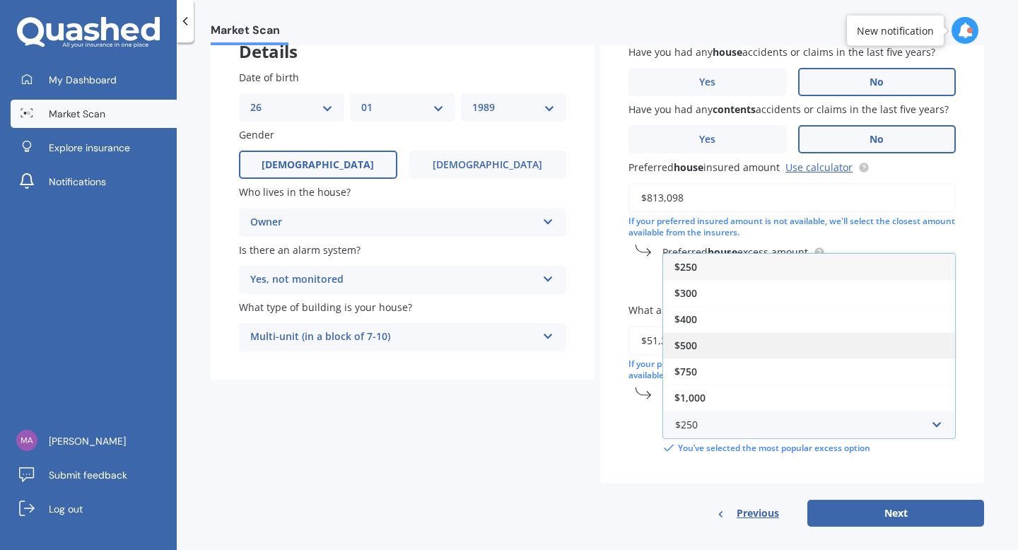
click at [706, 348] on div "$500" at bounding box center [809, 345] width 292 height 26
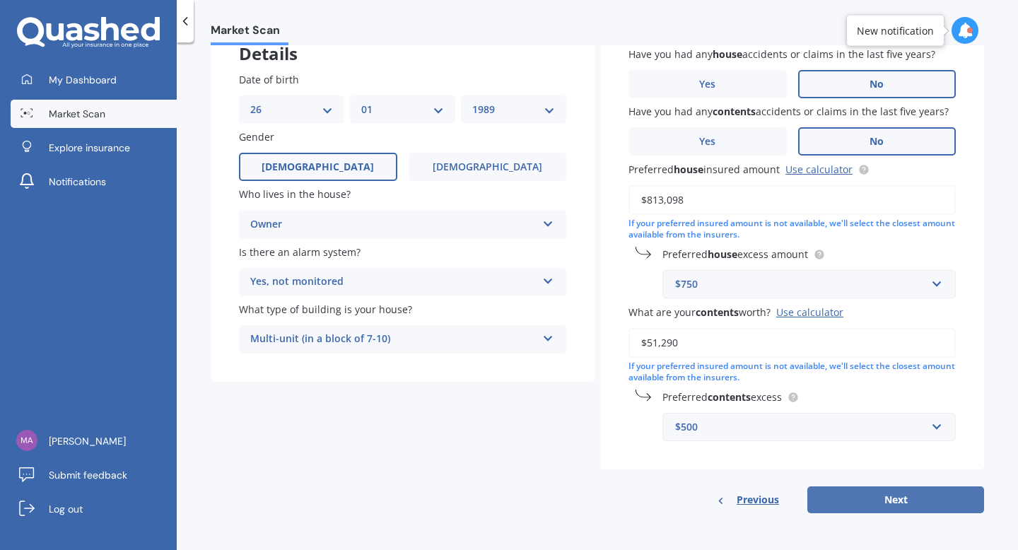
click at [870, 505] on button "Next" at bounding box center [895, 499] width 177 height 27
select select "26"
select select "01"
select select "1989"
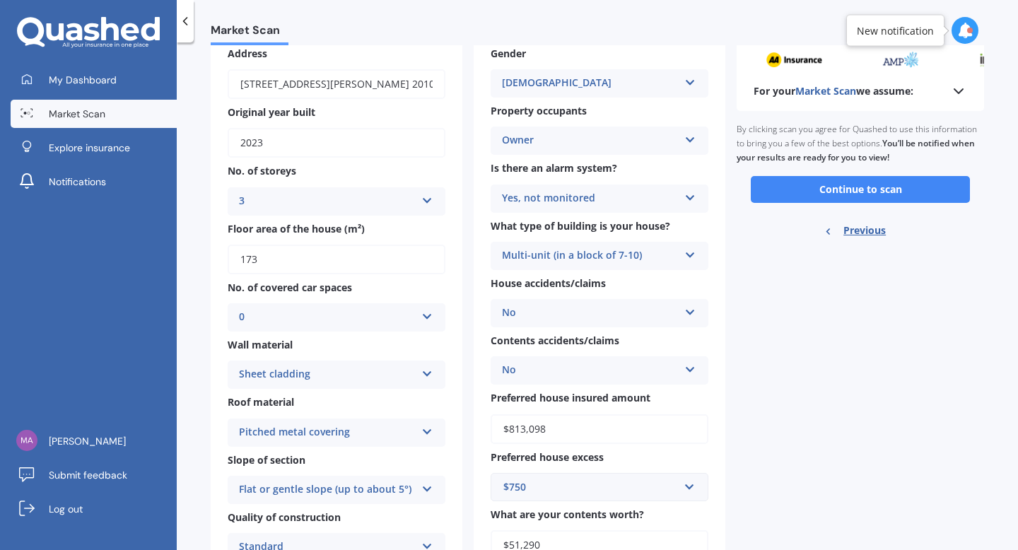
scroll to position [76, 0]
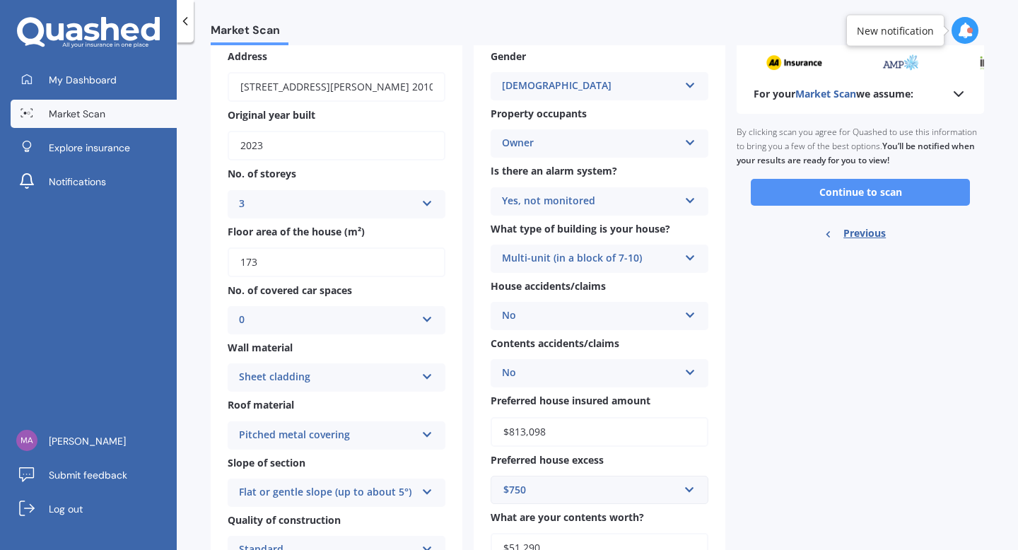
click at [822, 192] on button "Continue to scan" at bounding box center [860, 192] width 219 height 27
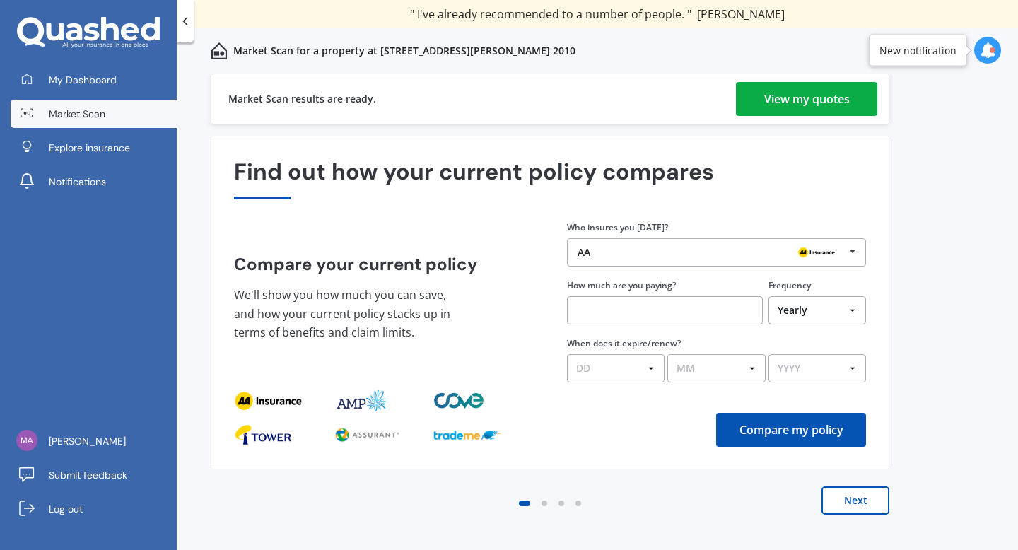
click at [802, 123] on div "Market Scan results are ready. View my quotes" at bounding box center [550, 99] width 679 height 51
click at [797, 93] on div "View my quotes" at bounding box center [807, 99] width 86 height 34
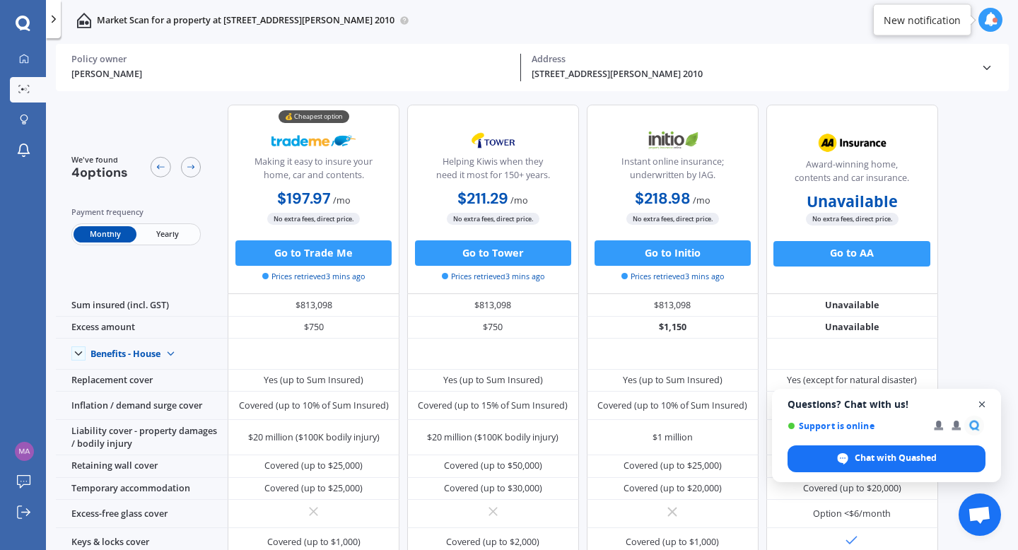
click at [985, 407] on span "Open chat" at bounding box center [982, 405] width 18 height 18
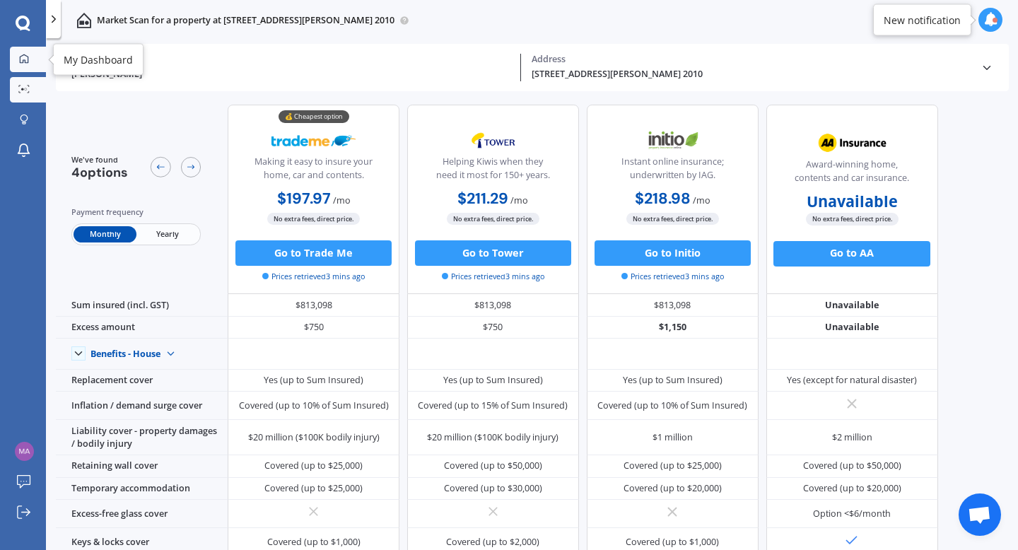
click at [28, 58] on icon at bounding box center [24, 58] width 9 height 9
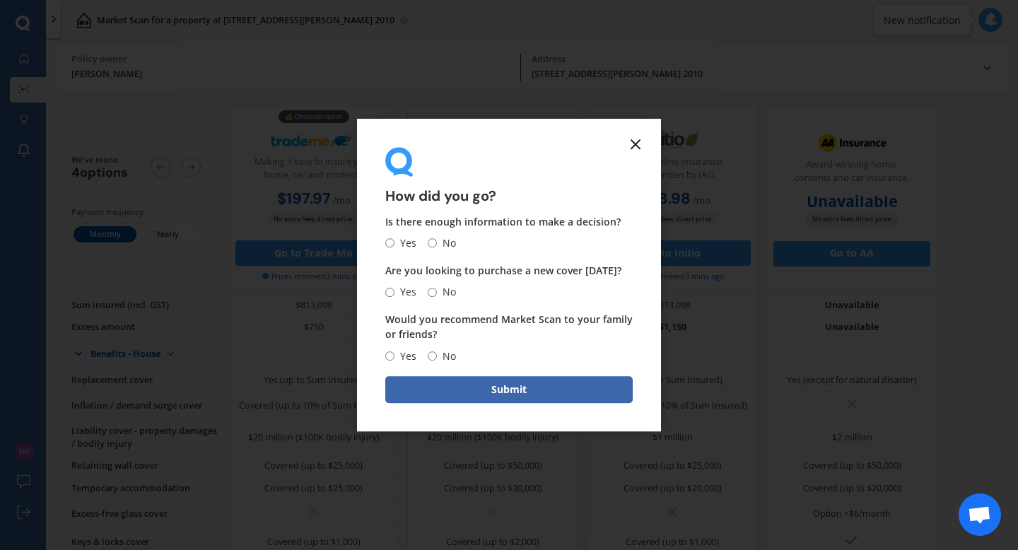
click at [633, 139] on icon at bounding box center [635, 144] width 17 height 17
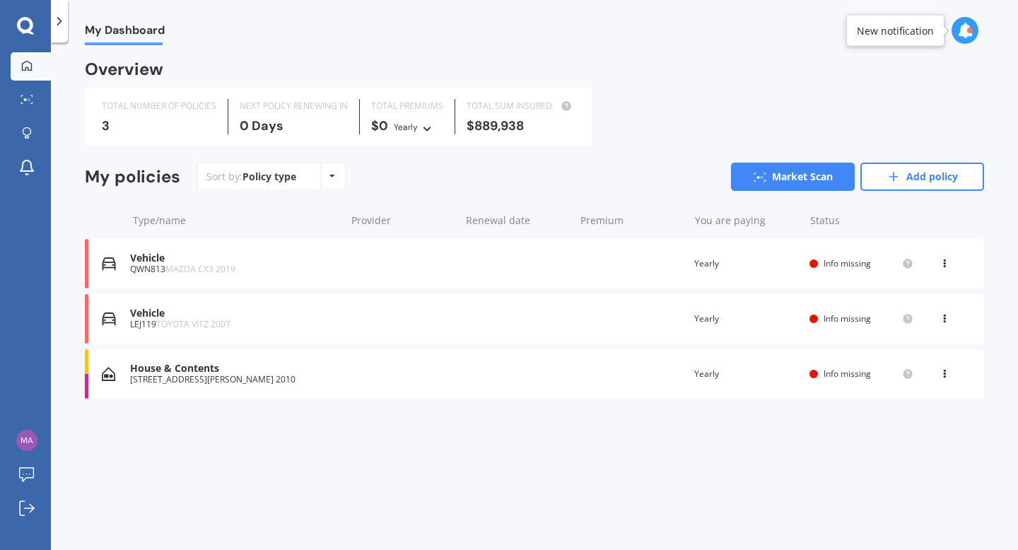
click at [171, 259] on div "Vehicle" at bounding box center [234, 258] width 208 height 12
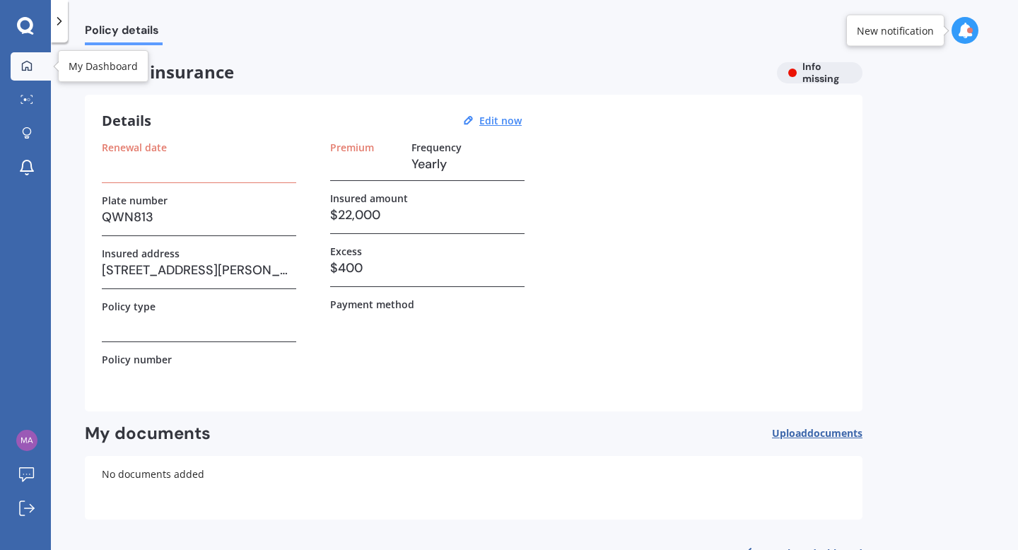
click at [33, 62] on div at bounding box center [26, 66] width 21 height 13
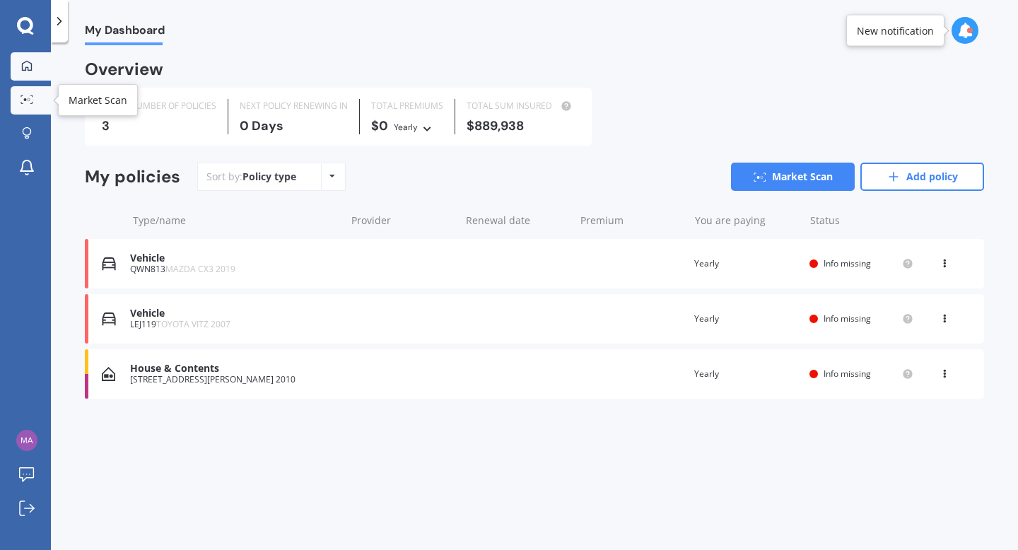
click at [27, 102] on icon at bounding box center [27, 99] width 13 height 9
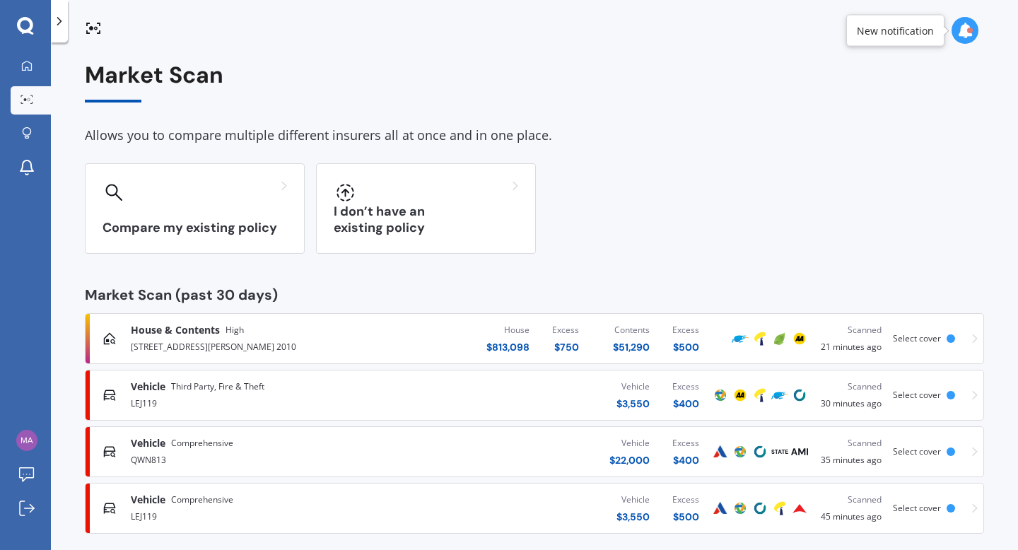
scroll to position [15, 0]
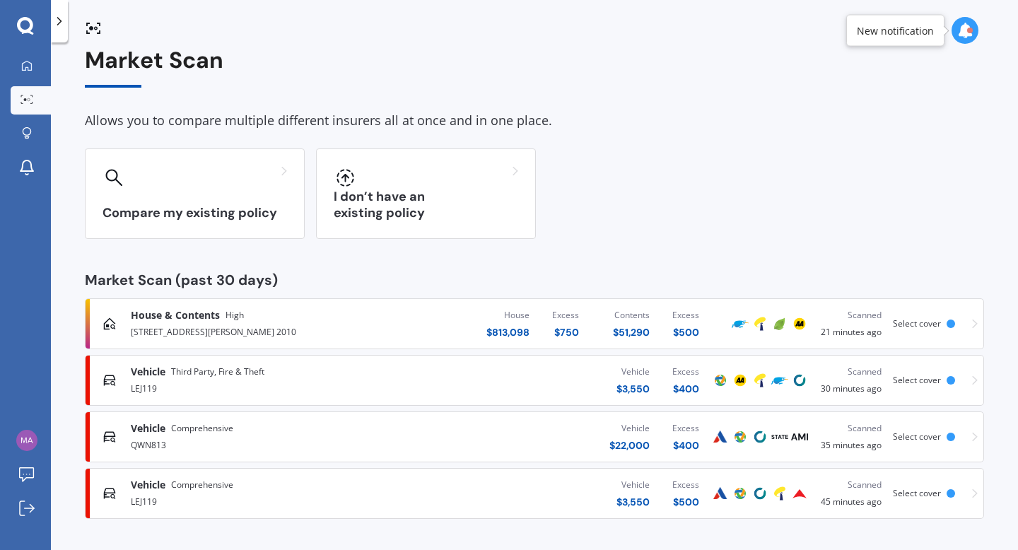
click at [169, 449] on div "QWN813" at bounding box center [269, 443] width 276 height 17
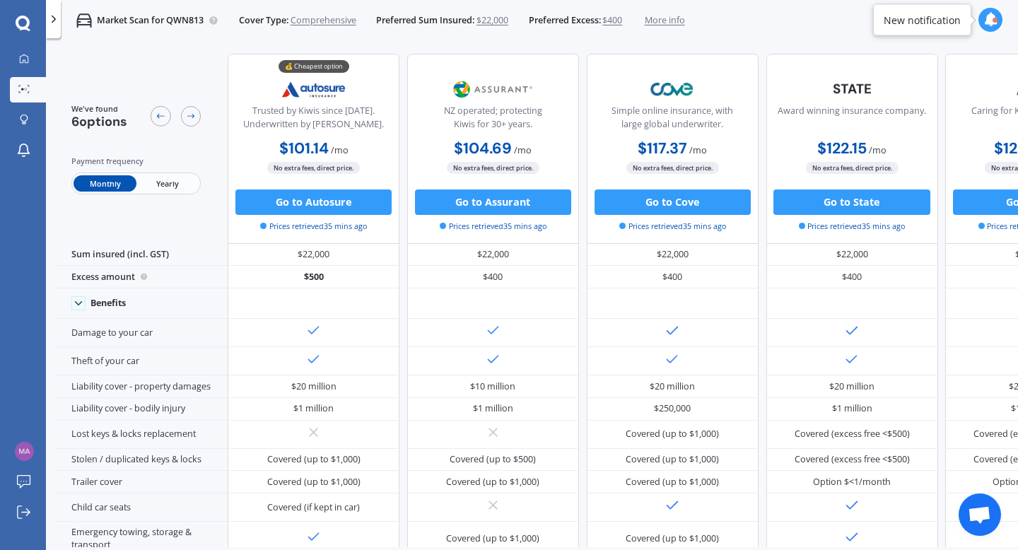
click at [158, 54] on div "We've found 6 options Payment frequency Monthly Yearly" at bounding box center [142, 148] width 172 height 189
